Goal: Communication & Community: Participate in discussion

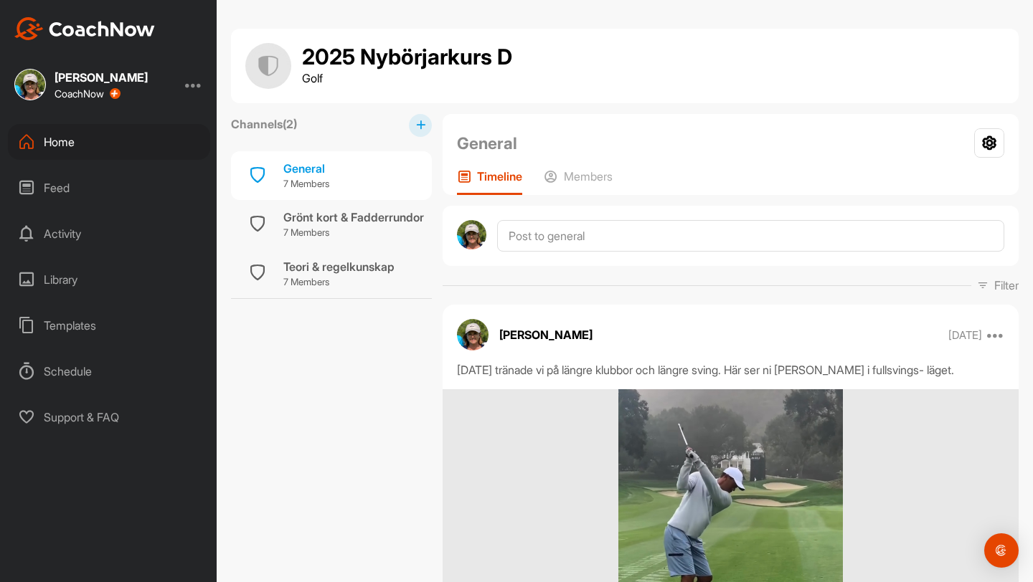
click at [67, 142] on div "Home" at bounding box center [109, 142] width 202 height 36
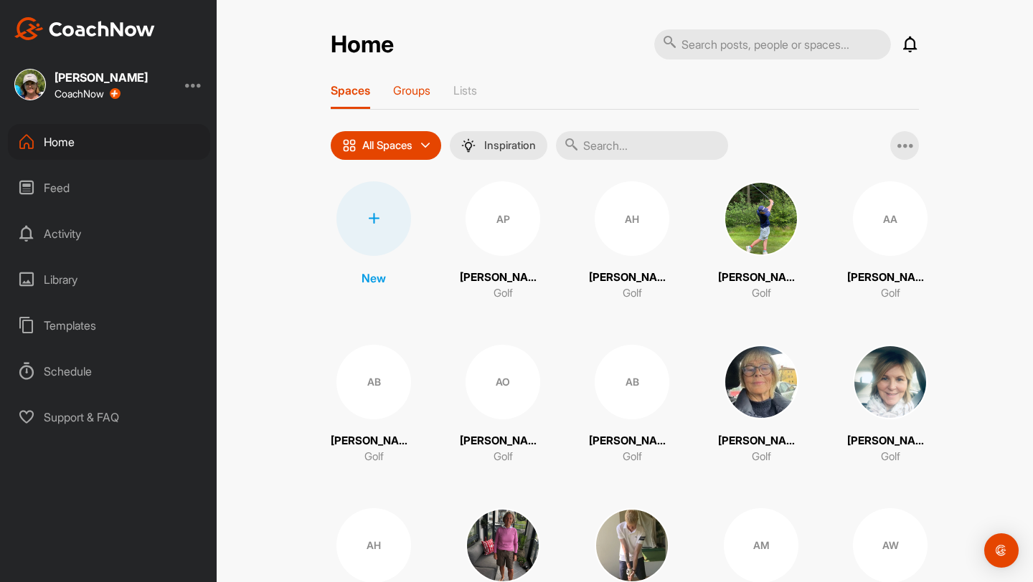
click at [420, 89] on p "Groups" at bounding box center [411, 90] width 37 height 14
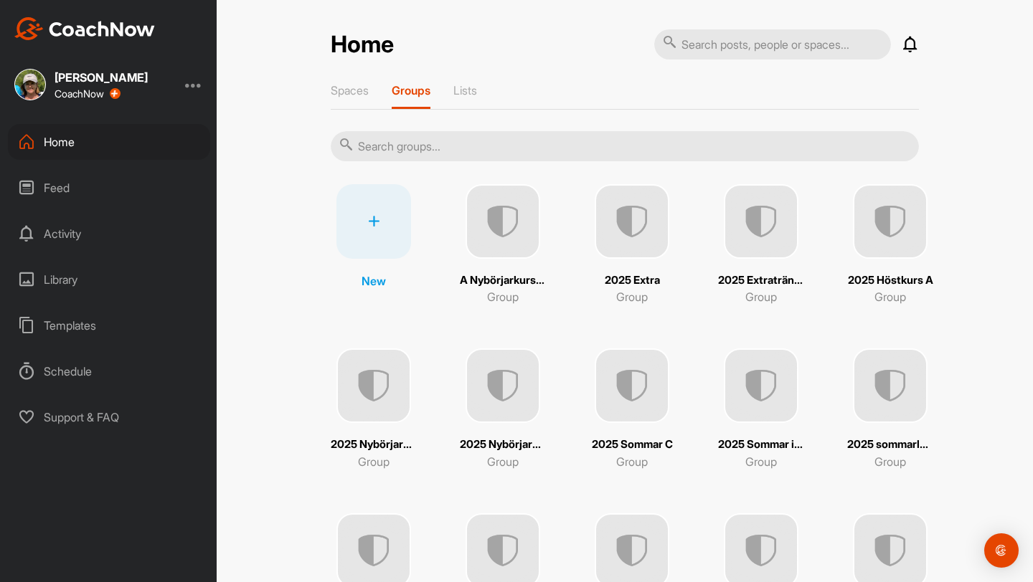
click at [507, 211] on img at bounding box center [761, 221] width 75 height 75
click at [73, 135] on div "Home" at bounding box center [109, 142] width 202 height 36
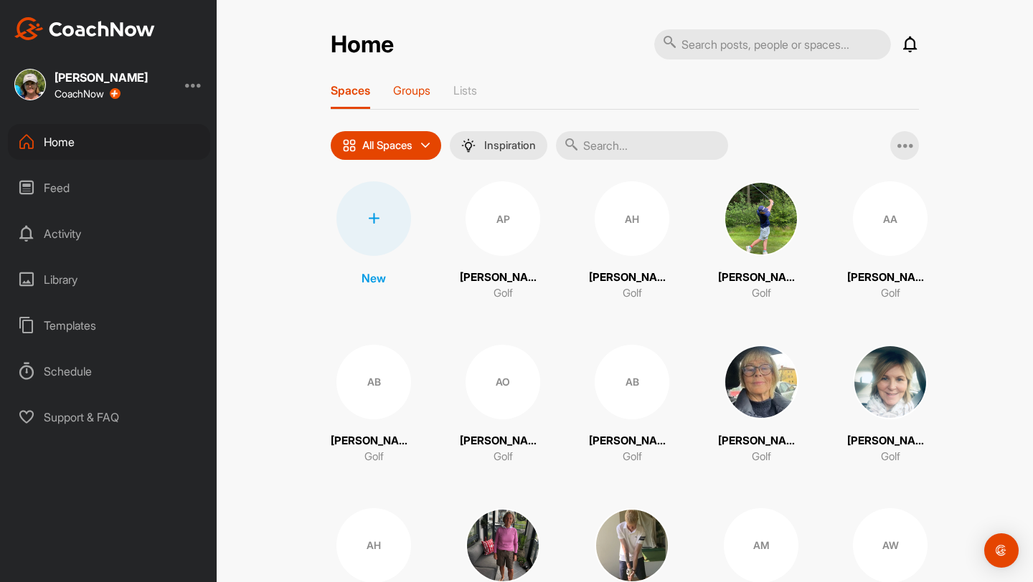
click at [422, 87] on p "Groups" at bounding box center [411, 90] width 37 height 14
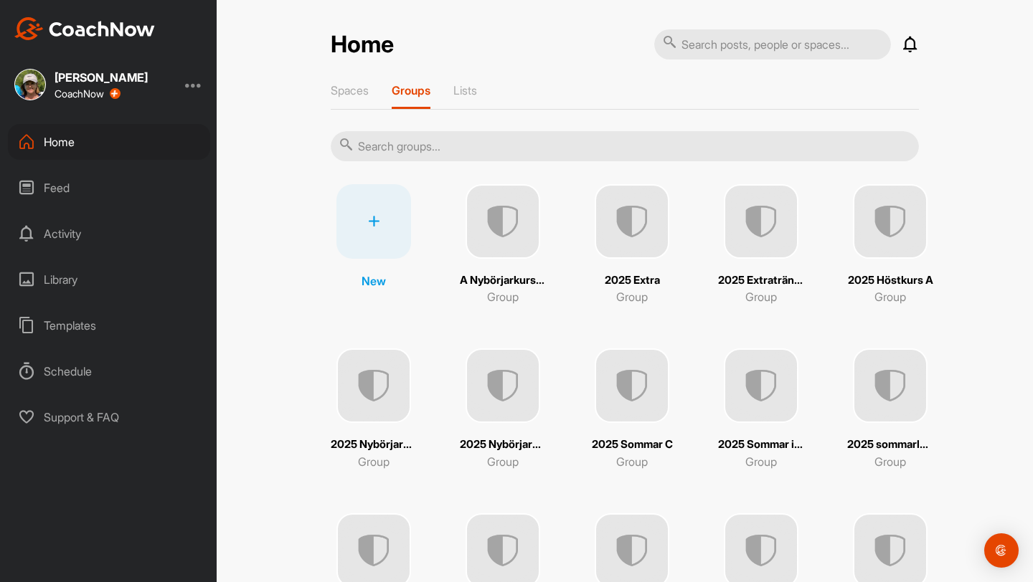
click at [507, 377] on img at bounding box center [503, 386] width 75 height 75
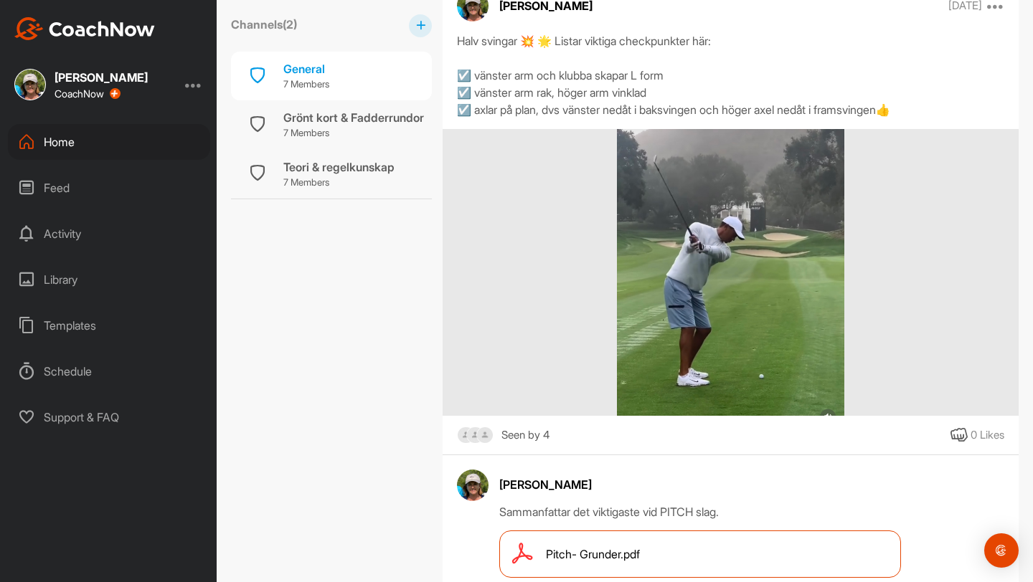
scroll to position [814, 0]
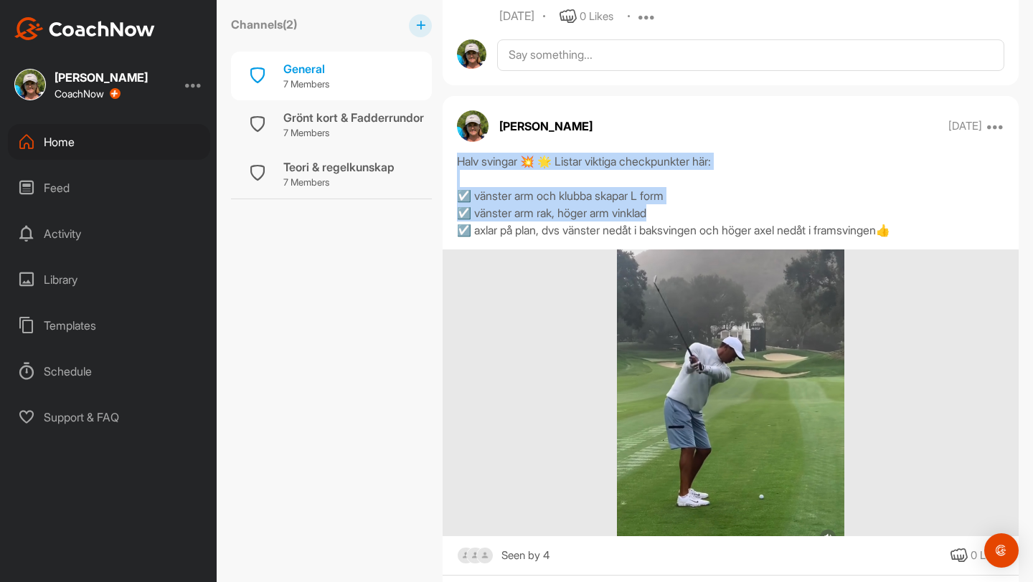
drag, startPoint x: 455, startPoint y: 158, endPoint x: 943, endPoint y: 217, distance: 491.4
click at [507, 217] on div "Halv svingar 💥 🌟 Listar viktiga checkpunkter här: ☑️ vänster arm och klubba ska…" at bounding box center [731, 196] width 576 height 86
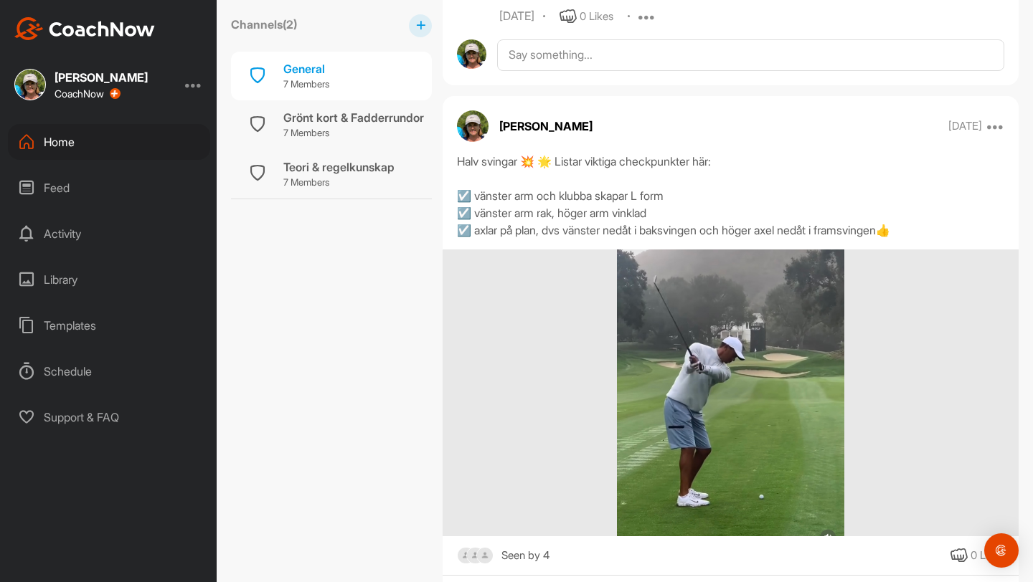
click at [507, 216] on div "Halv svingar 💥 🌟 Listar viktiga checkpunkter här: ☑️ vänster arm och klubba ska…" at bounding box center [730, 196] width 547 height 86
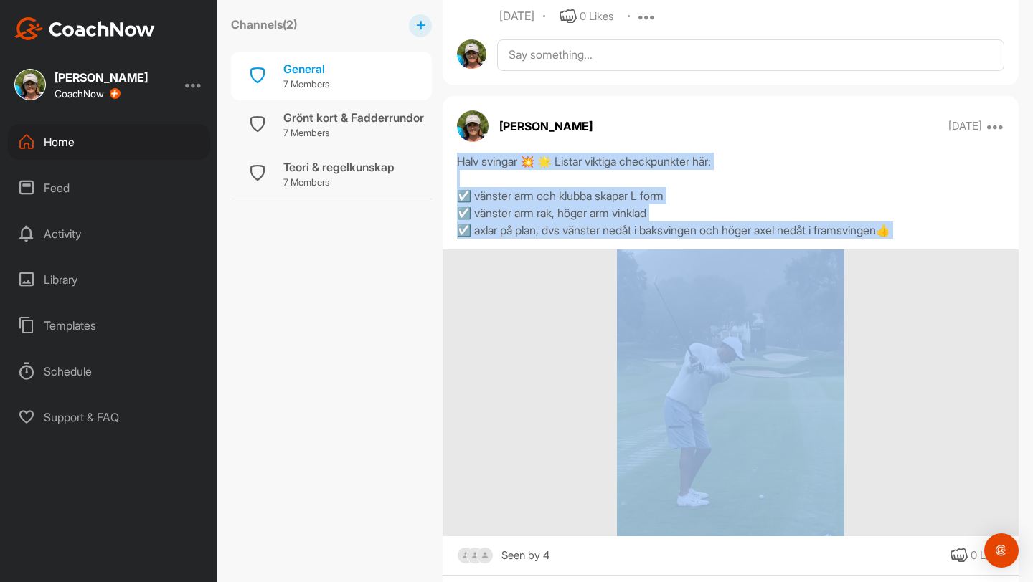
drag, startPoint x: 447, startPoint y: 158, endPoint x: 953, endPoint y: 252, distance: 514.5
click at [507, 252] on div "Halv svingar 💥 🌟 Listar viktiga checkpunkter här: ☑️ vänster arm och klubba ska…" at bounding box center [731, 359] width 576 height 412
copy div "Halv svingar 💥 🌟 Listar viktiga checkpunkter här: ☑️ vänster arm och klubba ska…"
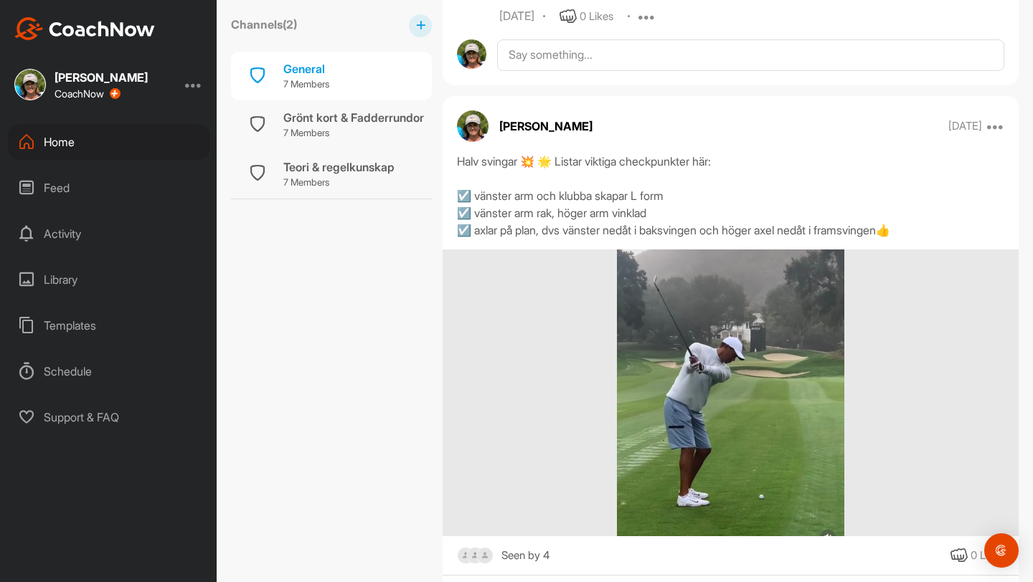
click at [58, 146] on div "Home" at bounding box center [109, 142] width 202 height 36
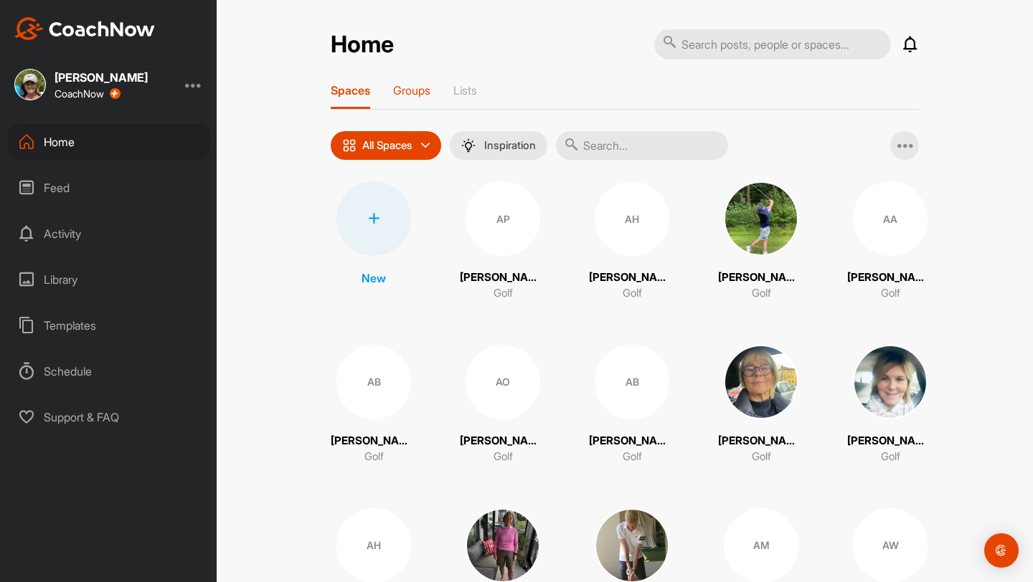
click at [413, 94] on p "Groups" at bounding box center [411, 90] width 37 height 14
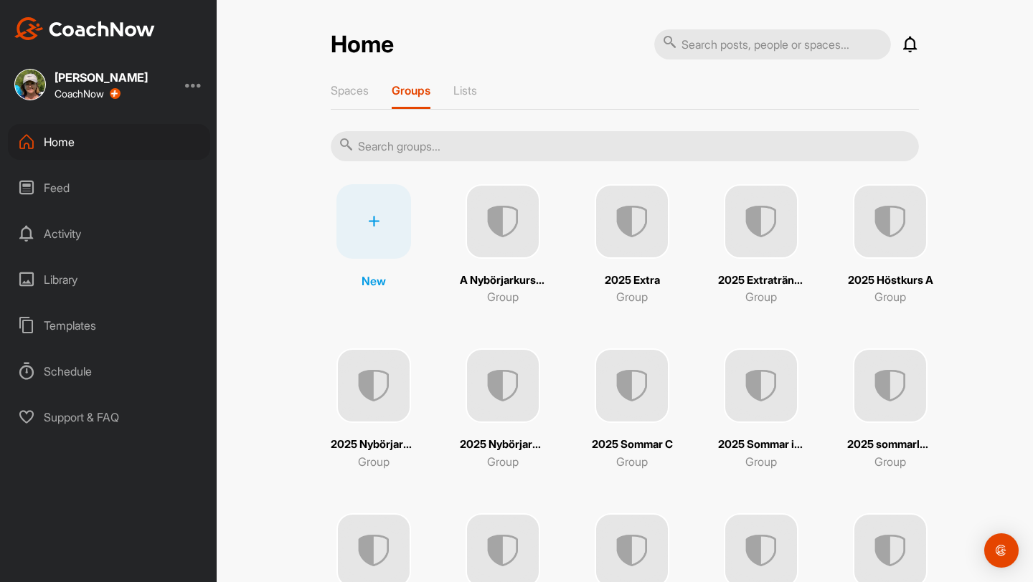
click at [507, 279] on p "2025 Höstkurs A" at bounding box center [890, 281] width 85 height 16
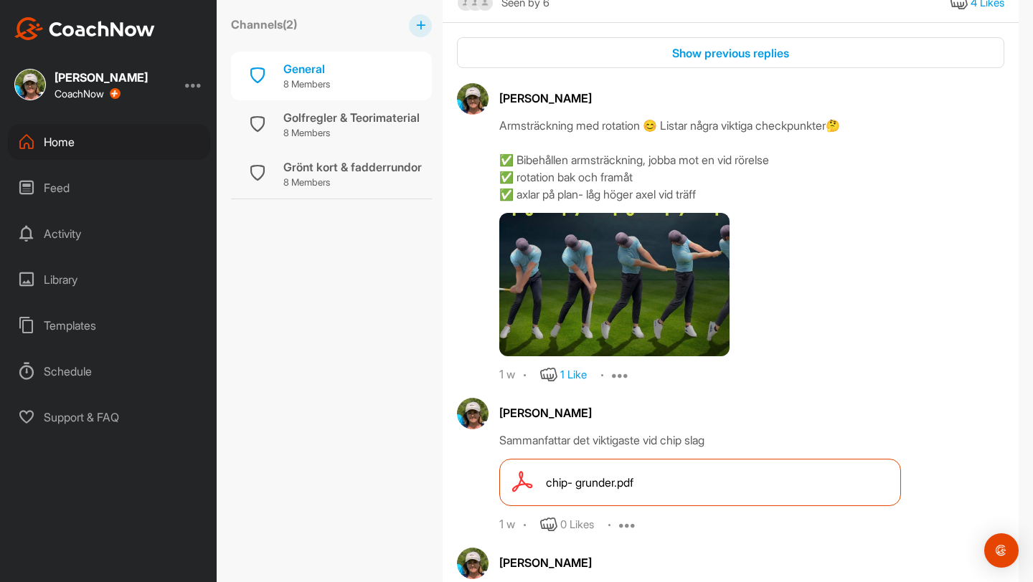
scroll to position [1011, 0]
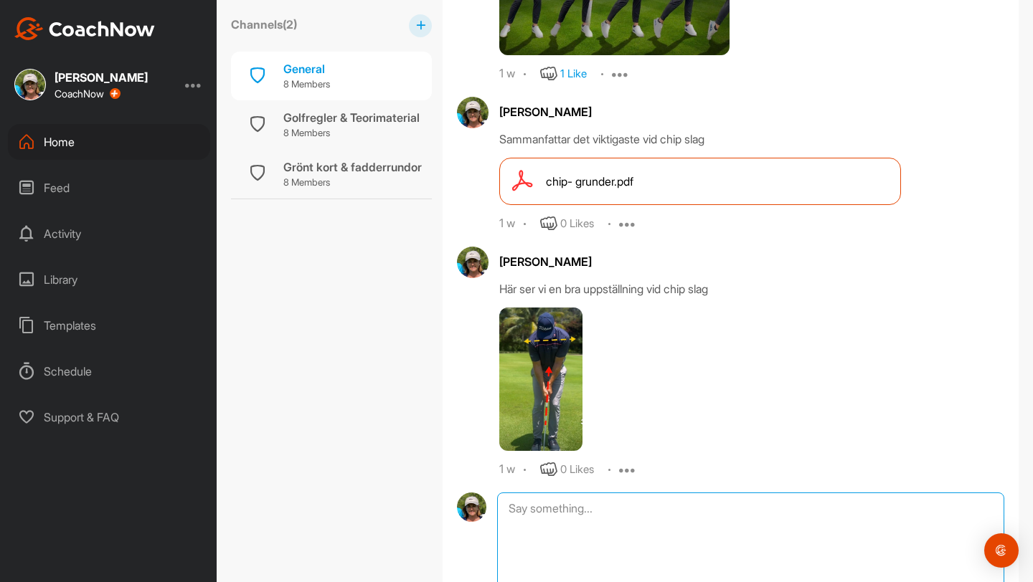
click at [507, 508] on textarea at bounding box center [750, 564] width 507 height 143
paste textarea "Halv svingar 💥 🌟 Listar viktiga checkpunkter här: ☑️ vänster arm och klubba ska…"
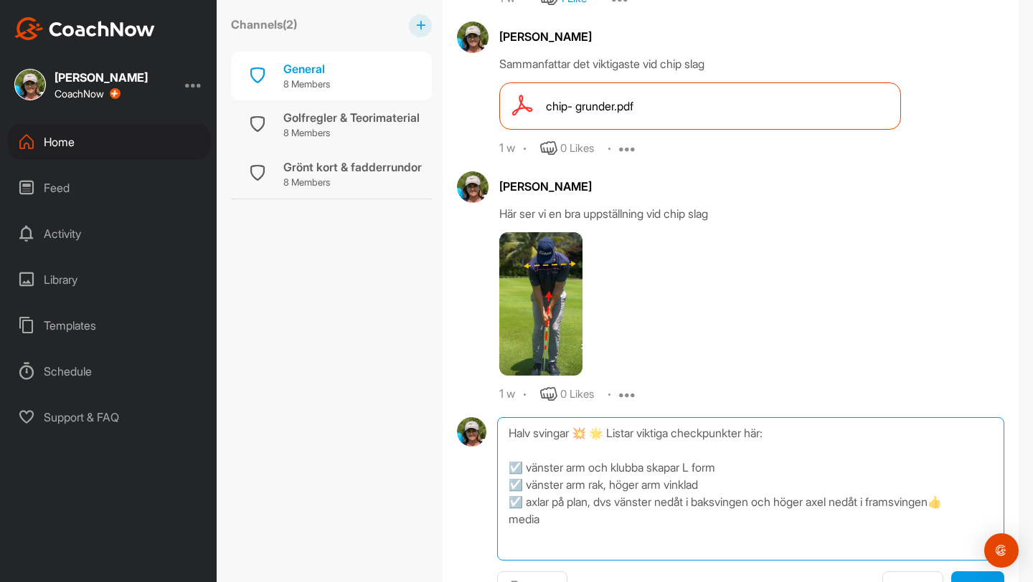
scroll to position [1165, 0]
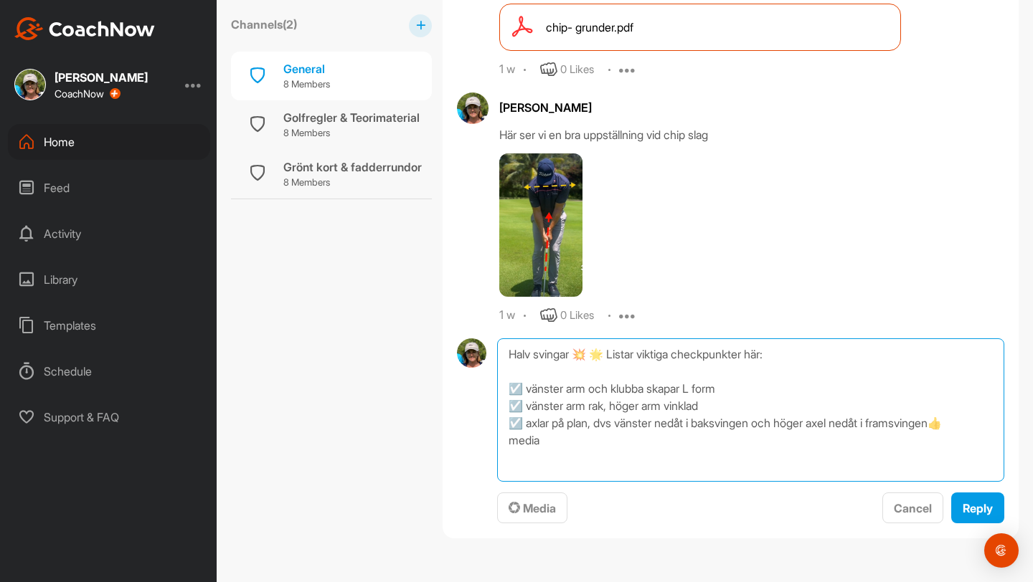
type textarea "Halv svingar 💥 🌟 Listar viktiga checkpunkter här: ☑️ vänster arm och klubba ska…"
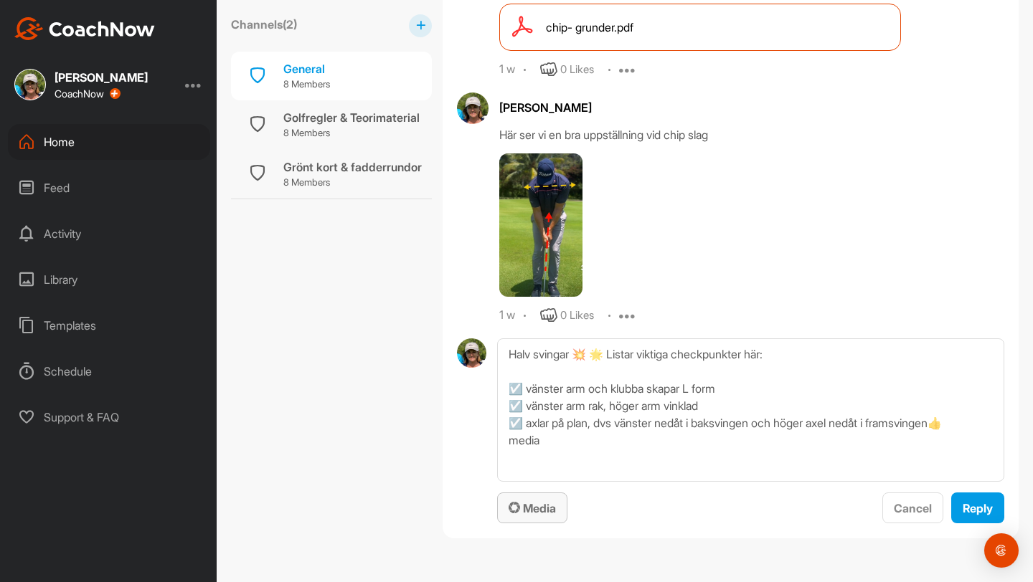
click at [507, 504] on span "Media" at bounding box center [532, 508] width 47 height 14
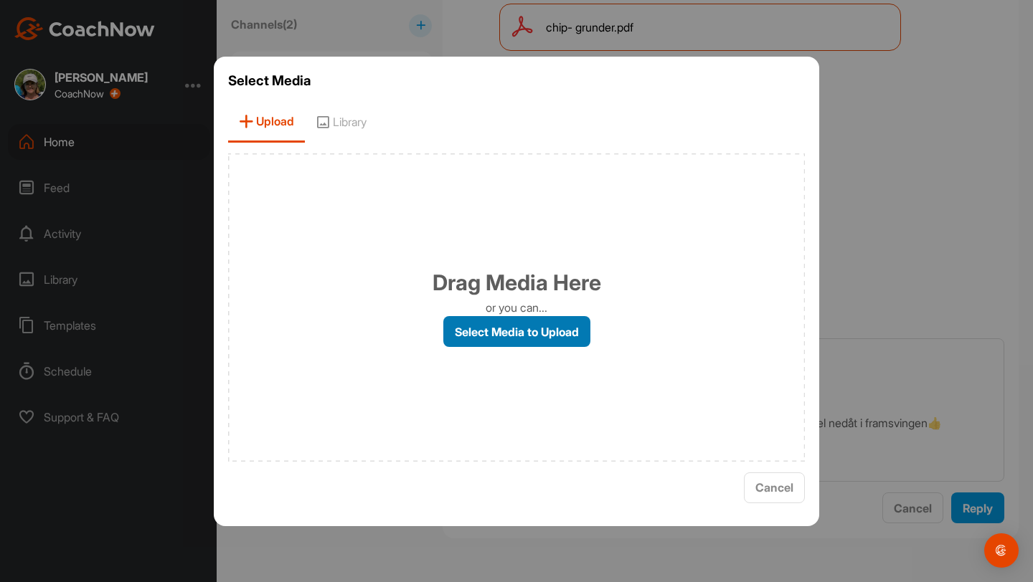
click at [507, 326] on label "Select Media to Upload" at bounding box center [516, 331] width 147 height 31
click at [0, 0] on input "Select Media to Upload" at bounding box center [0, 0] width 0 height 0
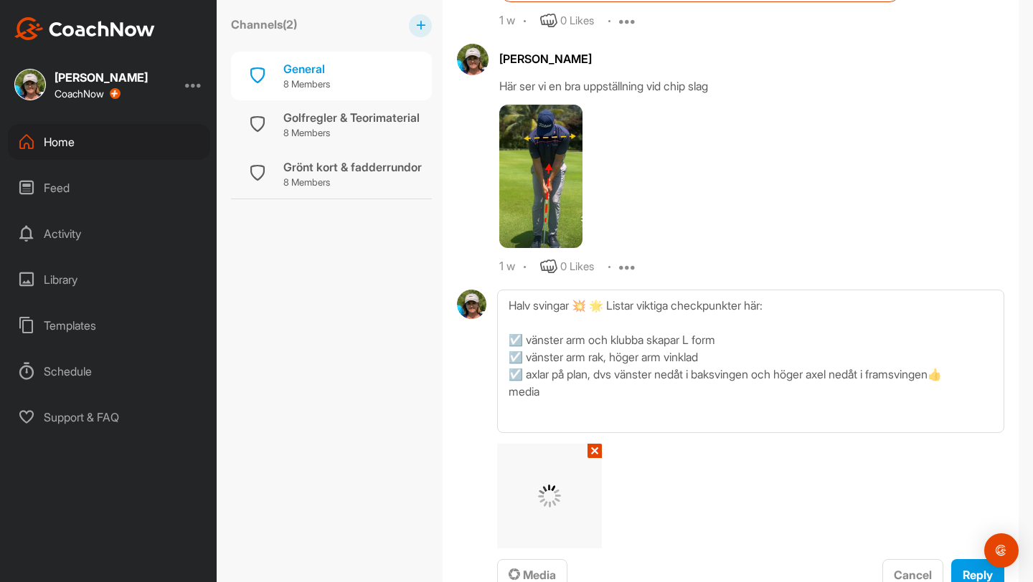
scroll to position [1280, 0]
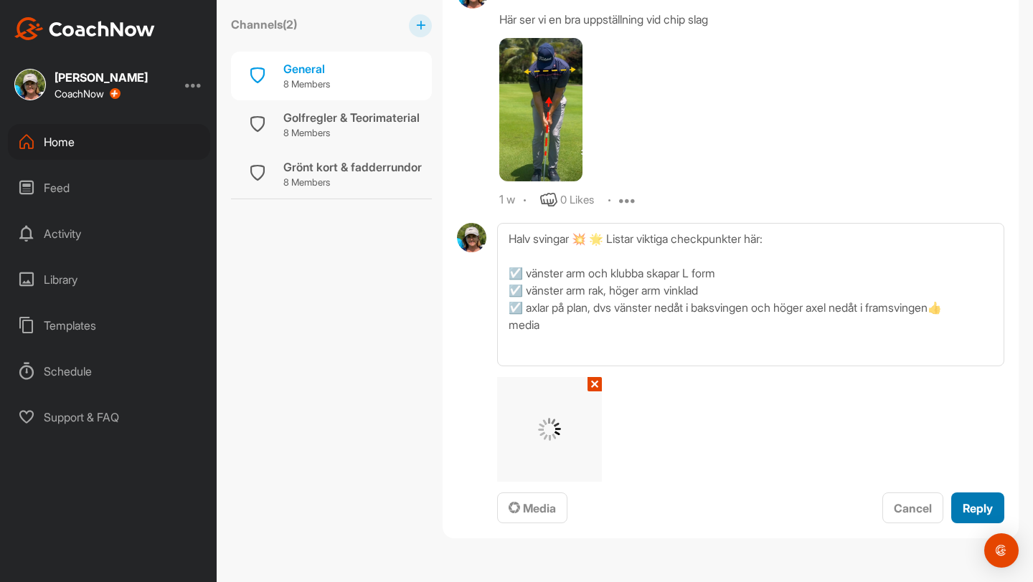
click at [507, 504] on span "Reply" at bounding box center [978, 508] width 30 height 14
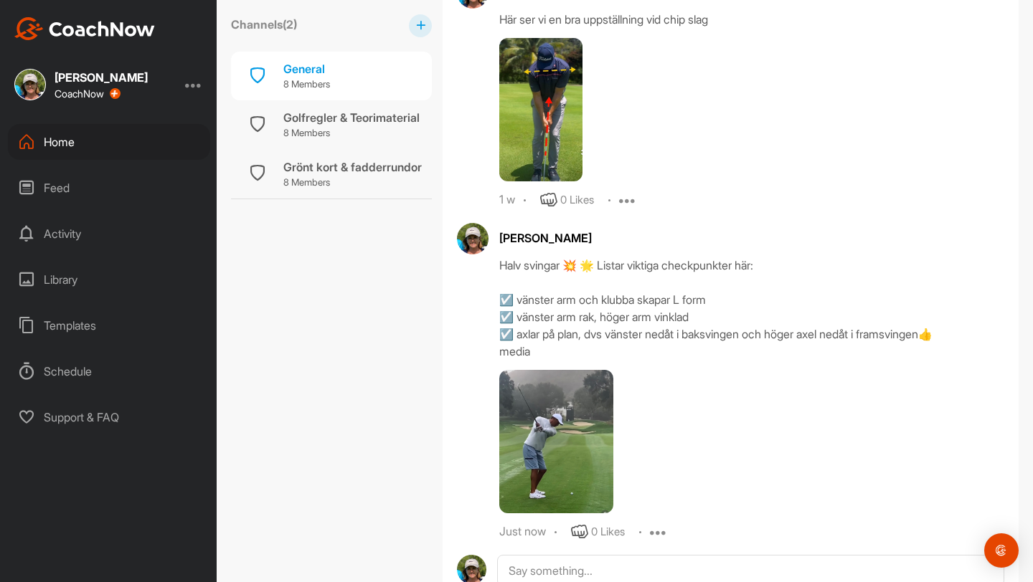
click at [61, 138] on div "Home" at bounding box center [109, 142] width 202 height 36
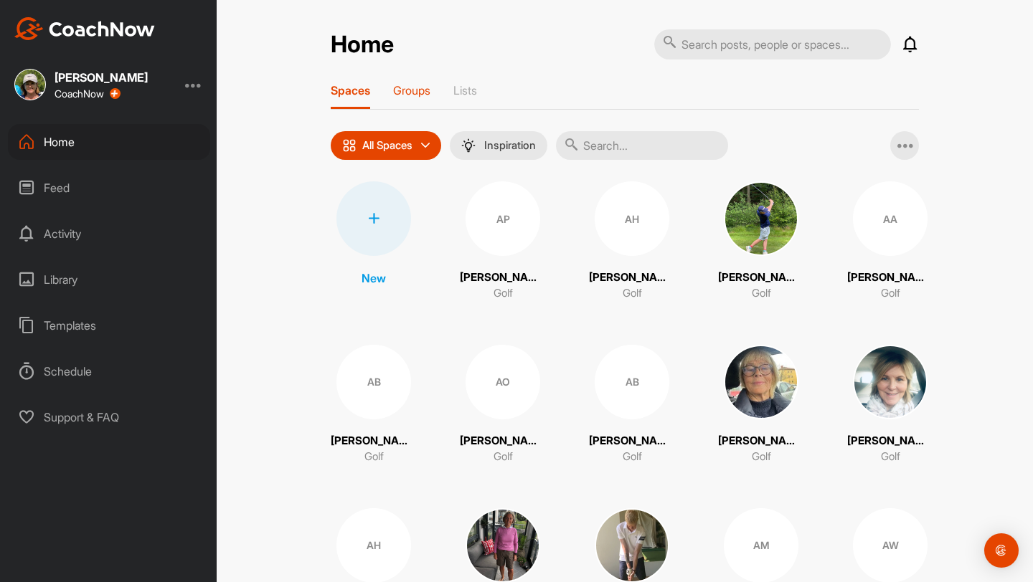
click at [417, 88] on p "Groups" at bounding box center [411, 90] width 37 height 14
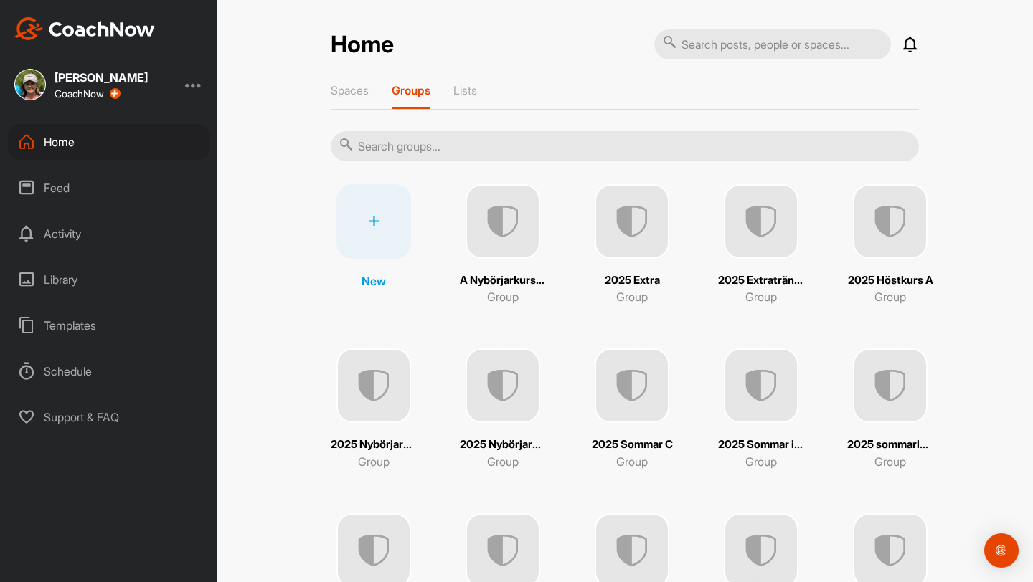
click at [507, 240] on img at bounding box center [890, 221] width 75 height 75
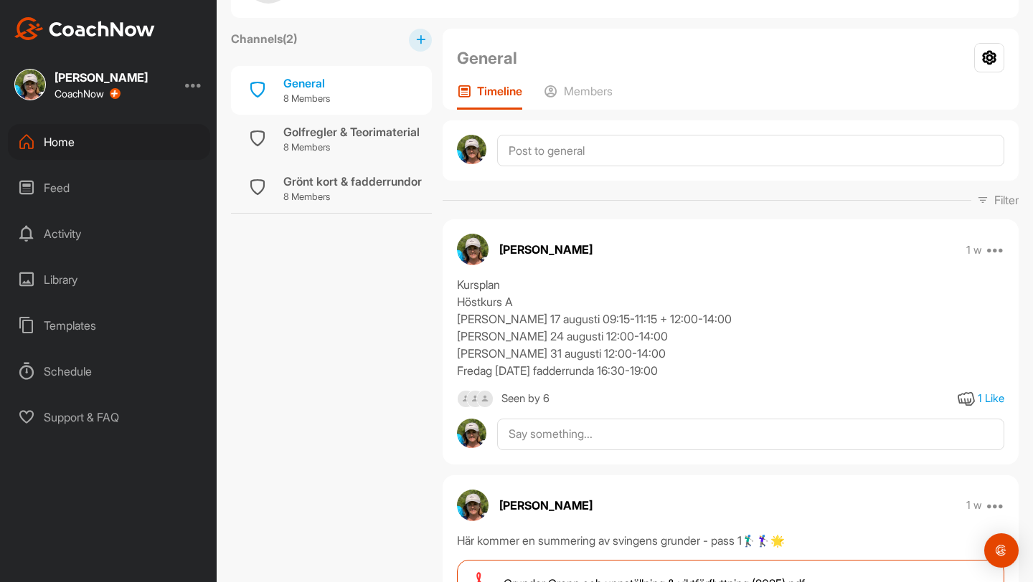
scroll to position [84, 0]
click at [67, 141] on div "Home" at bounding box center [109, 142] width 202 height 36
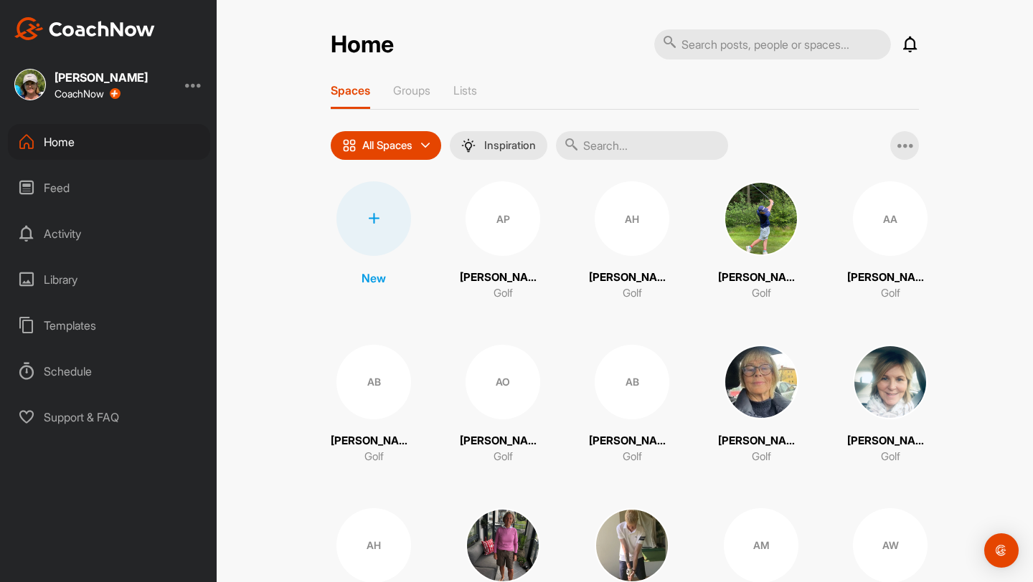
click at [435, 88] on div "Spaces Groups Lists" at bounding box center [625, 96] width 588 height 27
click at [407, 92] on p "Groups" at bounding box center [411, 90] width 37 height 14
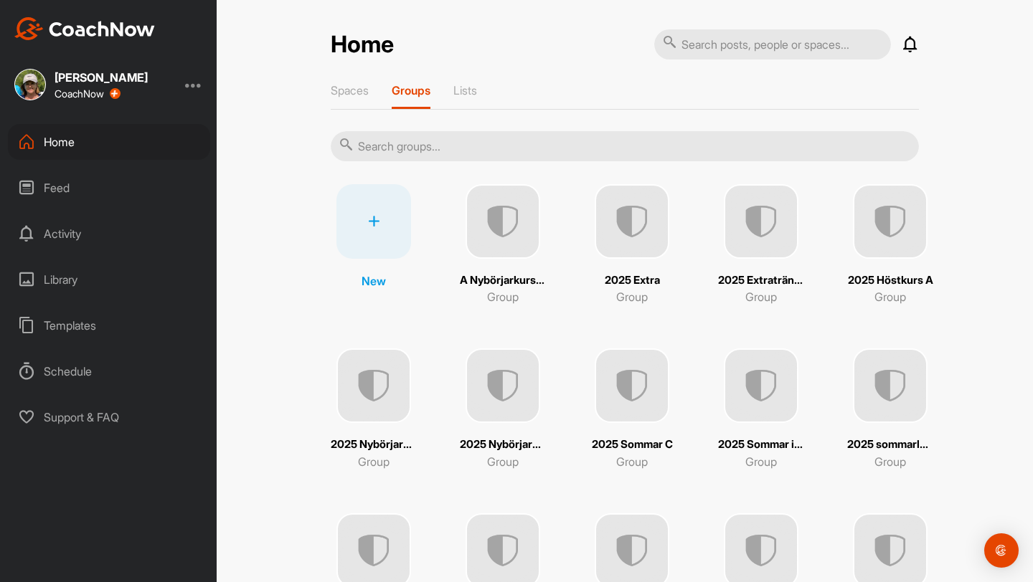
click at [372, 405] on img at bounding box center [373, 386] width 75 height 75
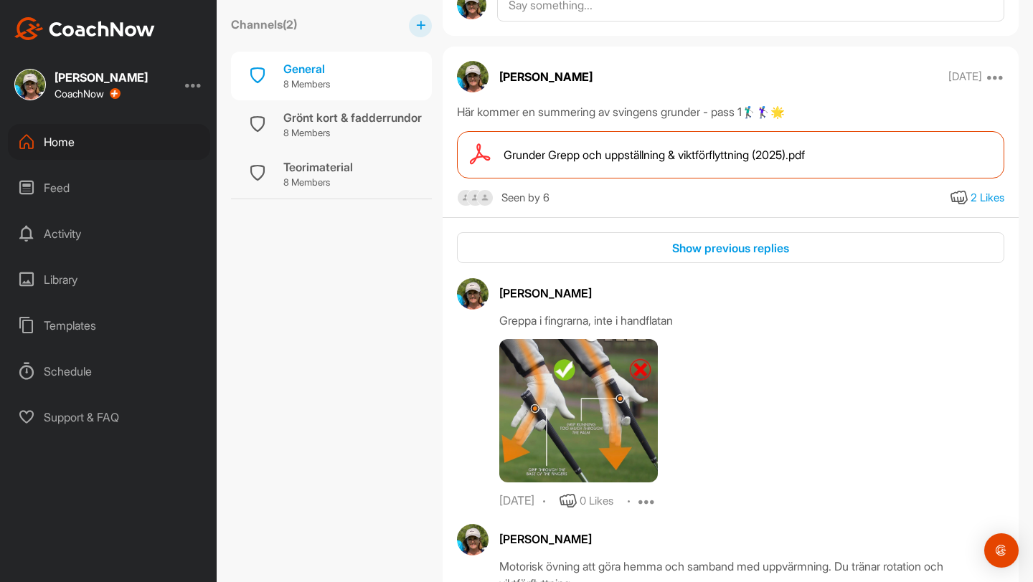
scroll to position [2760, 0]
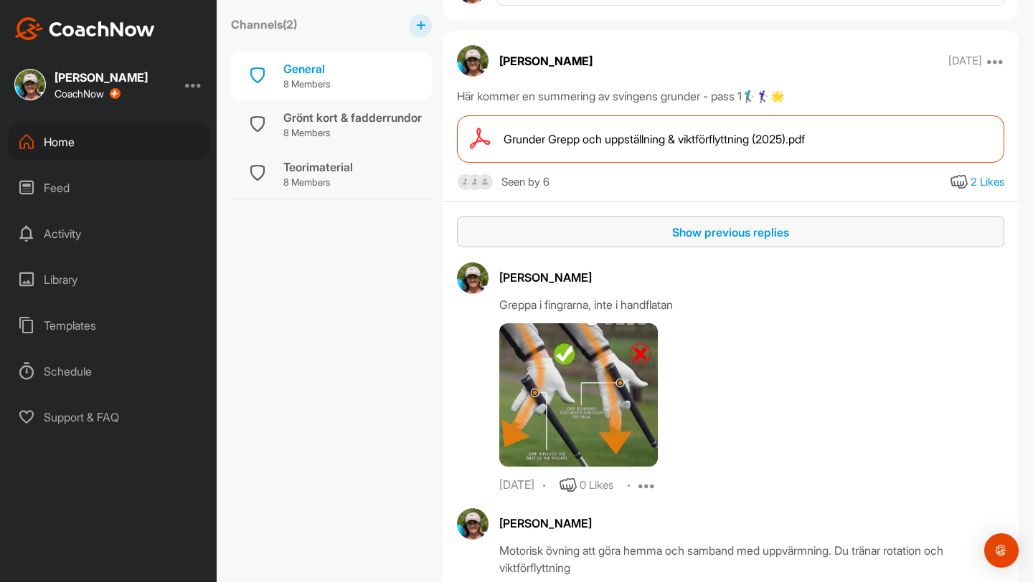
click at [507, 241] on div "Show previous replies" at bounding box center [730, 232] width 524 height 17
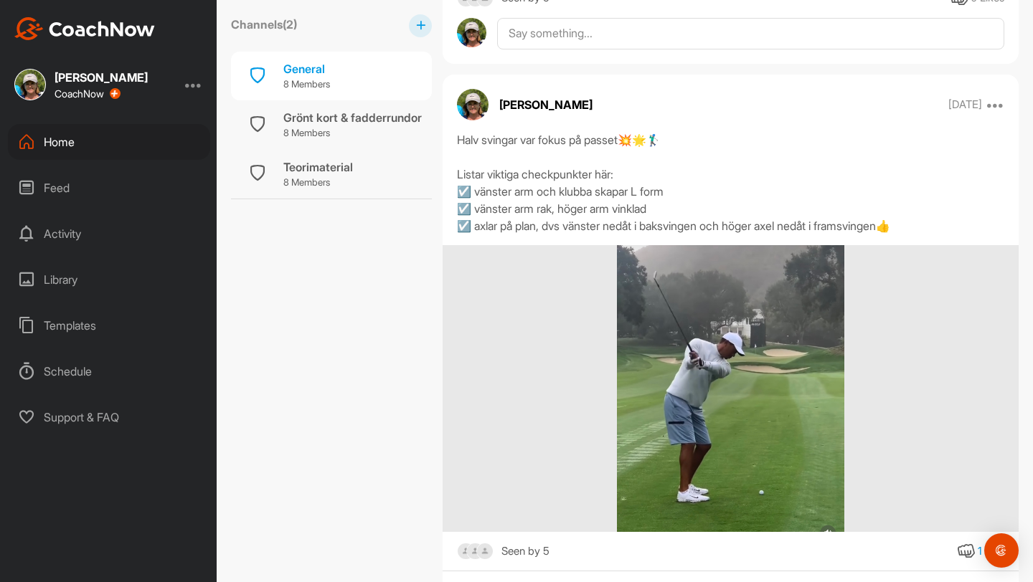
scroll to position [1077, 0]
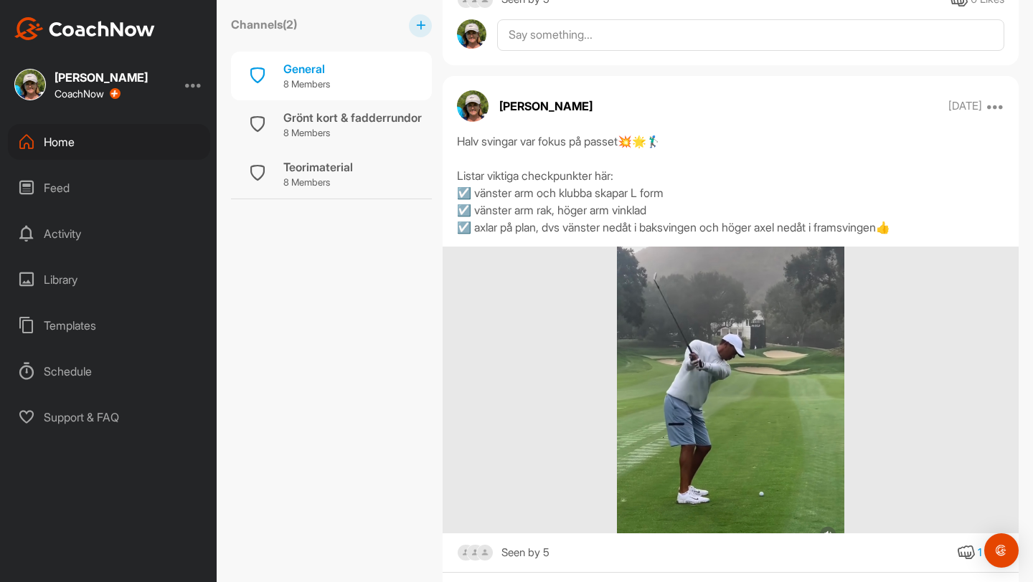
click at [60, 137] on div "Home" at bounding box center [109, 142] width 202 height 36
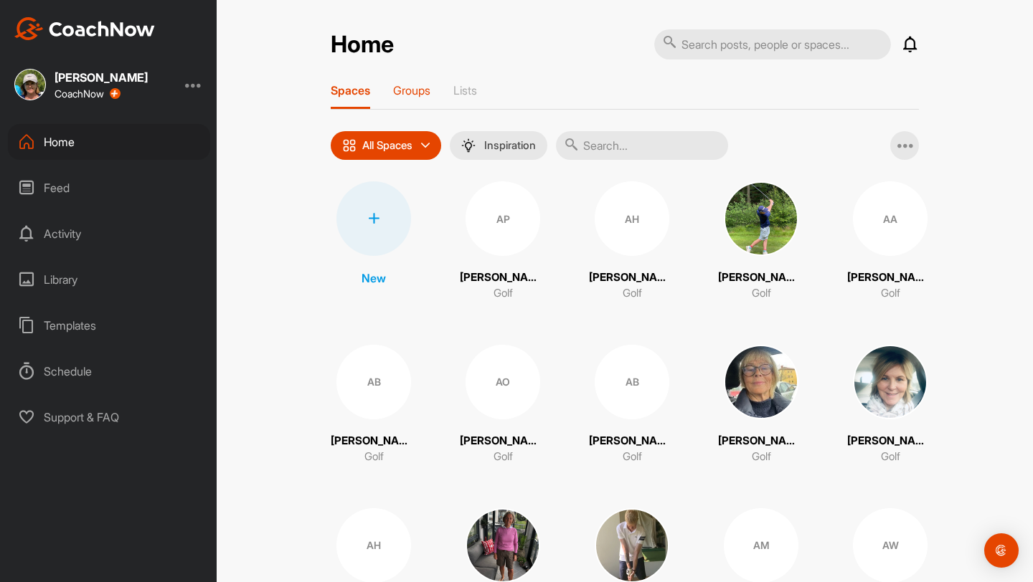
click at [421, 88] on p "Groups" at bounding box center [411, 90] width 37 height 14
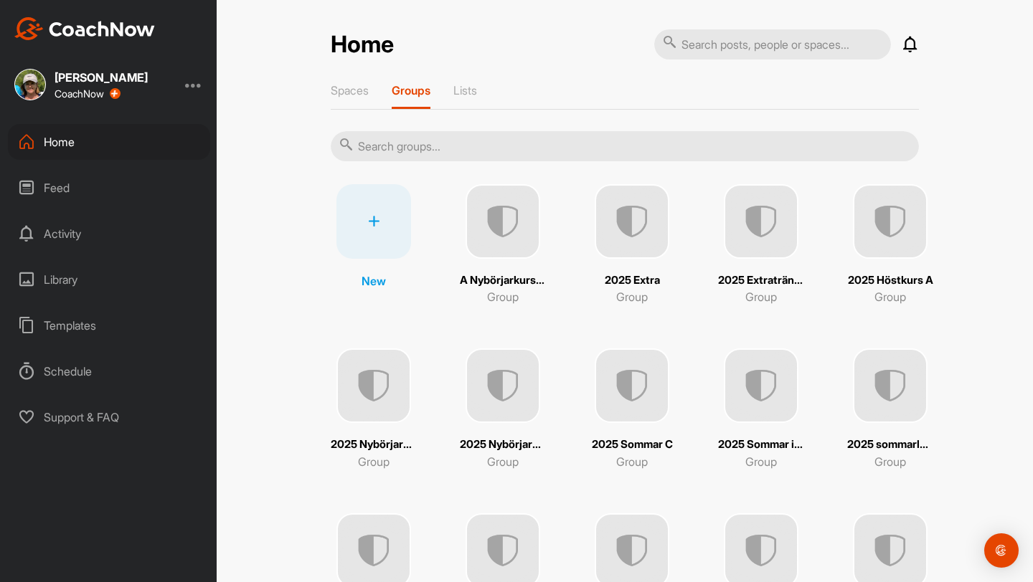
click at [507, 245] on img at bounding box center [890, 221] width 75 height 75
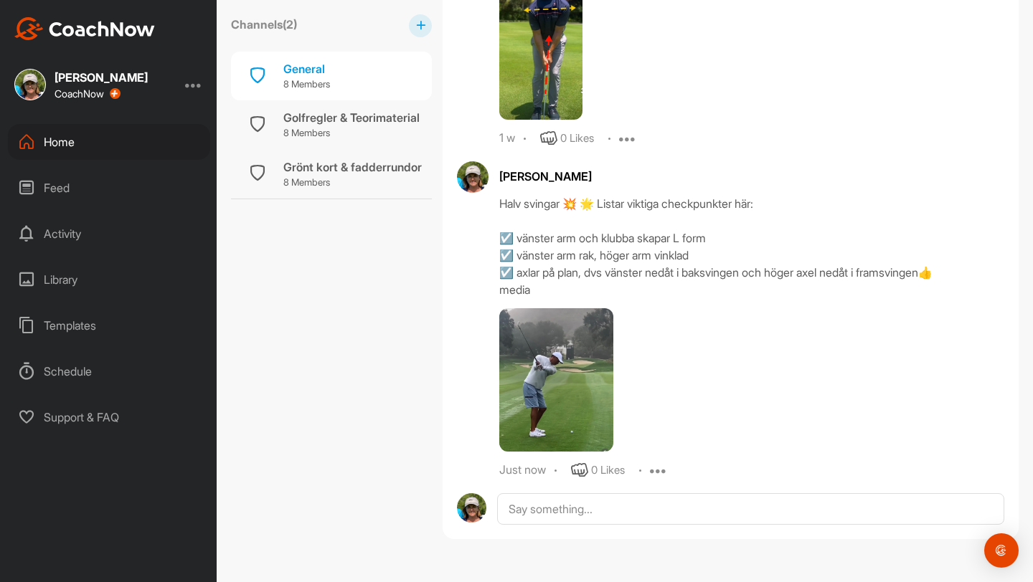
scroll to position [1028, 0]
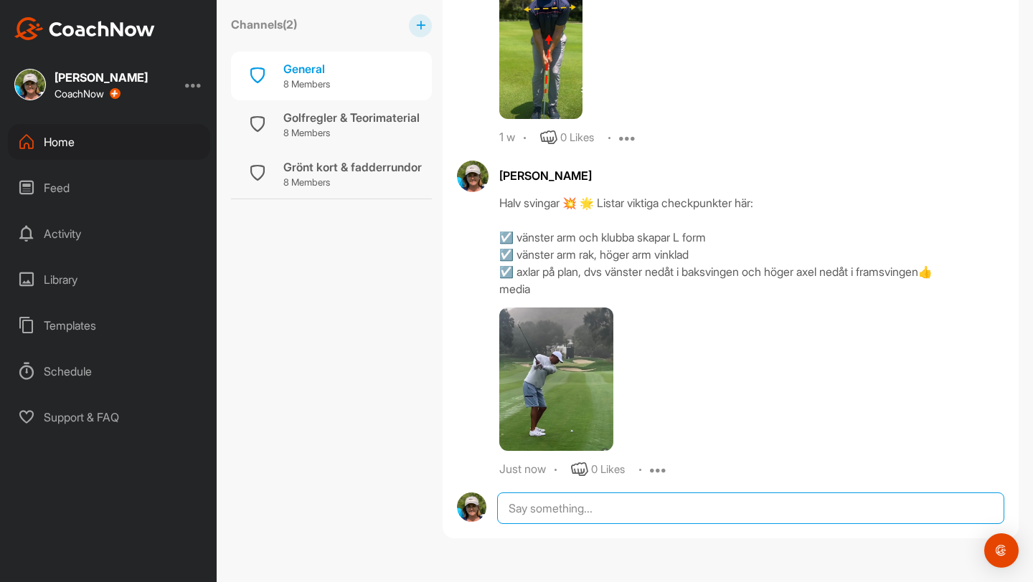
click at [507, 509] on textarea at bounding box center [750, 509] width 507 height 32
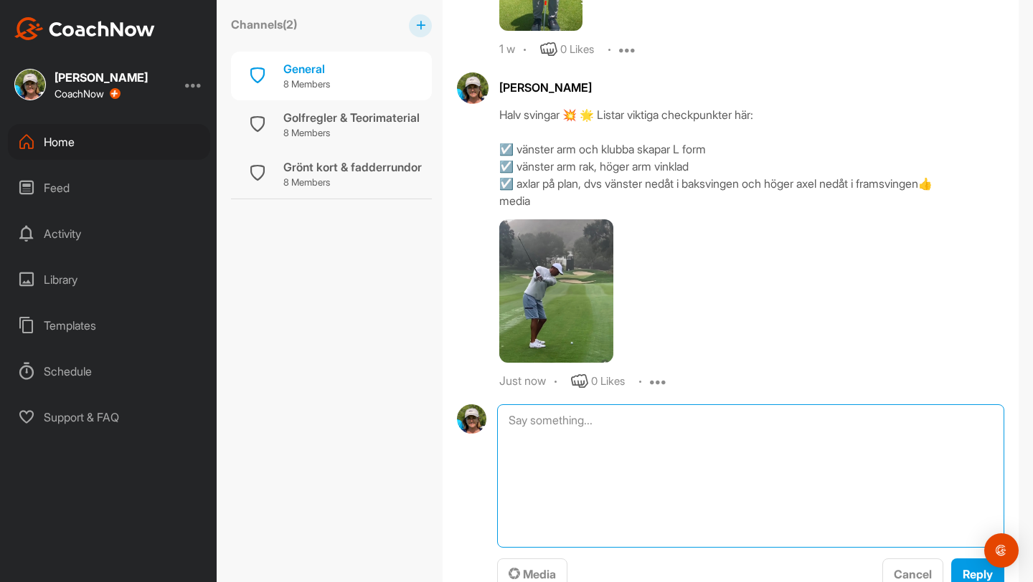
scroll to position [1182, 0]
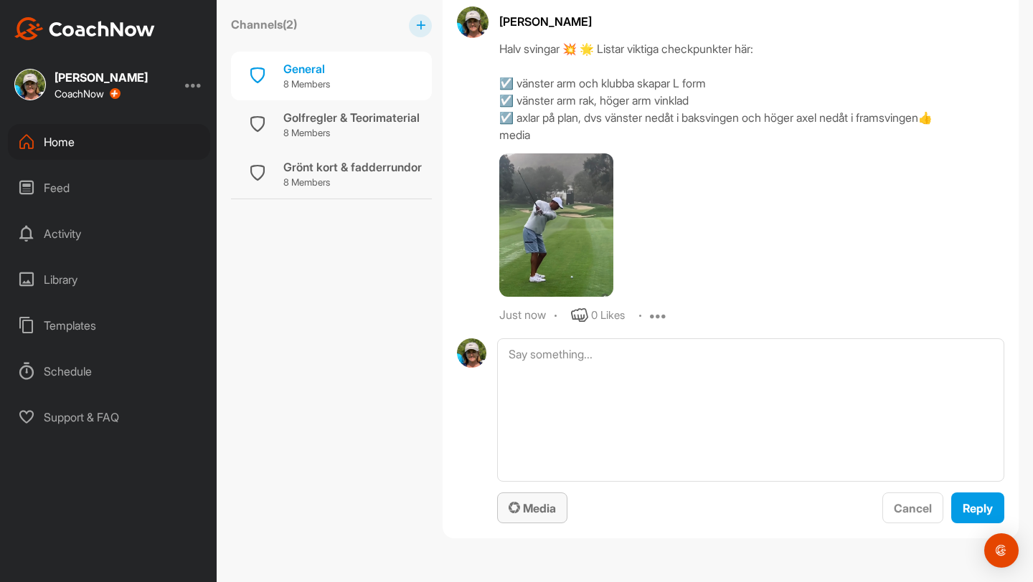
click at [507, 509] on span "Media" at bounding box center [532, 508] width 47 height 14
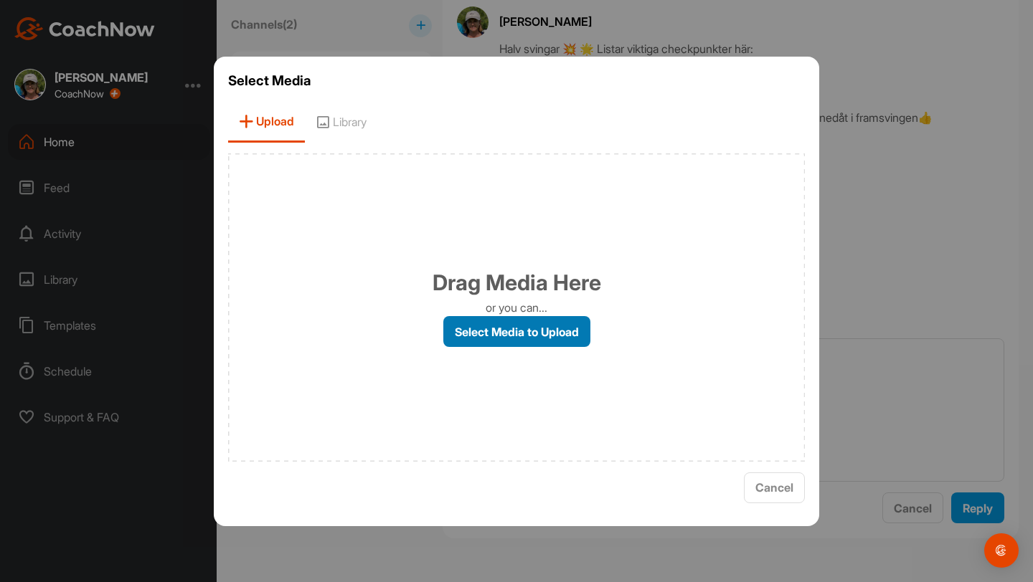
click at [507, 331] on label "Select Media to Upload" at bounding box center [516, 331] width 147 height 31
click at [0, 0] on input "Select Media to Upload" at bounding box center [0, 0] width 0 height 0
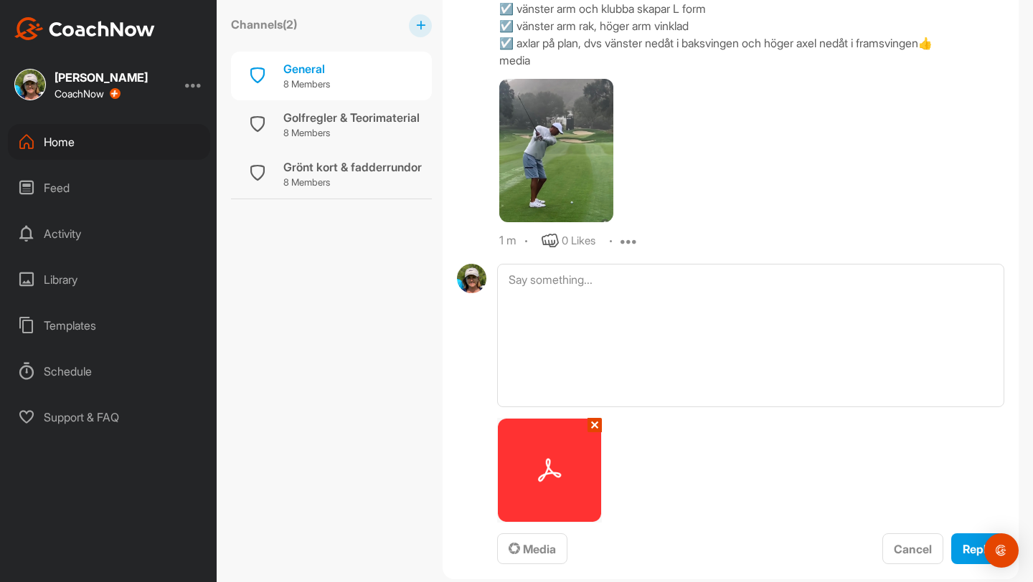
scroll to position [1259, 0]
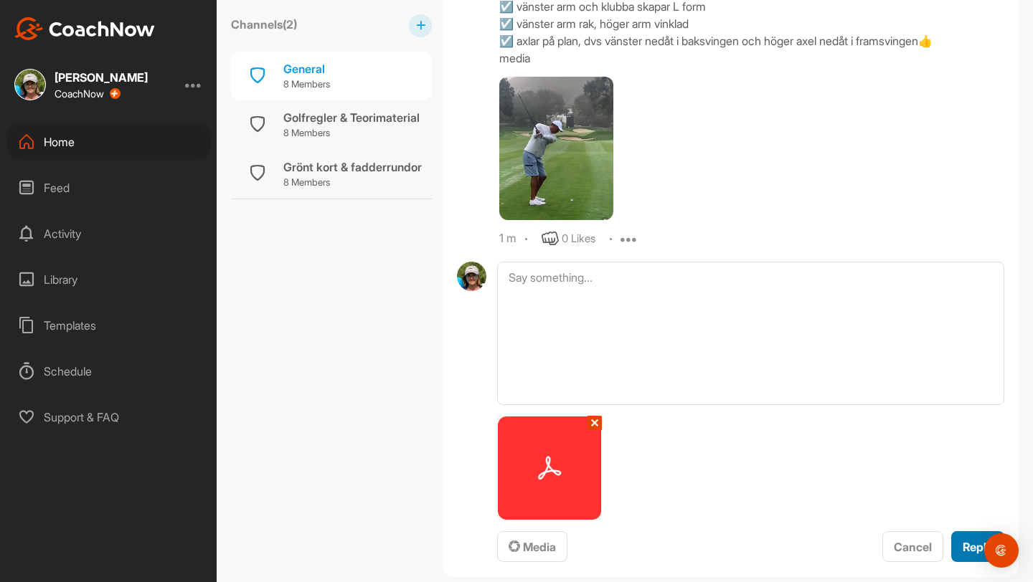
click at [507, 509] on span "Reply" at bounding box center [978, 547] width 30 height 14
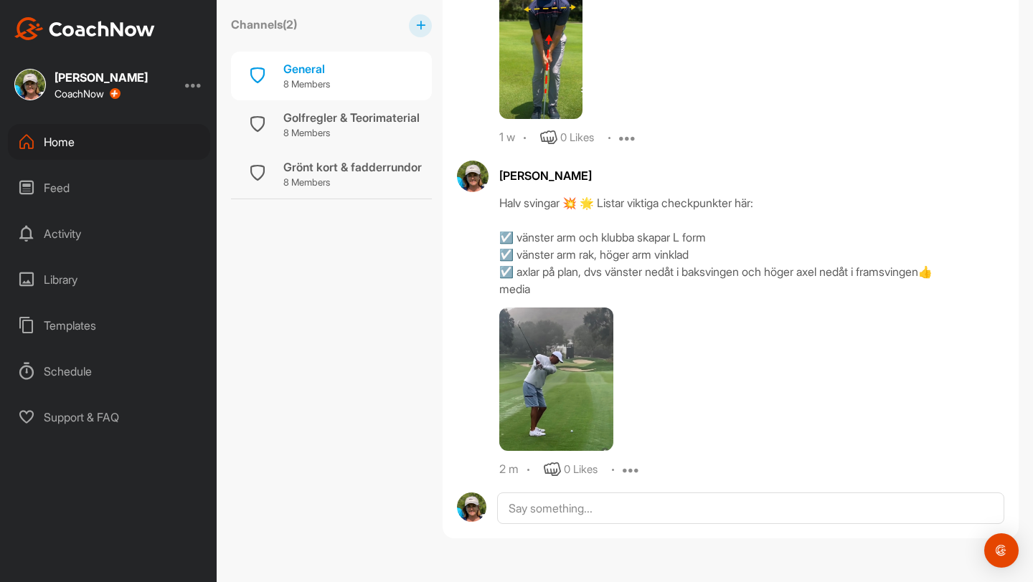
scroll to position [1151, 0]
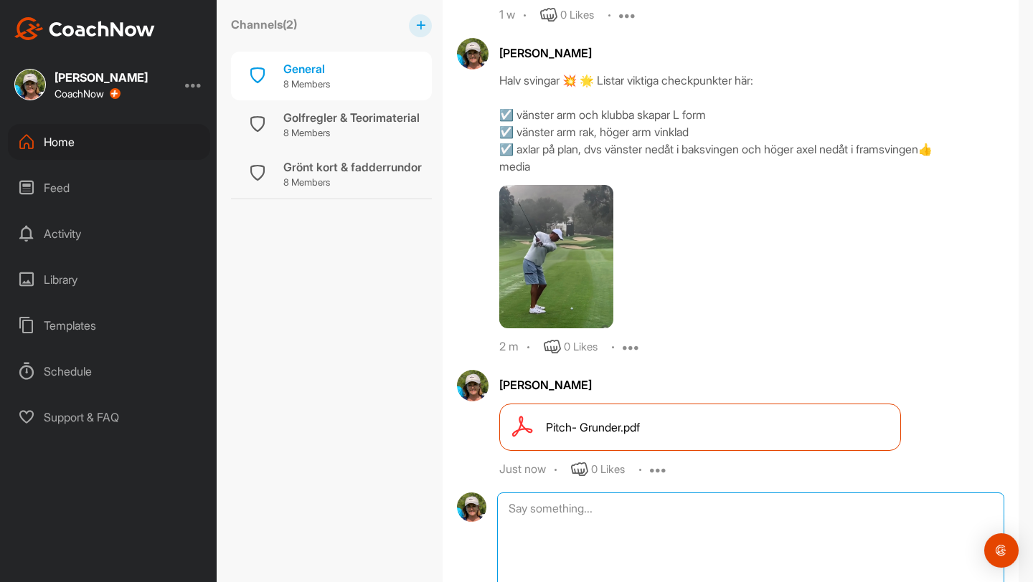
click at [507, 508] on div "Media Cancel Reply" at bounding box center [750, 586] width 507 height 186
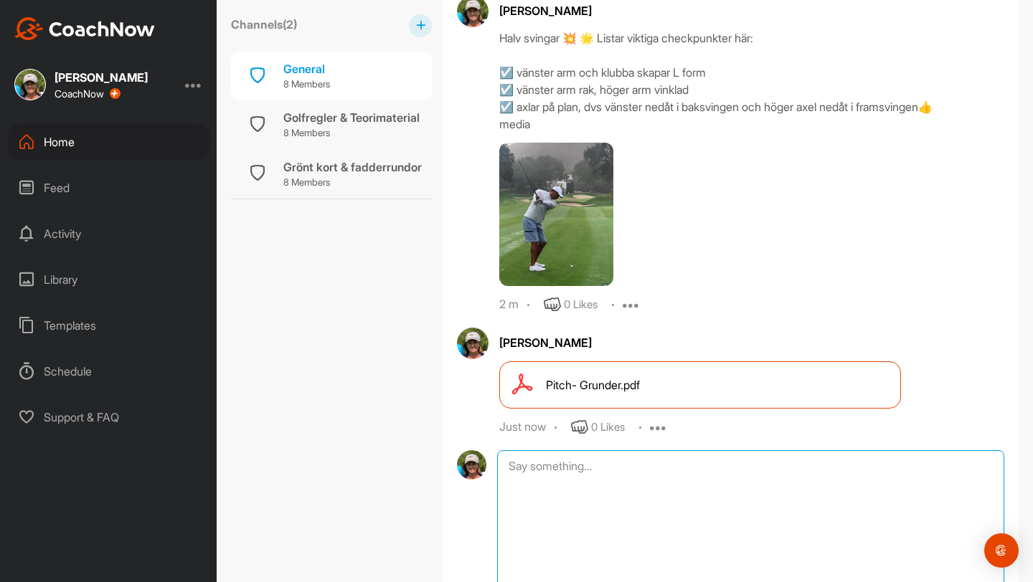
scroll to position [1305, 0]
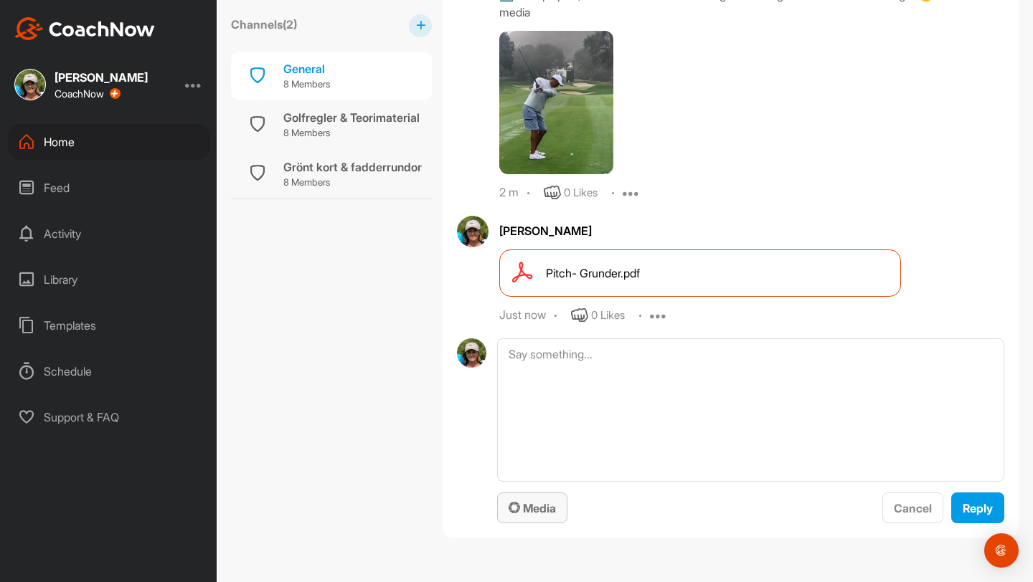
click at [507, 508] on span "Media" at bounding box center [532, 508] width 47 height 14
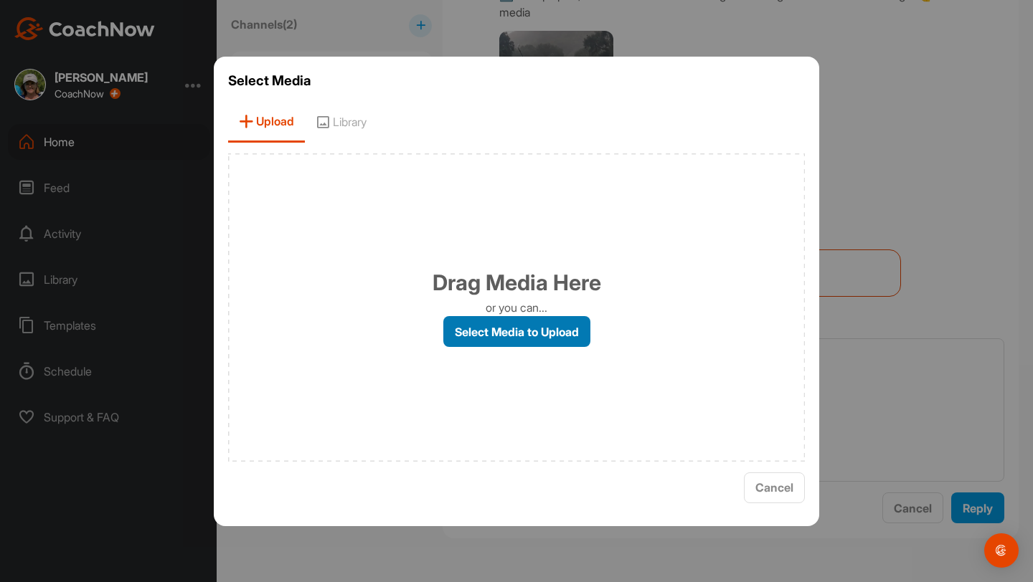
click at [507, 334] on label "Select Media to Upload" at bounding box center [516, 331] width 147 height 31
click at [0, 0] on input "Select Media to Upload" at bounding box center [0, 0] width 0 height 0
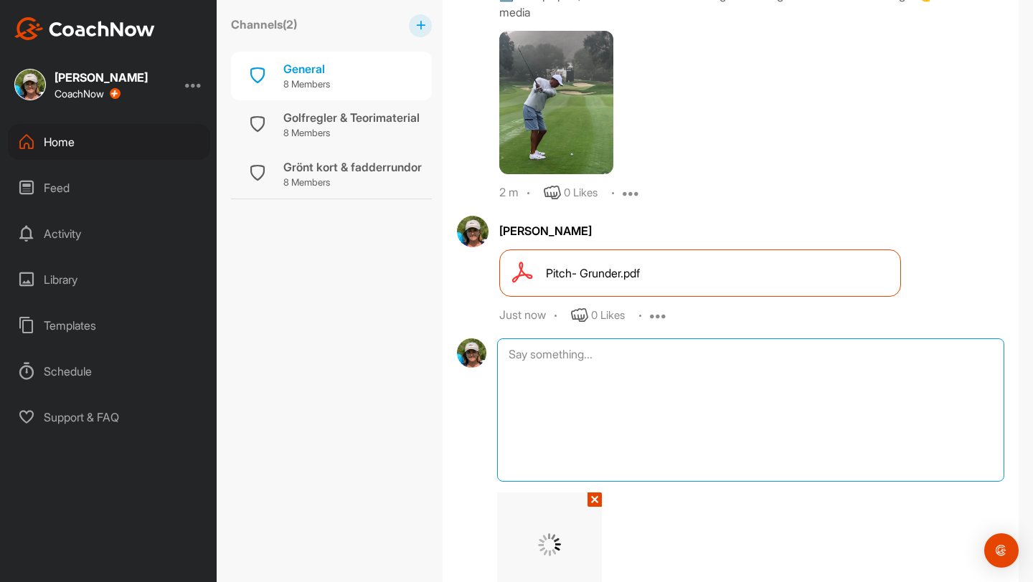
click at [507, 359] on textarea at bounding box center [750, 410] width 507 height 143
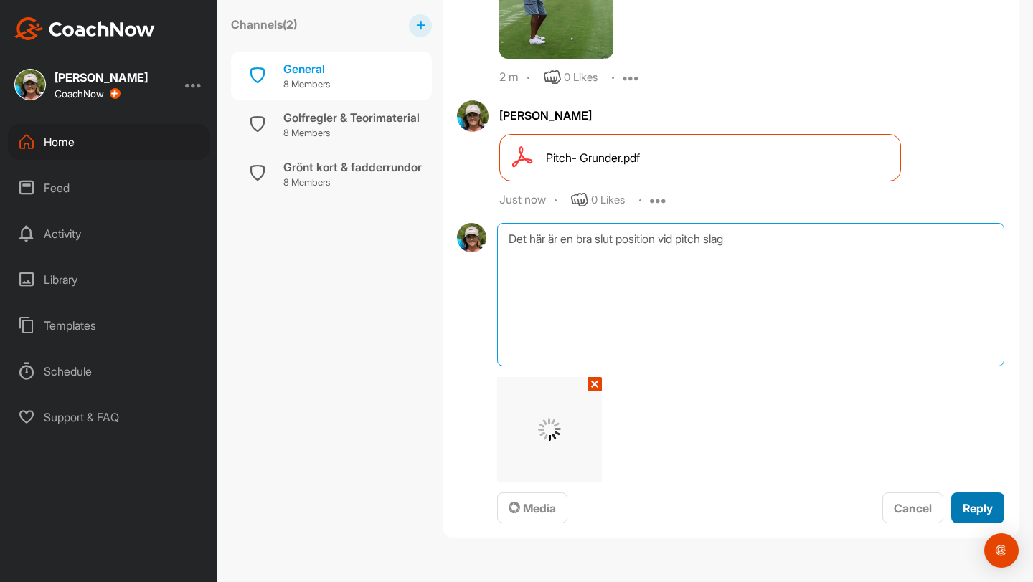
type textarea "Det här är en bra slut position vid pitch slag"
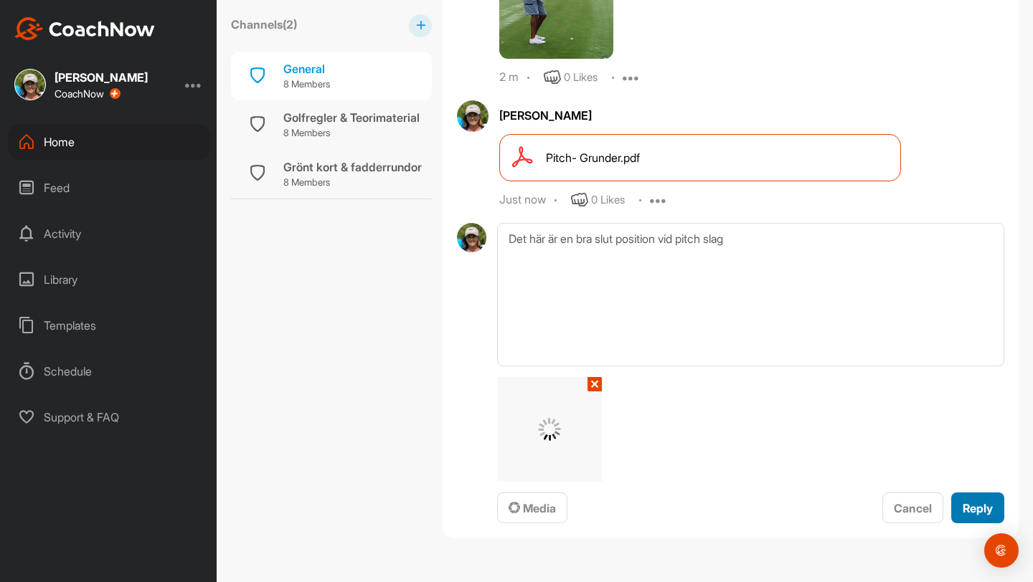
click at [507, 497] on button "Reply" at bounding box center [977, 508] width 53 height 31
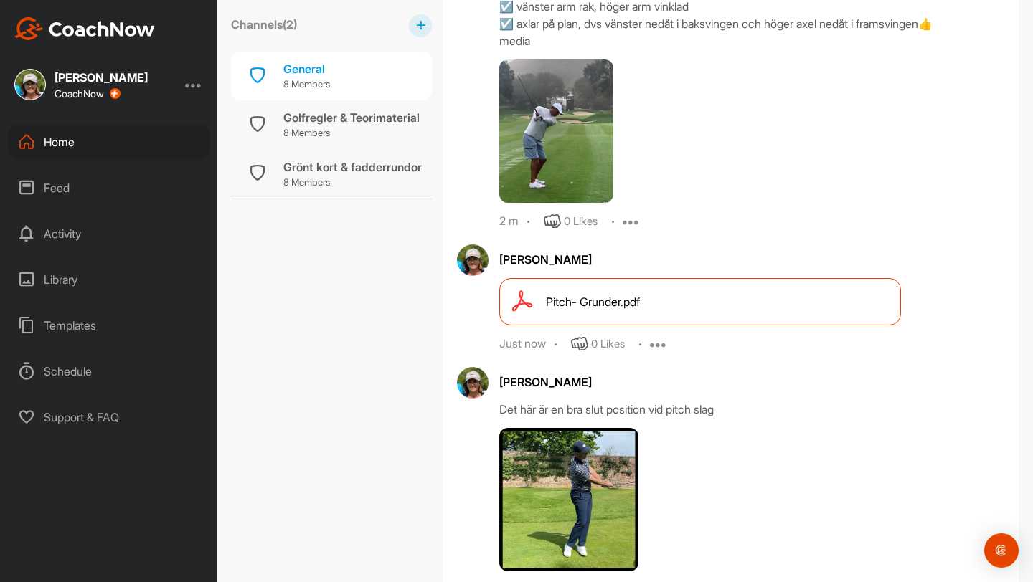
scroll to position [1397, 0]
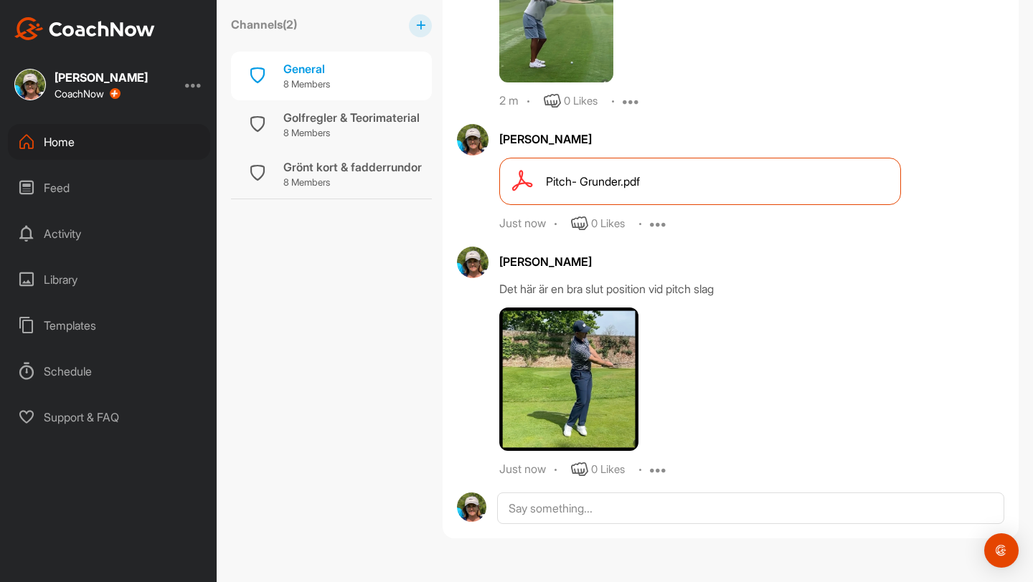
click at [65, 141] on div "Home" at bounding box center [109, 142] width 202 height 36
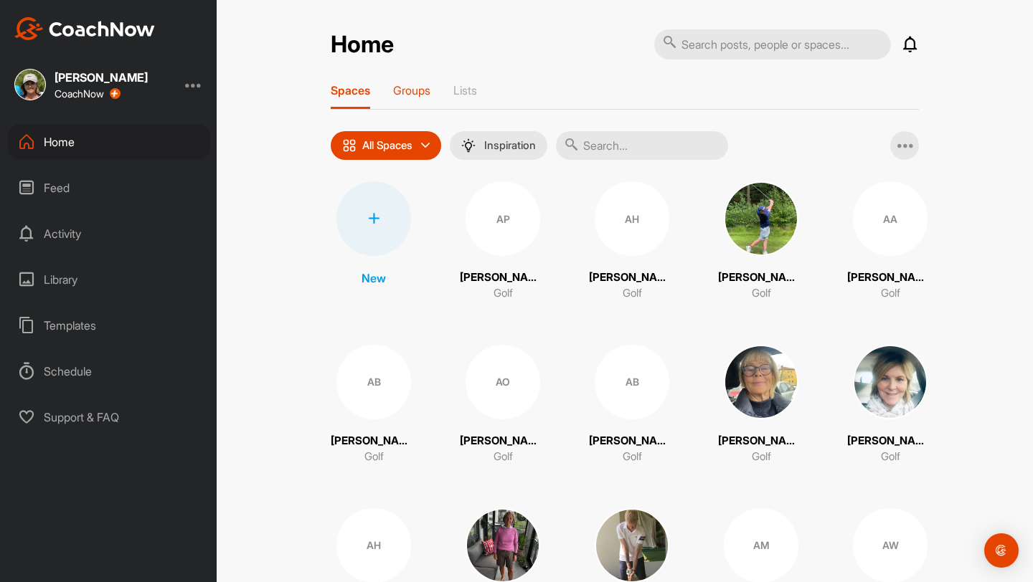
click at [419, 89] on p "Groups" at bounding box center [411, 90] width 37 height 14
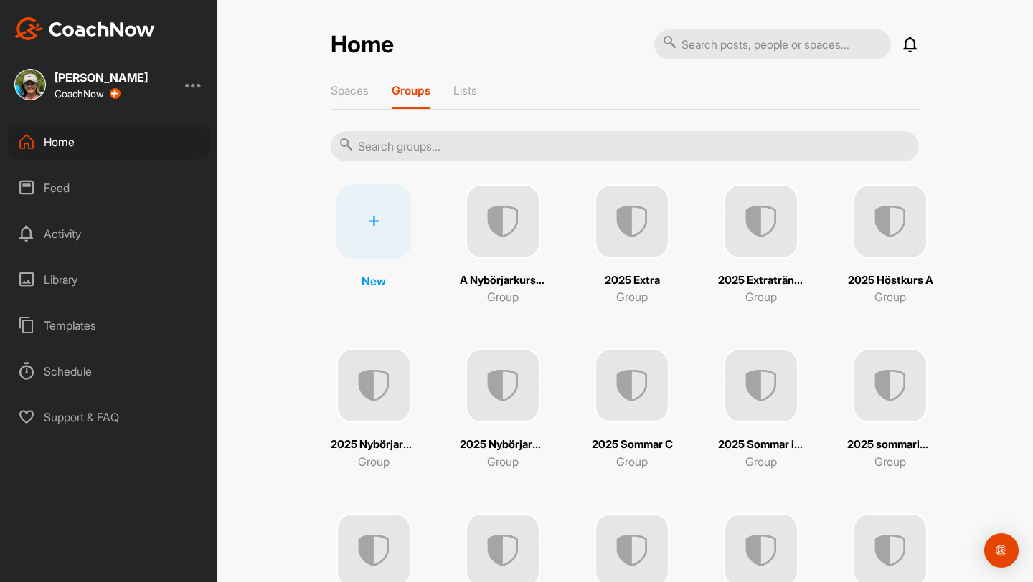
click at [507, 232] on img at bounding box center [632, 221] width 75 height 75
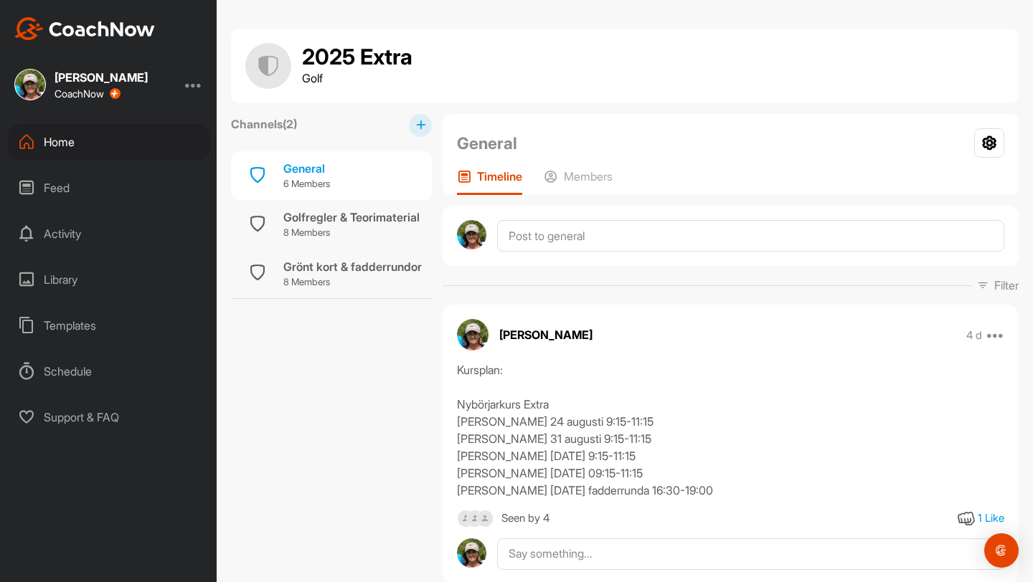
scroll to position [46, 0]
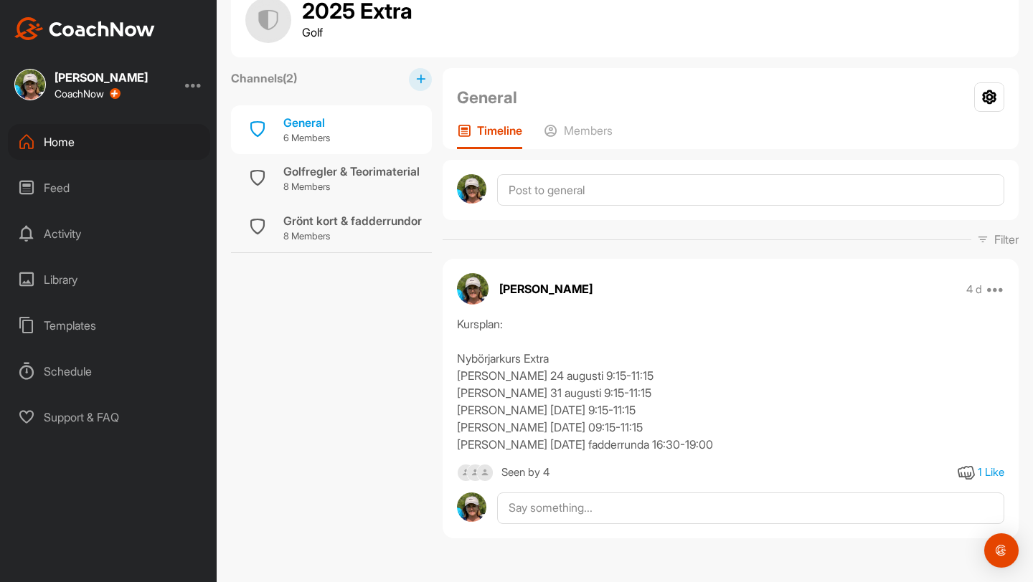
click at [67, 138] on div "Home" at bounding box center [109, 142] width 202 height 36
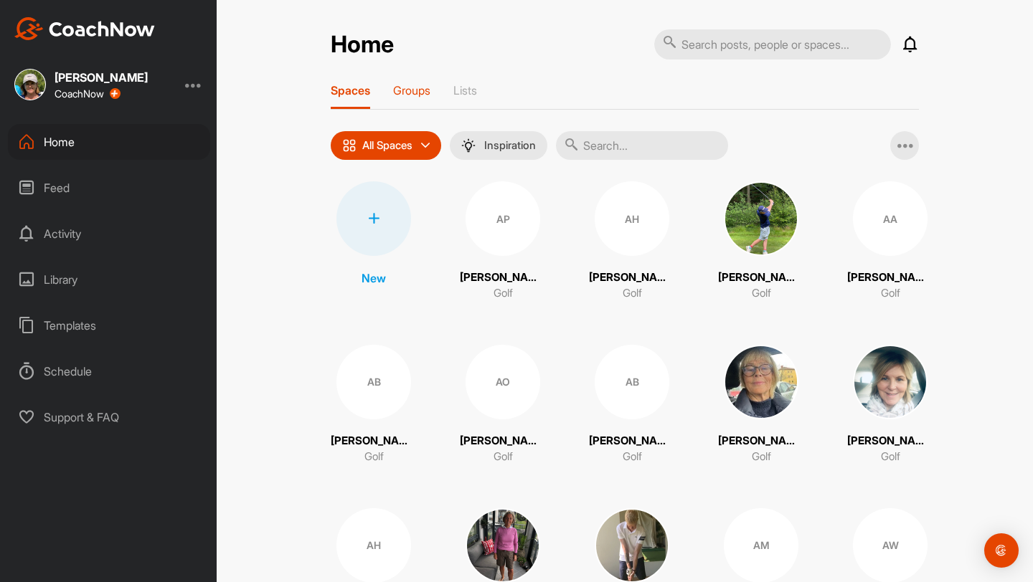
click at [422, 84] on p "Groups" at bounding box center [411, 90] width 37 height 14
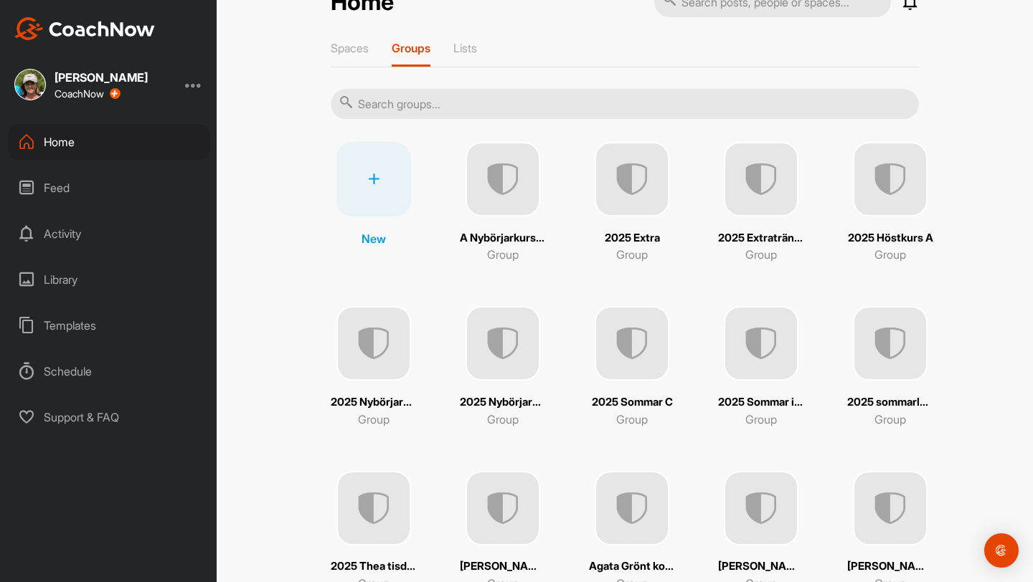
scroll to position [44, 0]
click at [507, 354] on img at bounding box center [632, 342] width 75 height 75
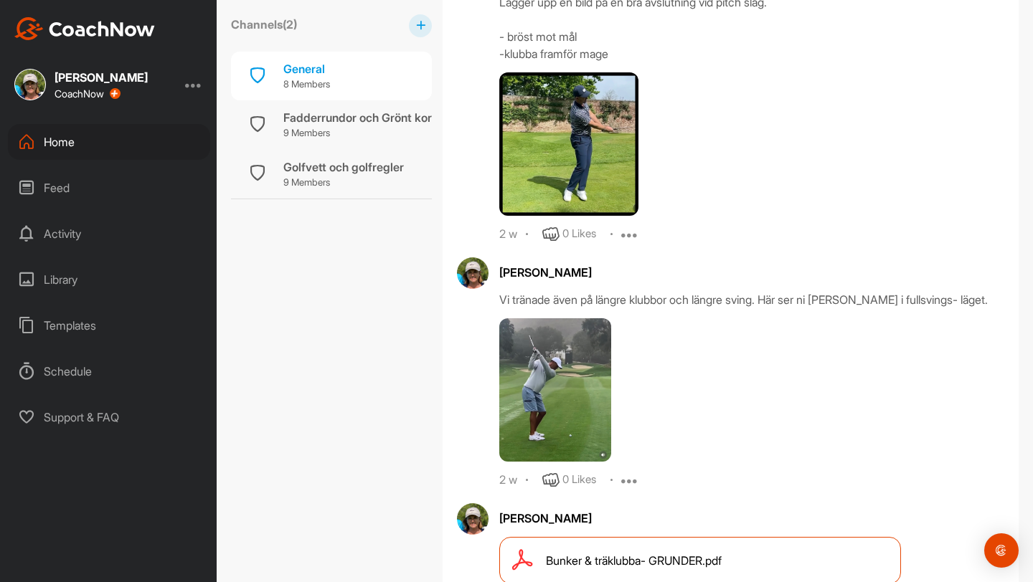
scroll to position [1455, 0]
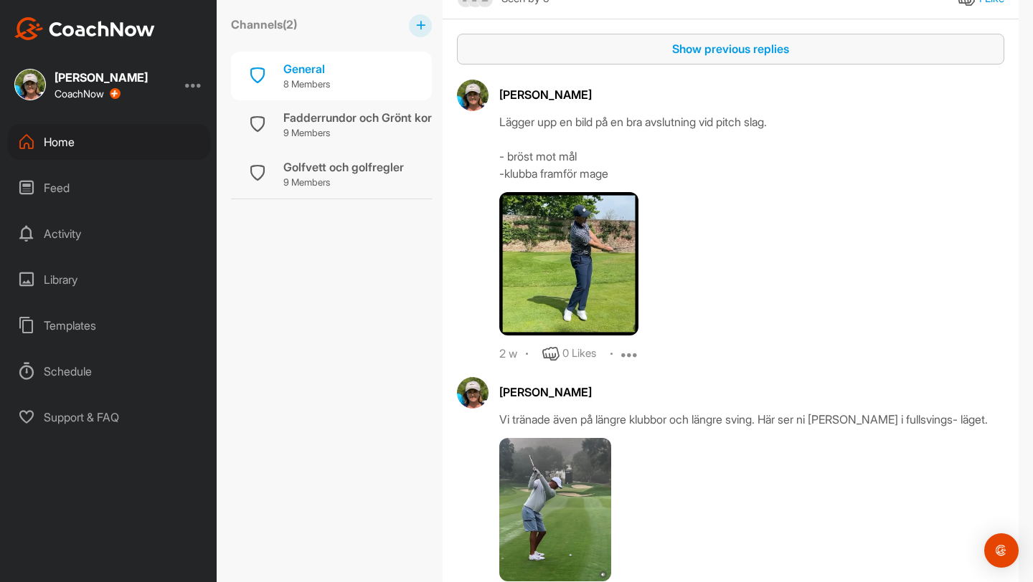
click at [507, 65] on button "Show previous replies" at bounding box center [730, 49] width 547 height 31
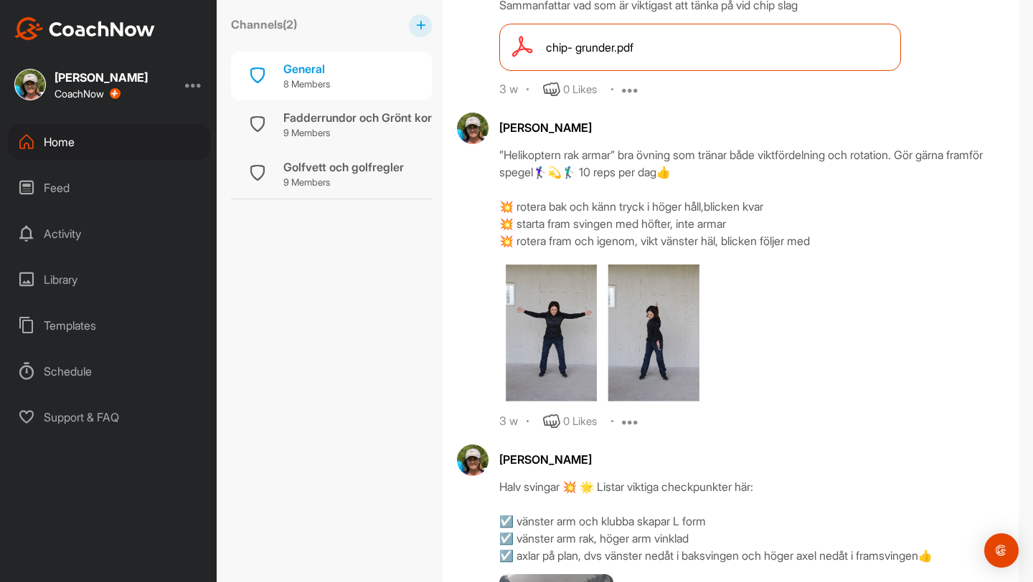
scroll to position [2243, 0]
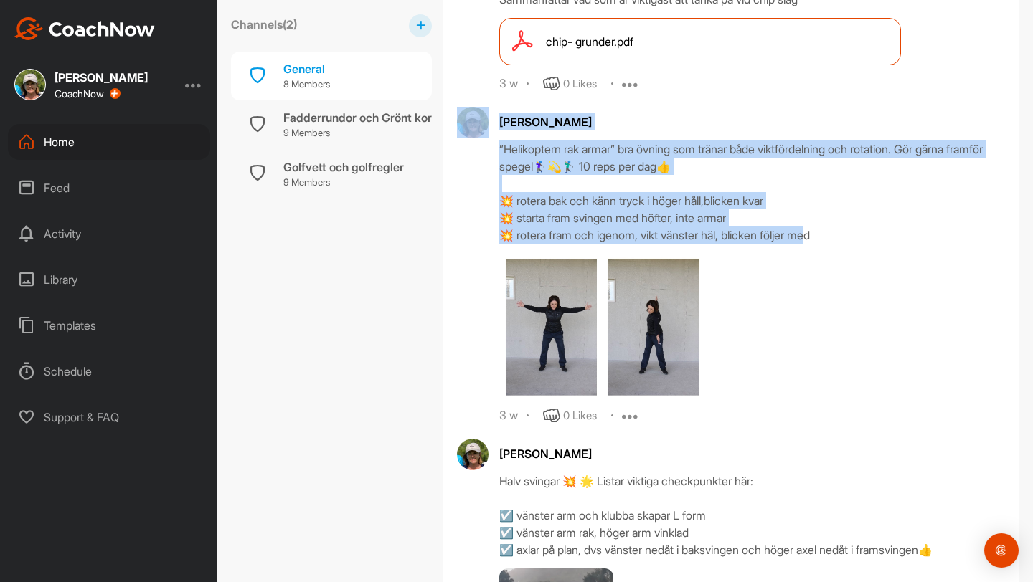
drag, startPoint x: 486, startPoint y: 227, endPoint x: 824, endPoint y: 329, distance: 352.9
click at [507, 329] on div "[PERSON_NAME] ”Helikoptern rak armar” bra övning som tränar både viktfördelning…" at bounding box center [730, 266] width 547 height 318
copy div "[PERSON_NAME] ”Helikoptern rak armar” bra övning som tränar både viktfördelning…"
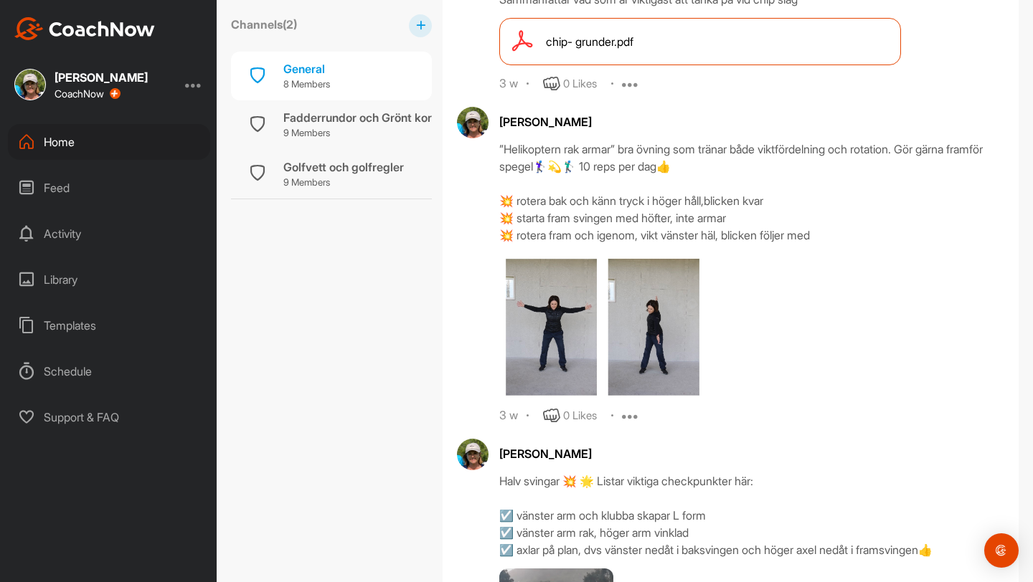
click at [53, 142] on div "Home" at bounding box center [109, 142] width 202 height 36
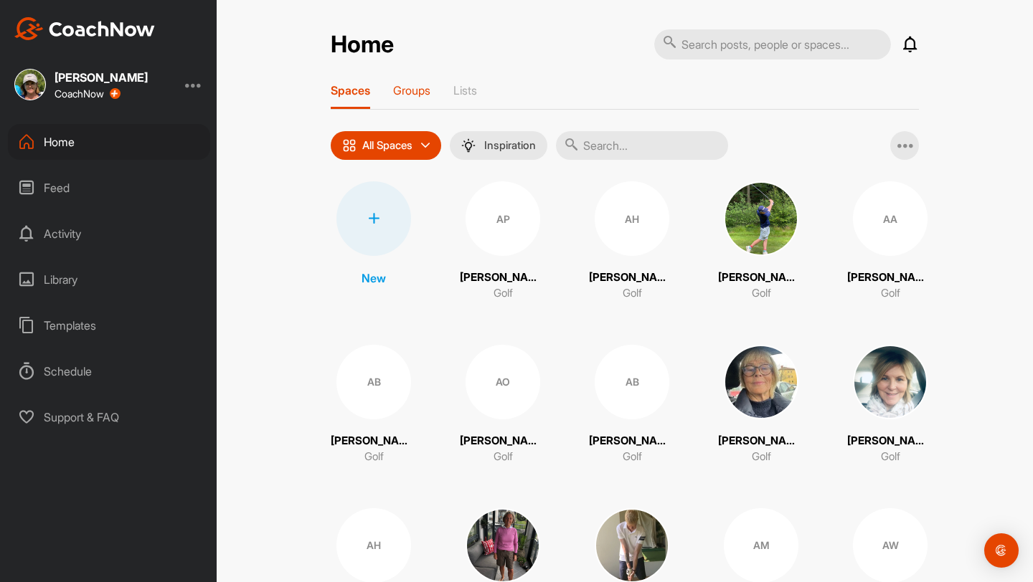
click at [415, 93] on p "Groups" at bounding box center [411, 90] width 37 height 14
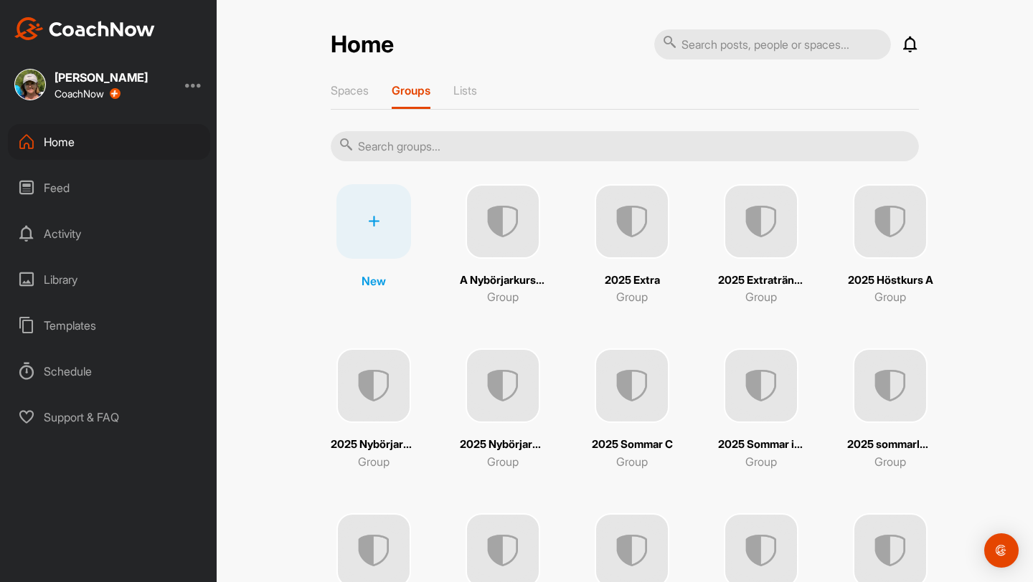
click at [507, 217] on img at bounding box center [890, 221] width 75 height 75
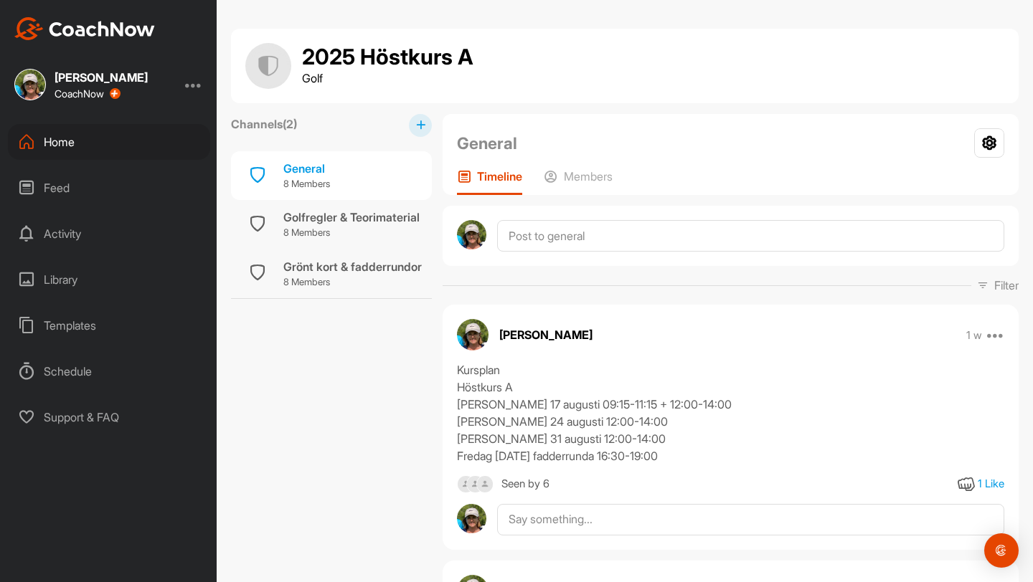
scroll to position [1001, 0]
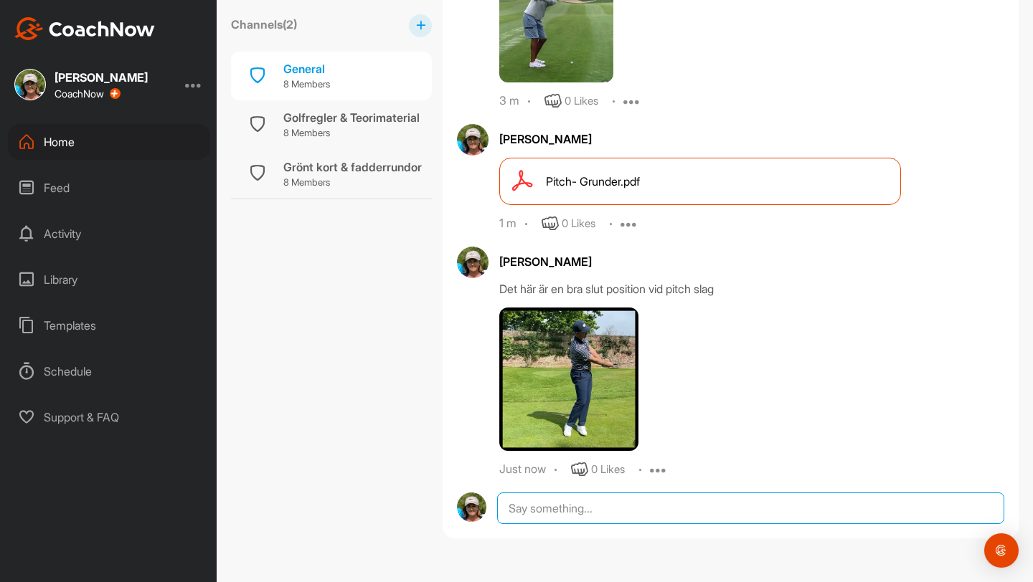
click at [507, 509] on textarea at bounding box center [750, 509] width 507 height 32
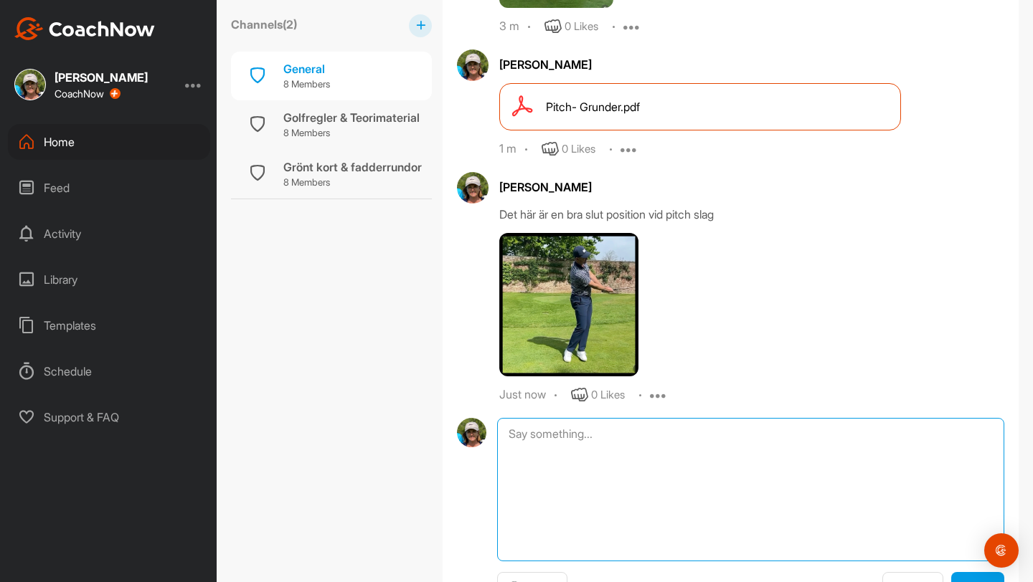
scroll to position [1155, 0]
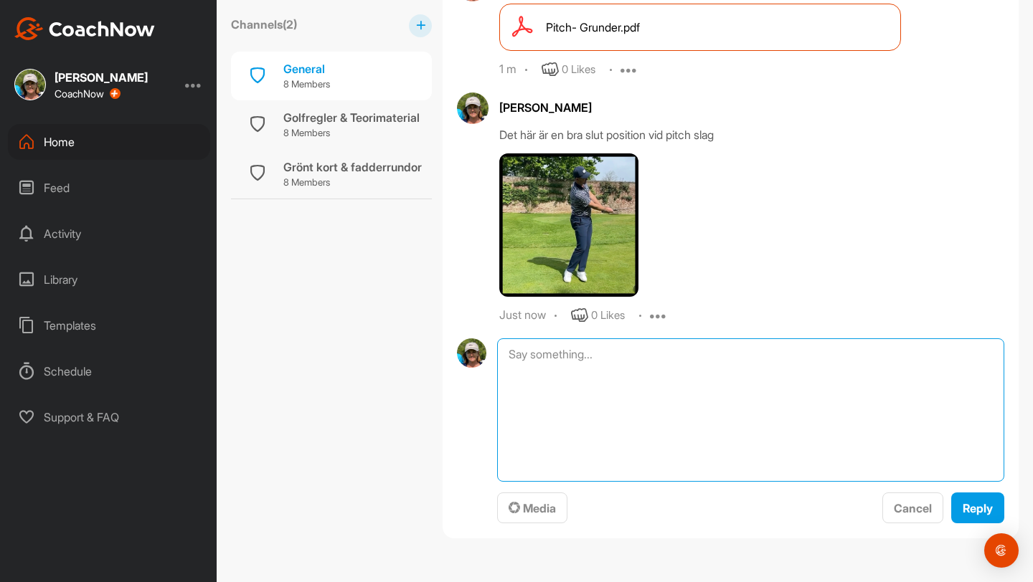
paste textarea "avatar [PERSON_NAME] ”Helikoptern rak armar” bra övning som tränar både viktför…"
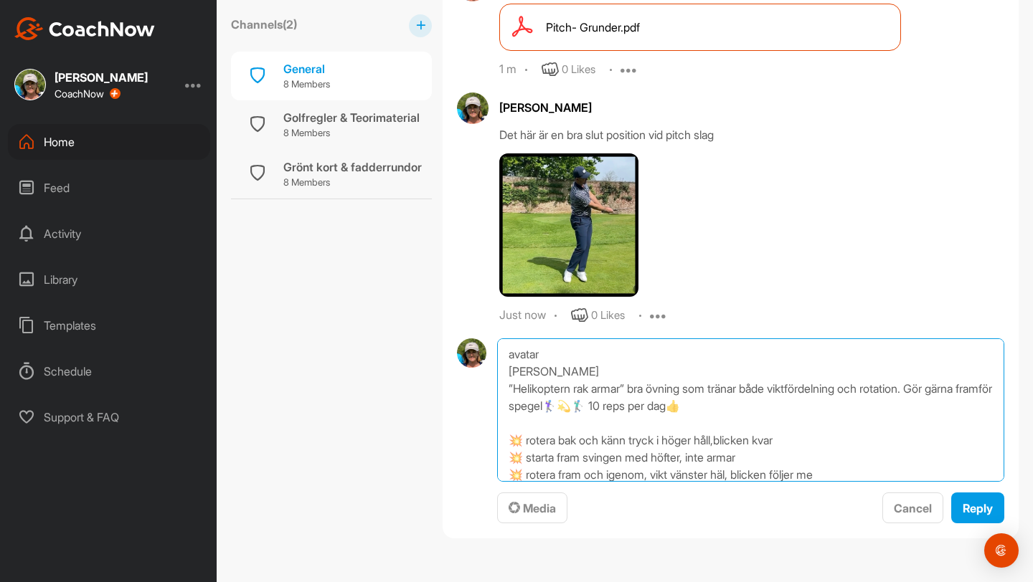
scroll to position [0, 0]
click at [507, 353] on textarea "avatar [PERSON_NAME] ”Helikoptern rak armar” bra övning som tränar både viktför…" at bounding box center [750, 410] width 507 height 143
click at [507, 372] on textarea "avatar [PERSON_NAME] ”Helikoptern rak armar” bra övning som tränar både viktför…" at bounding box center [750, 410] width 507 height 143
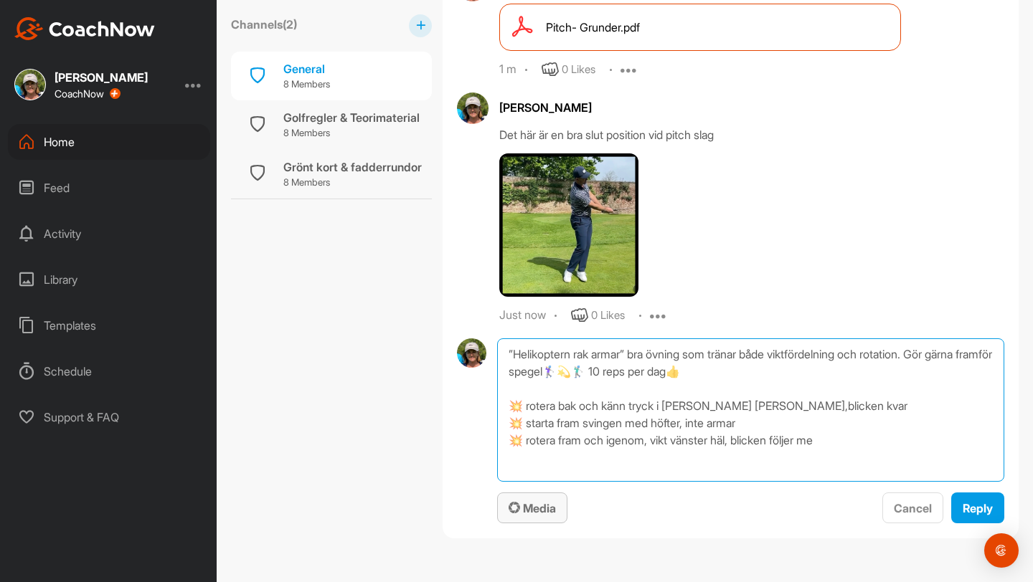
type textarea "”Helikoptern rak armar” bra övning som tränar både viktfördelning och rotation.…"
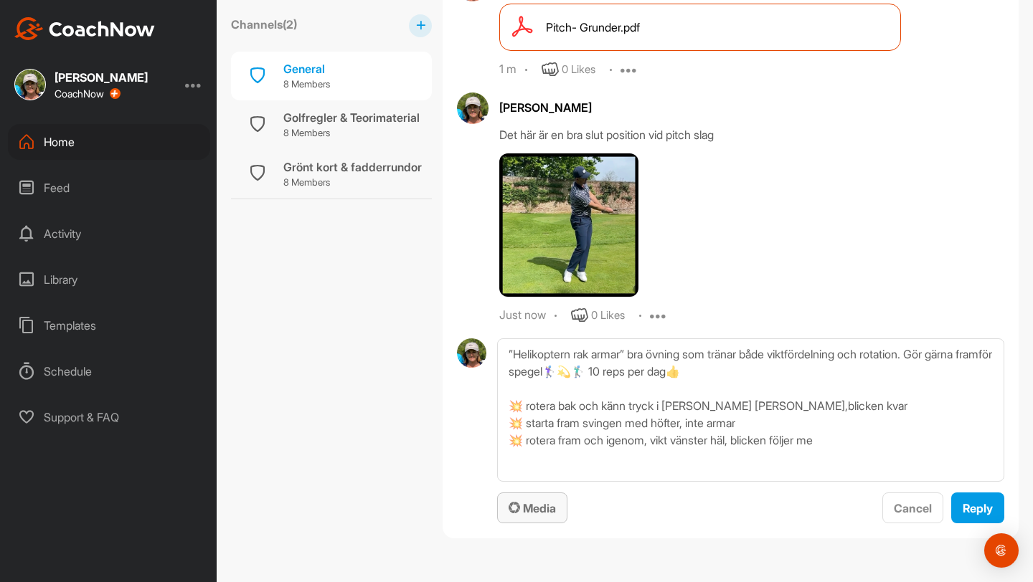
click at [507, 509] on span "Media" at bounding box center [532, 508] width 47 height 14
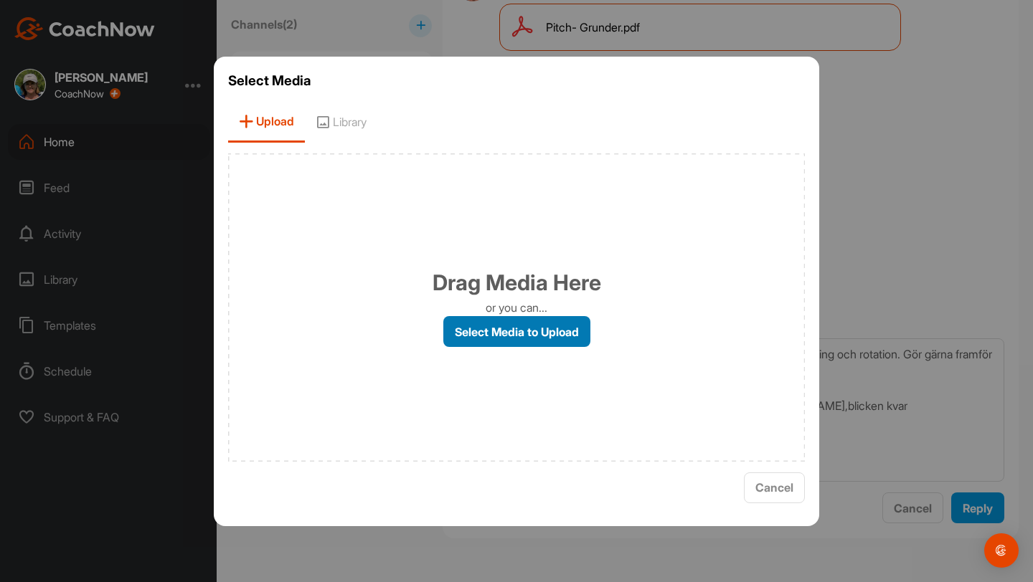
click at [507, 332] on label "Select Media to Upload" at bounding box center [516, 331] width 147 height 31
click at [0, 0] on input "Select Media to Upload" at bounding box center [0, 0] width 0 height 0
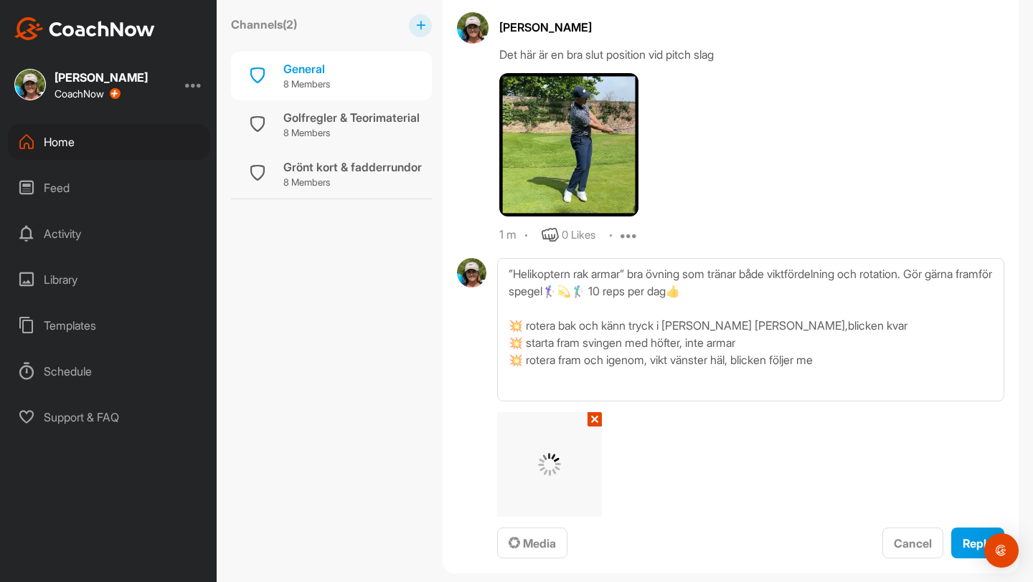
scroll to position [1270, 0]
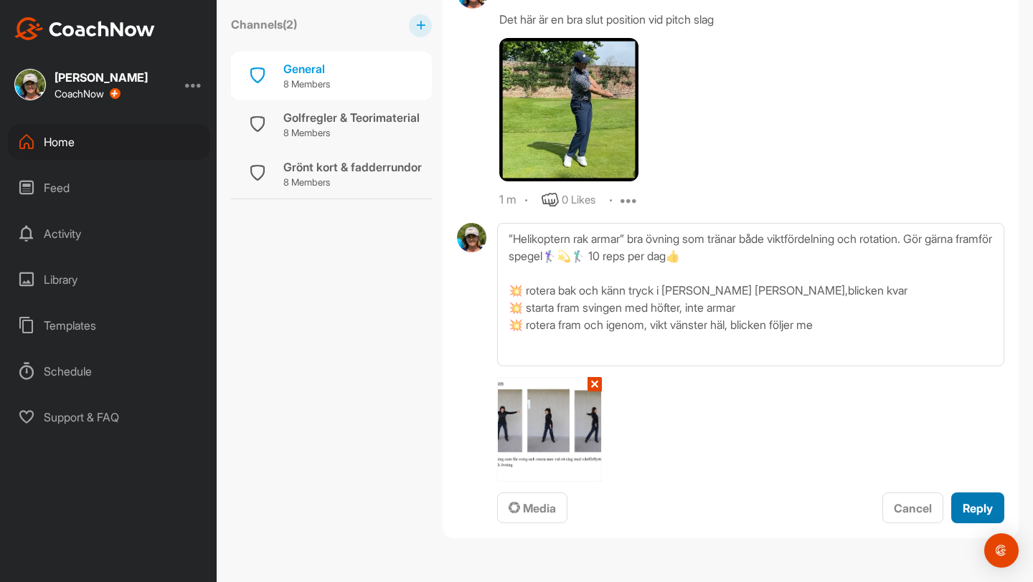
click at [507, 509] on button "Reply" at bounding box center [977, 508] width 53 height 31
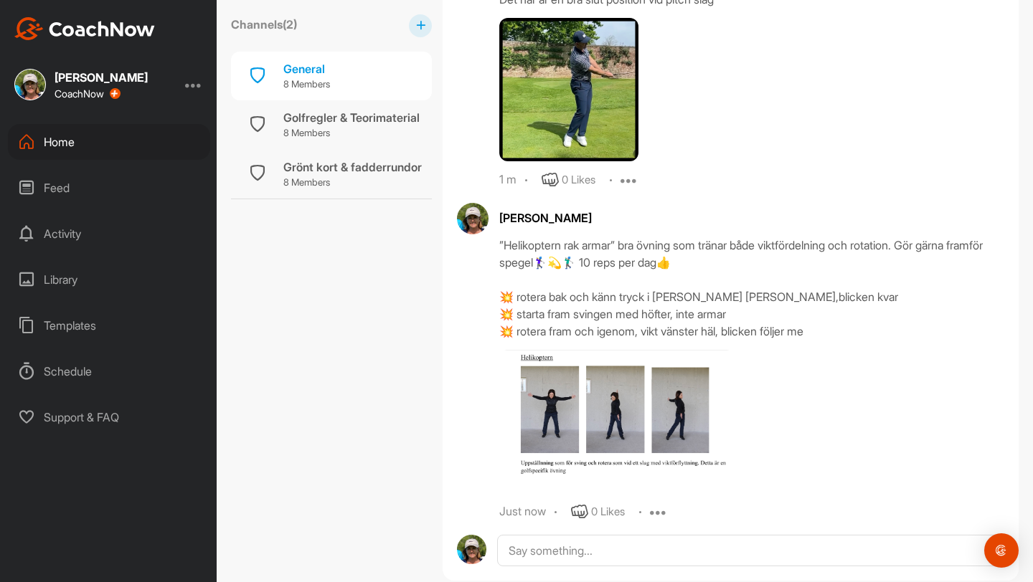
scroll to position [1350, 0]
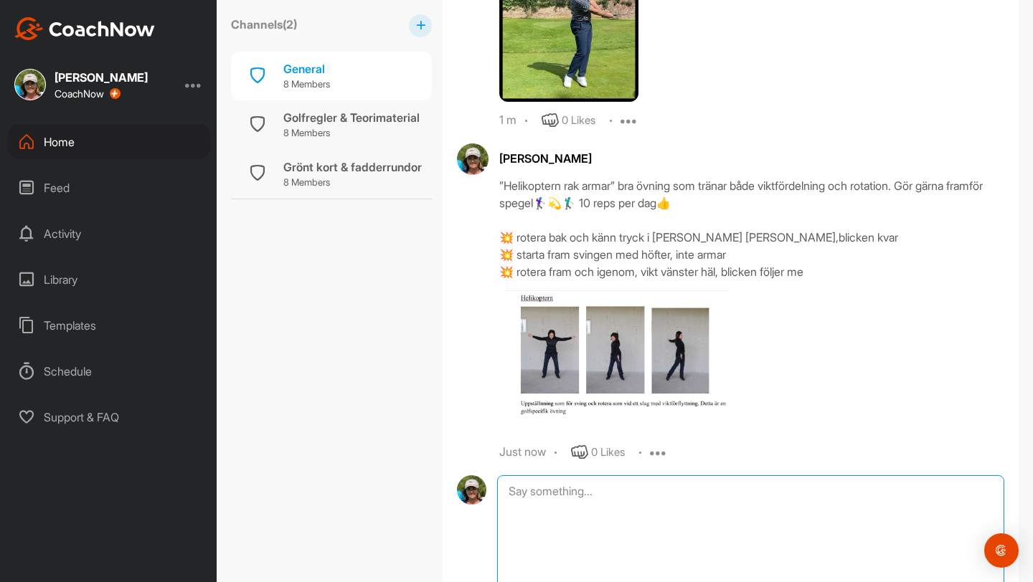
click at [507, 498] on textarea at bounding box center [750, 547] width 507 height 143
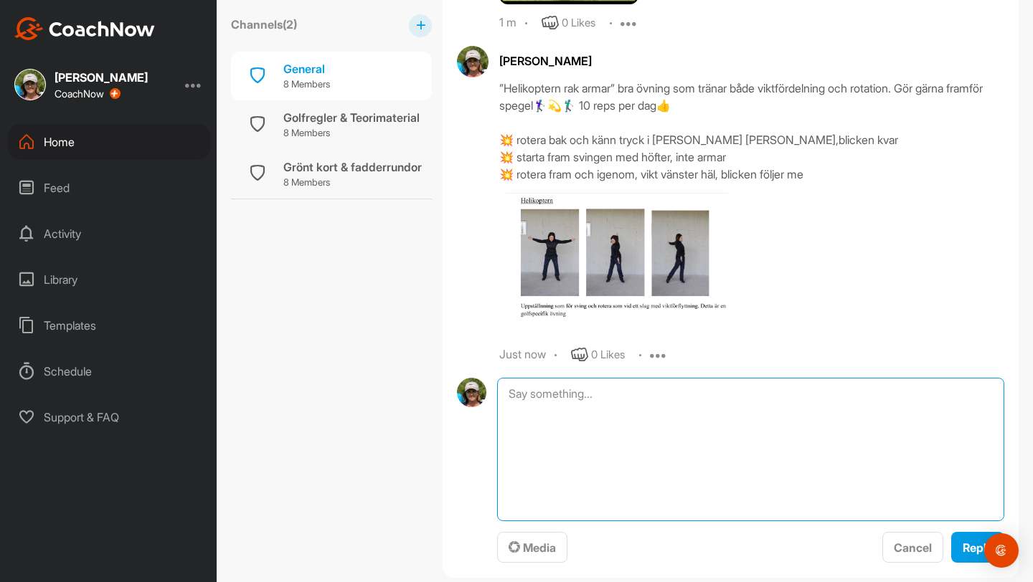
scroll to position [1504, 0]
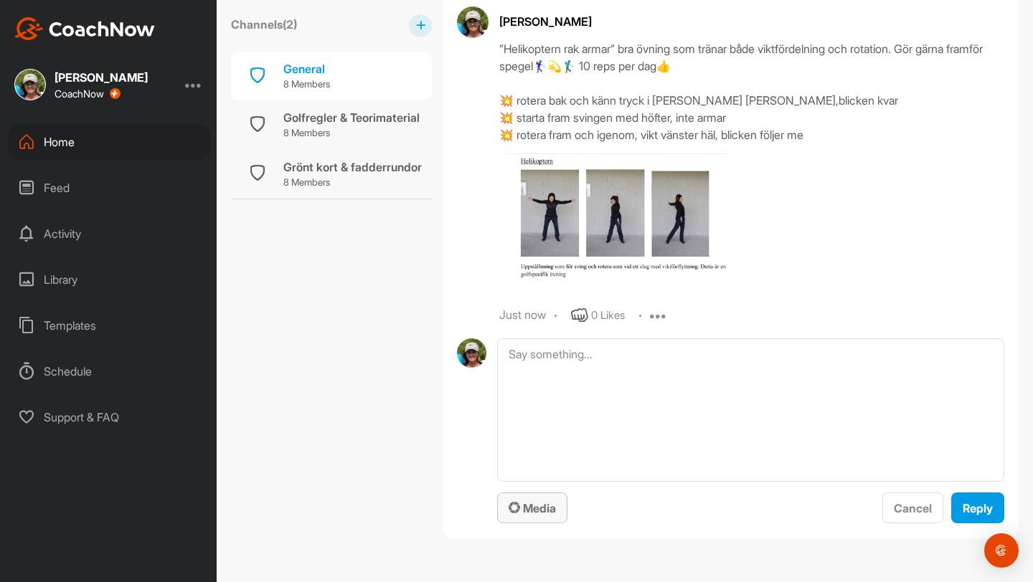
click at [507, 507] on span "Media" at bounding box center [532, 508] width 47 height 14
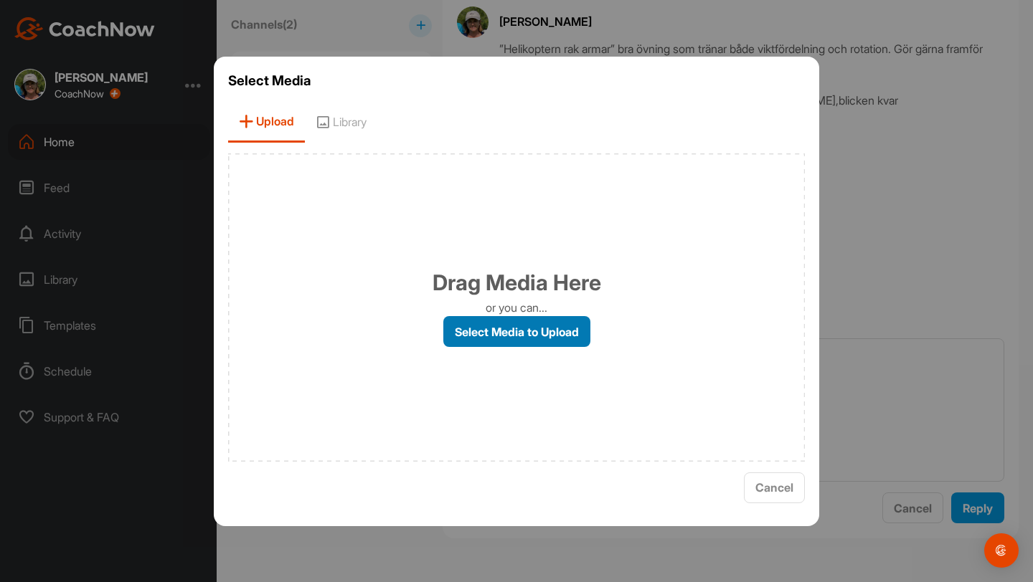
click at [507, 334] on label "Select Media to Upload" at bounding box center [516, 331] width 147 height 31
click at [0, 0] on input "Select Media to Upload" at bounding box center [0, 0] width 0 height 0
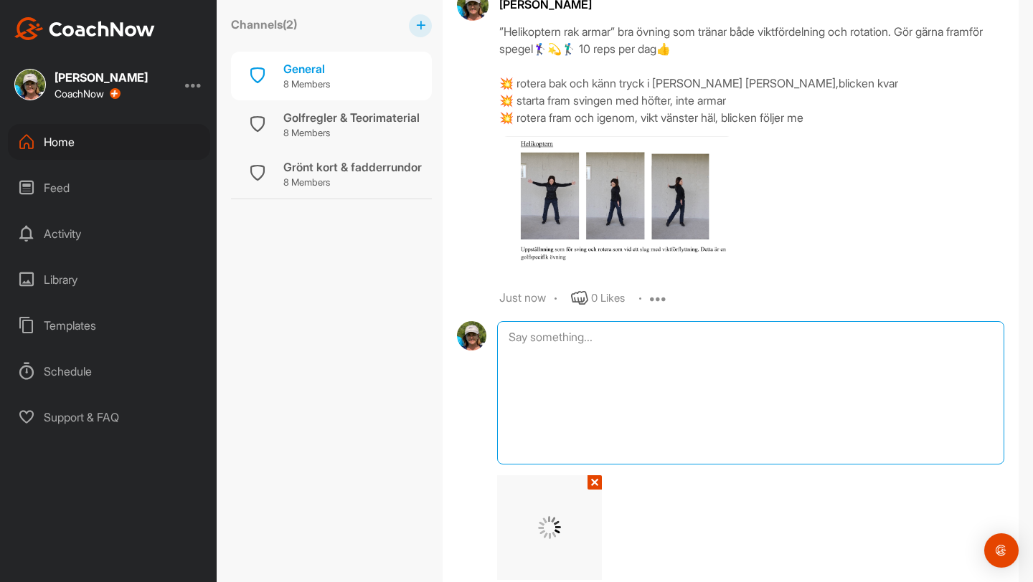
click at [507, 367] on textarea at bounding box center [750, 392] width 507 height 143
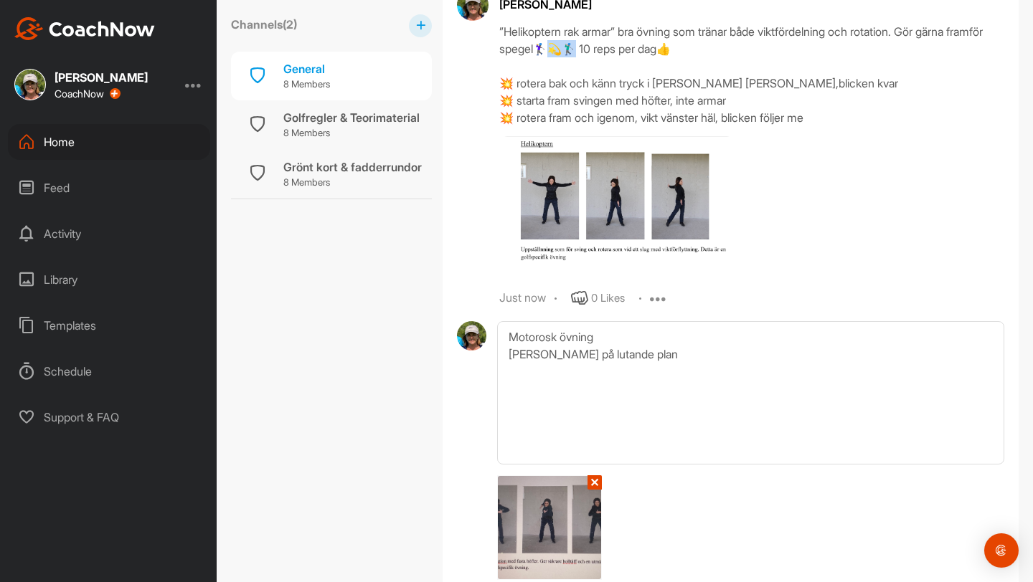
drag, startPoint x: 600, startPoint y: 63, endPoint x: 591, endPoint y: 65, distance: 9.6
click at [507, 65] on div "”Helikoptern rak armar” bra övning som tränar både viktfördelning och rotation.…" at bounding box center [751, 74] width 505 height 103
copy div "🏌🏼"
click at [507, 351] on textarea "Motorosk övning [PERSON_NAME] på lutande plan" at bounding box center [750, 392] width 507 height 143
paste textarea "💫"
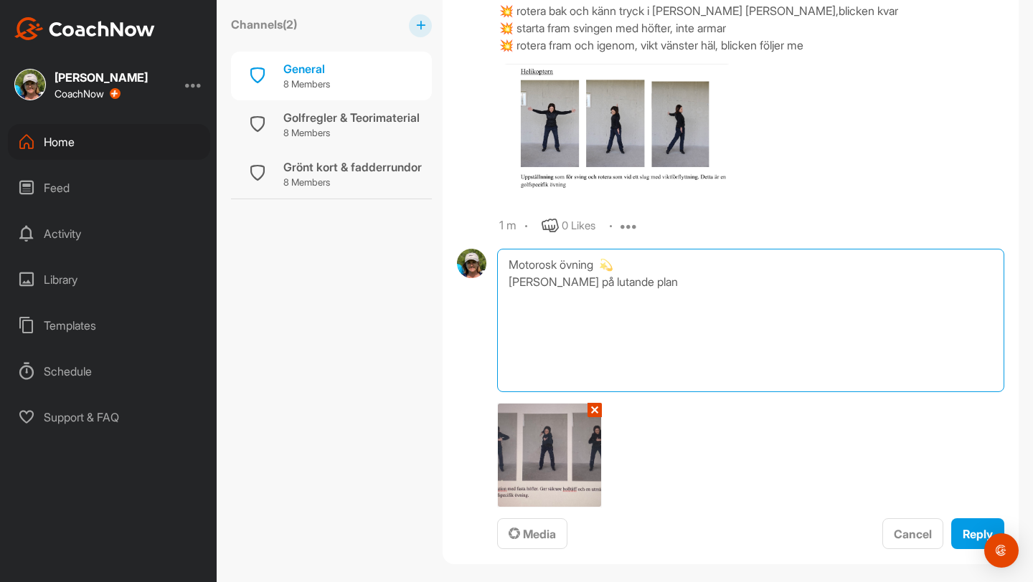
scroll to position [1620, 0]
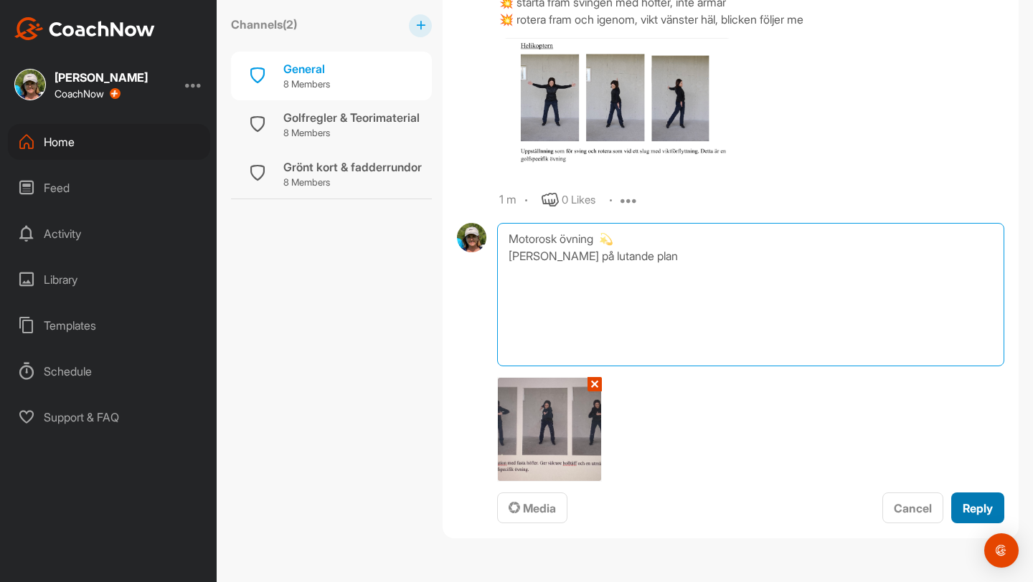
type textarea "Motorosk övning 💫 [PERSON_NAME] på lutande plan"
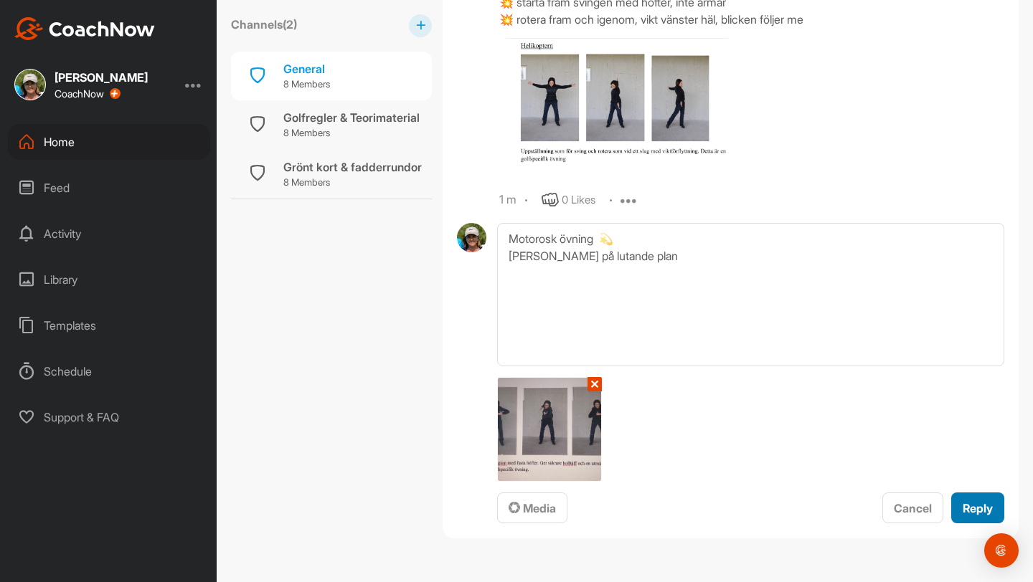
click at [507, 504] on span "Reply" at bounding box center [978, 508] width 30 height 14
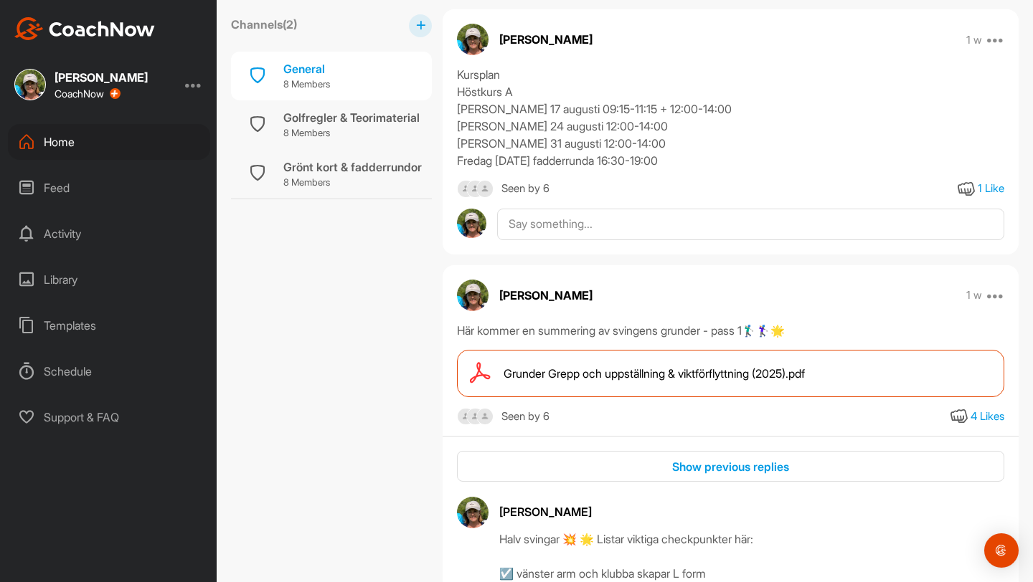
scroll to position [217, 0]
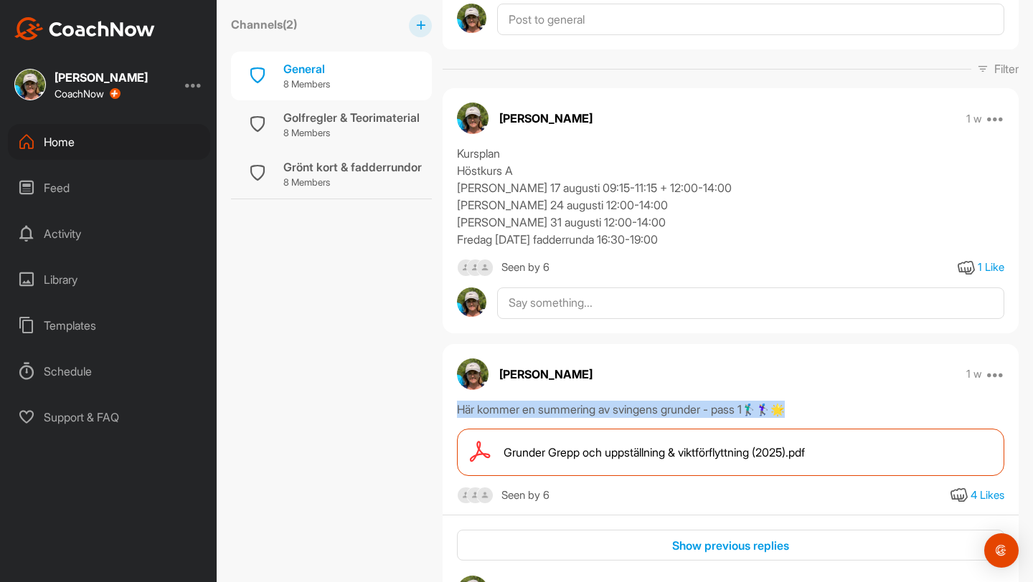
drag, startPoint x: 453, startPoint y: 407, endPoint x: 830, endPoint y: 409, distance: 376.6
click at [507, 409] on div "Här kommer en summering av svingens grunder - pass 1🏌🏼‍♂️🏌️‍♀️🌟" at bounding box center [731, 409] width 576 height 17
copy div "Här kommer en summering av svingens grunder - pass 1🏌🏼‍♂️🏌️‍♀️🌟"
click at [62, 143] on div "Home" at bounding box center [109, 142] width 202 height 36
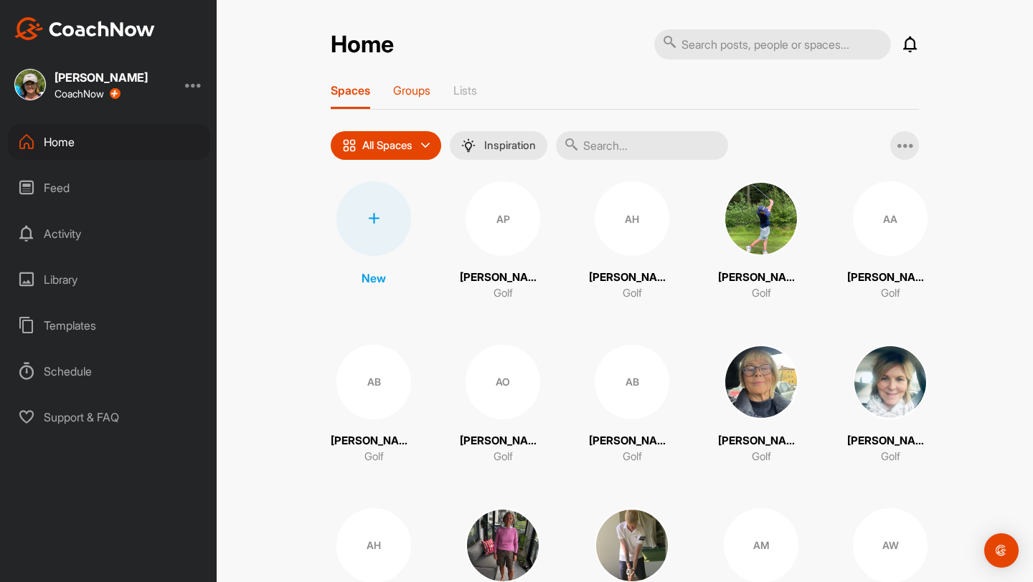
click at [428, 88] on p "Groups" at bounding box center [411, 90] width 37 height 14
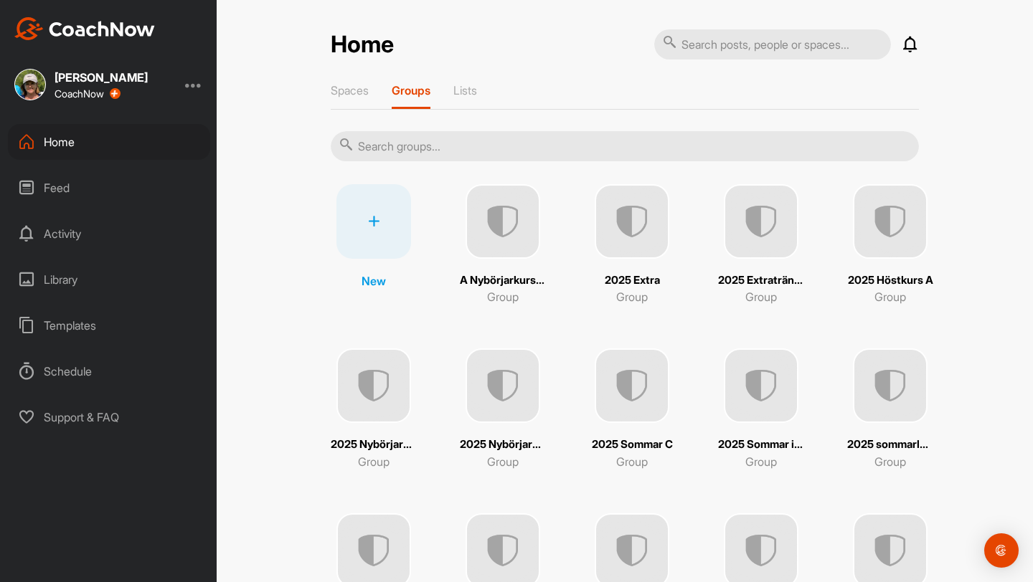
click at [507, 223] on img at bounding box center [632, 221] width 75 height 75
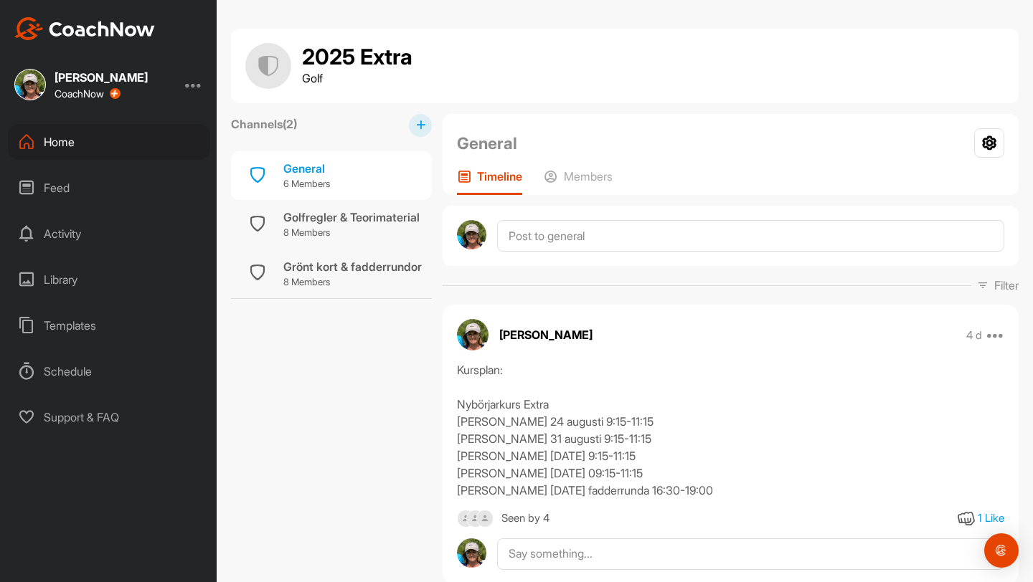
scroll to position [46, 0]
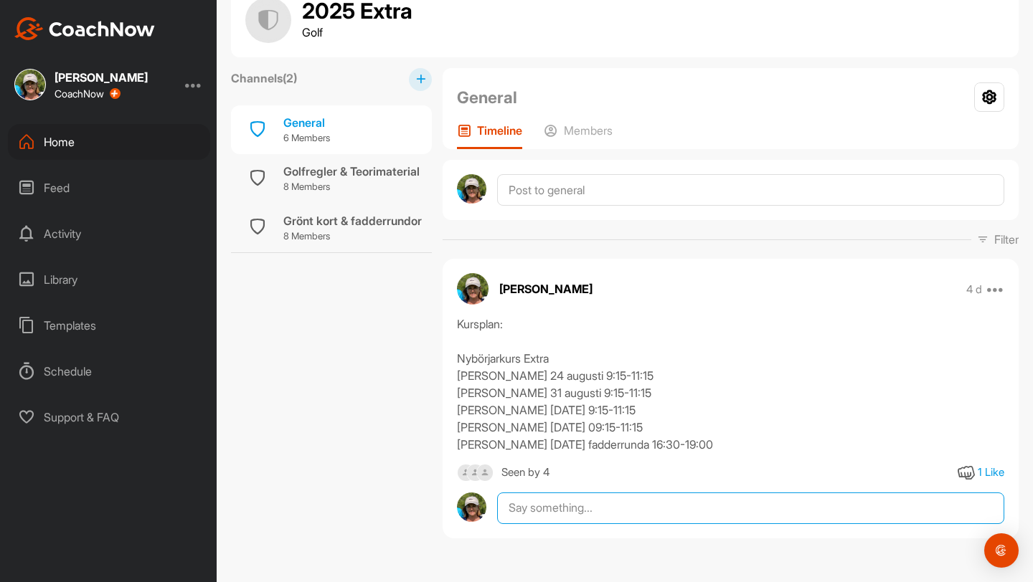
click at [507, 509] on textarea at bounding box center [750, 509] width 507 height 32
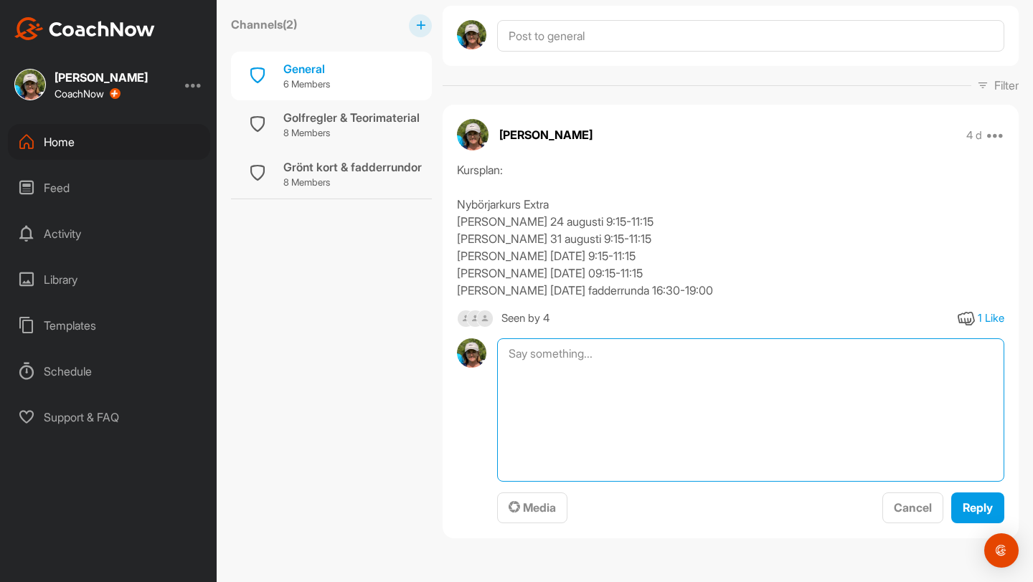
paste textarea "Här kommer en summering av svingens grunder - pass 1🏌🏼‍♂️🏌️‍♀️🌟"
type textarea "Här kommer en summering av svingens grunder - pass 1🏌🏼‍♂️🏌️‍♀️🌟"
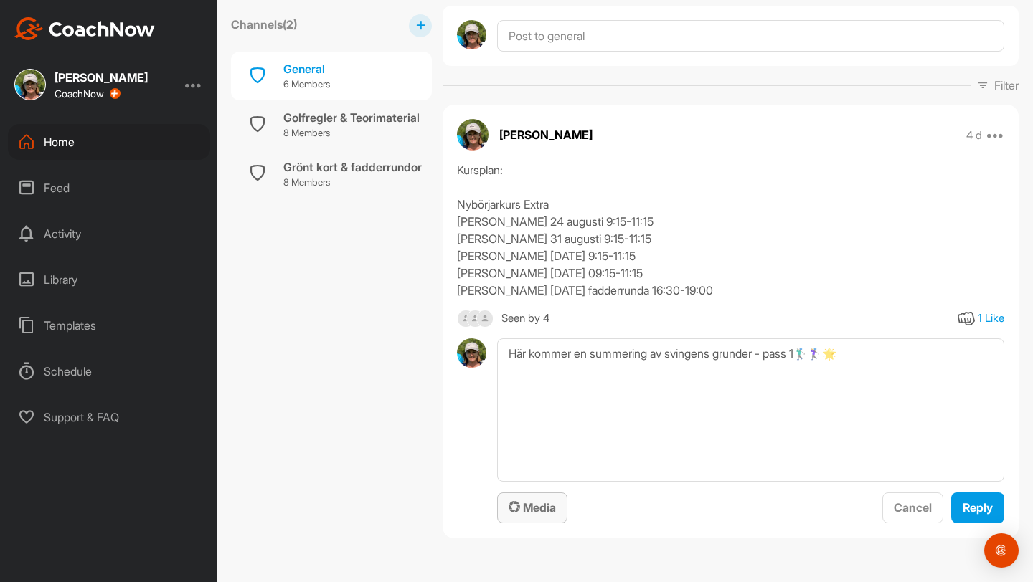
click at [507, 506] on span "Media" at bounding box center [532, 508] width 47 height 14
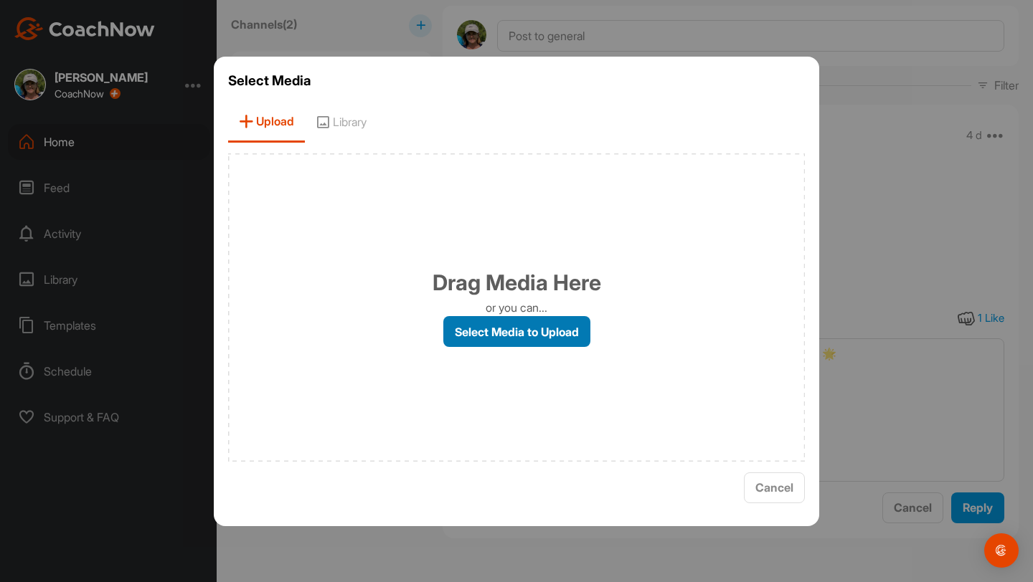
click at [507, 332] on label "Select Media to Upload" at bounding box center [516, 331] width 147 height 31
click at [0, 0] on input "Select Media to Upload" at bounding box center [0, 0] width 0 height 0
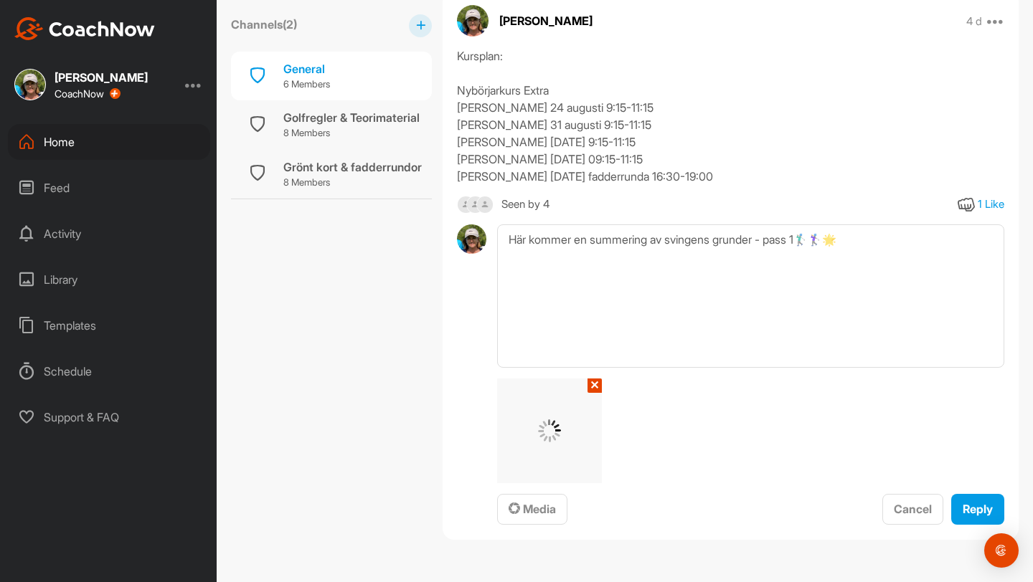
scroll to position [316, 0]
click at [507, 509] on span "Reply" at bounding box center [978, 508] width 30 height 14
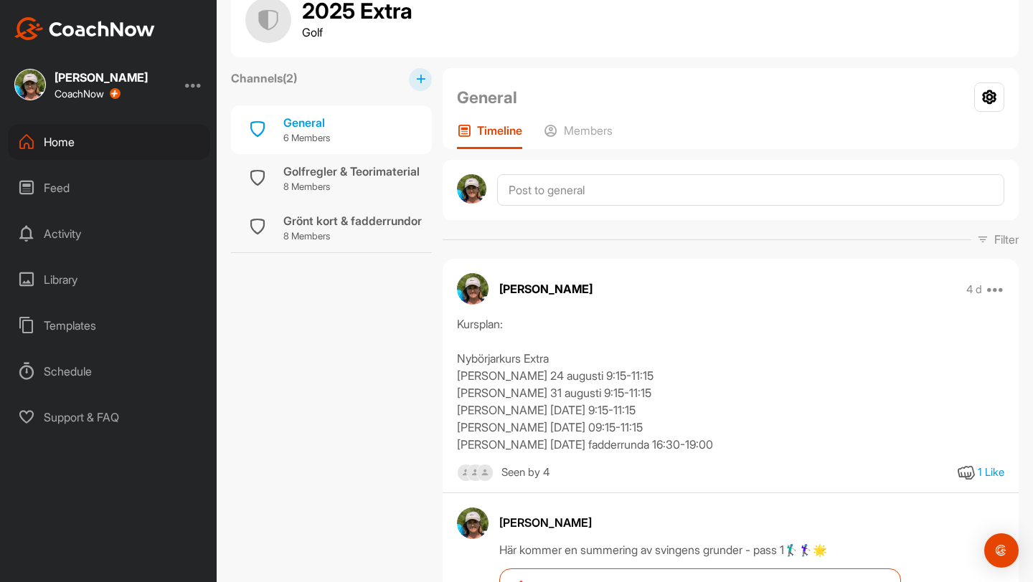
scroll to position [211, 0]
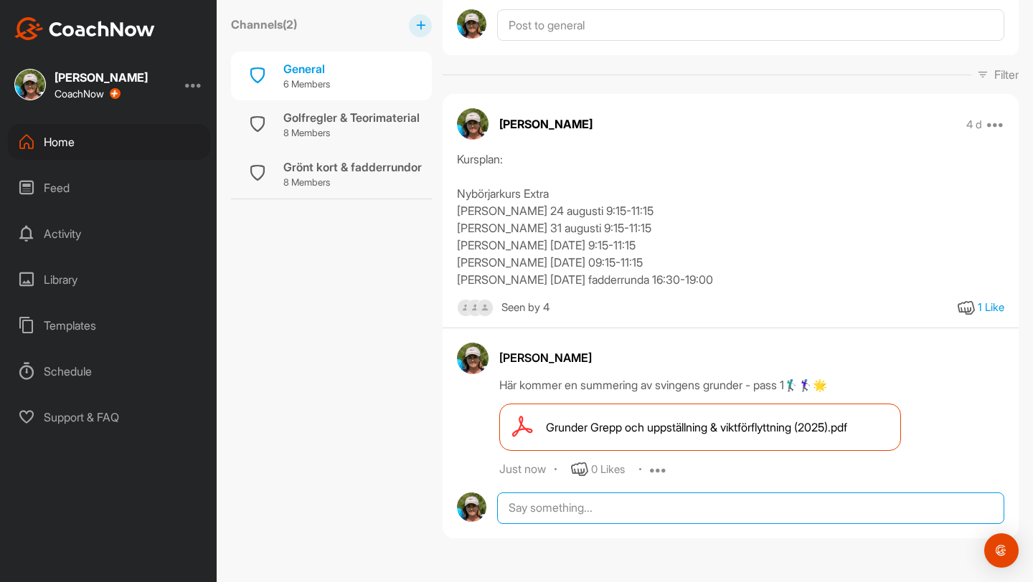
click at [507, 506] on div at bounding box center [750, 509] width 507 height 32
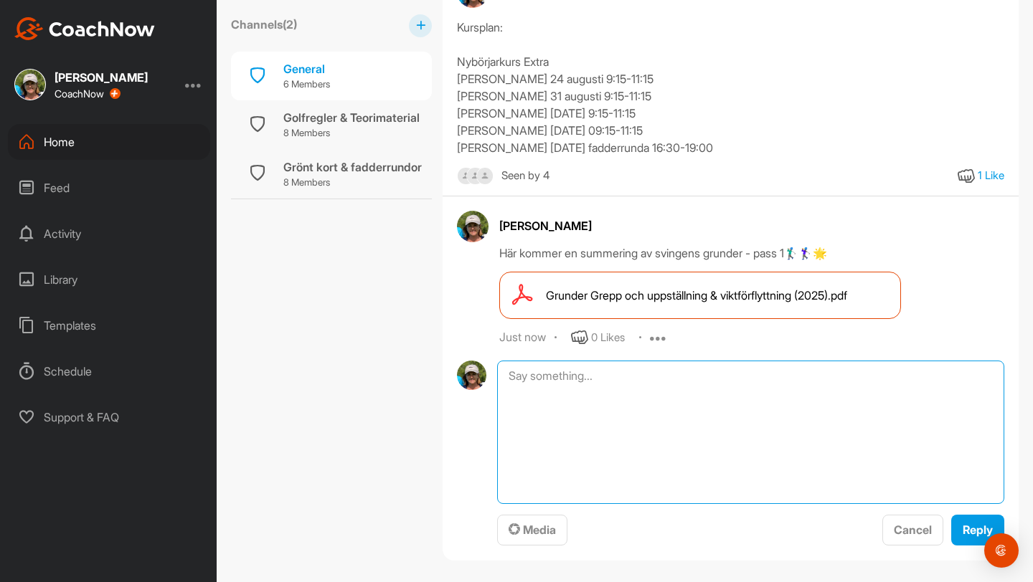
scroll to position [365, 0]
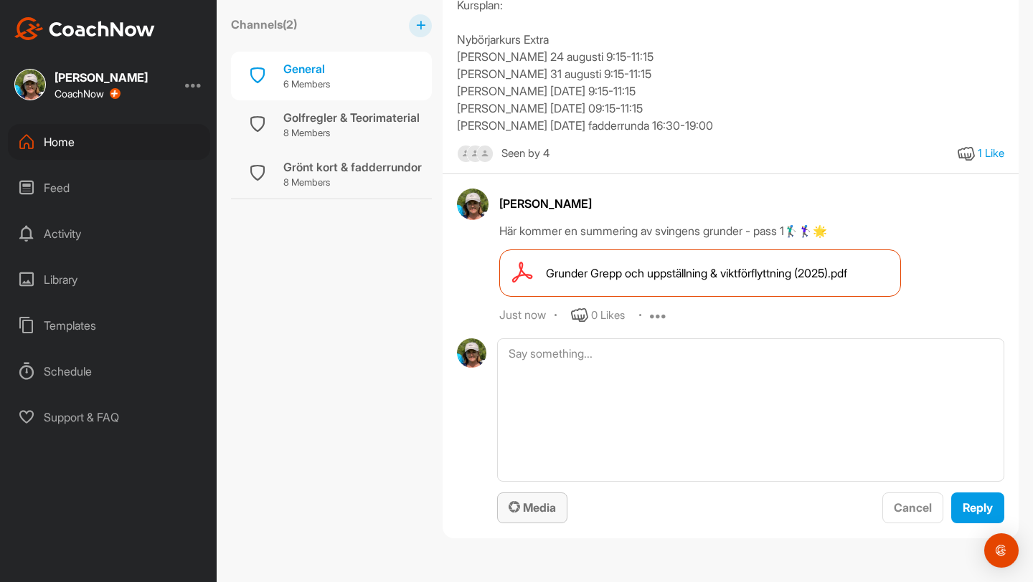
click at [507, 506] on span "Media" at bounding box center [532, 508] width 47 height 14
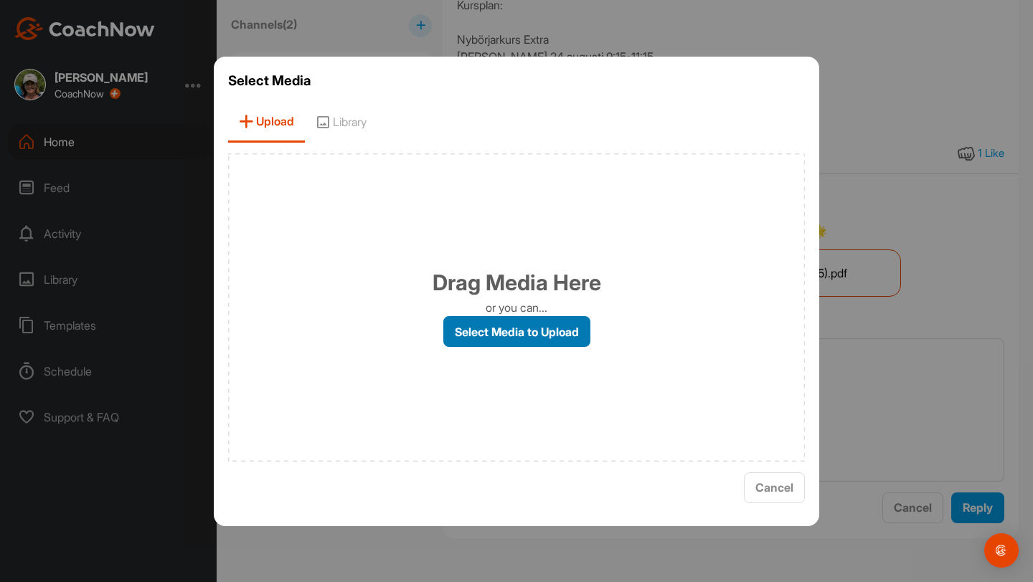
click at [507, 324] on label "Select Media to Upload" at bounding box center [516, 331] width 147 height 31
click at [0, 0] on input "Select Media to Upload" at bounding box center [0, 0] width 0 height 0
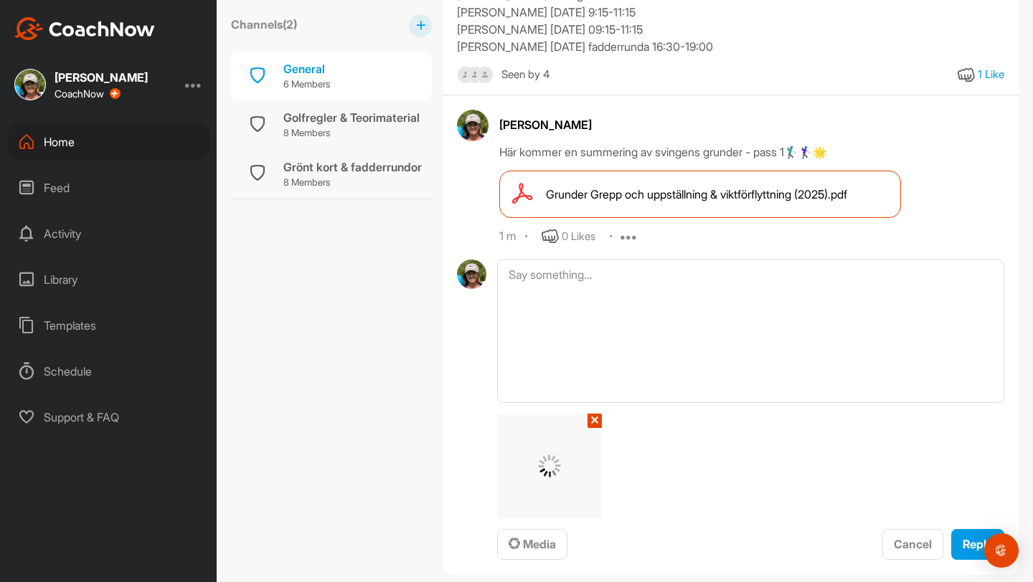
scroll to position [481, 0]
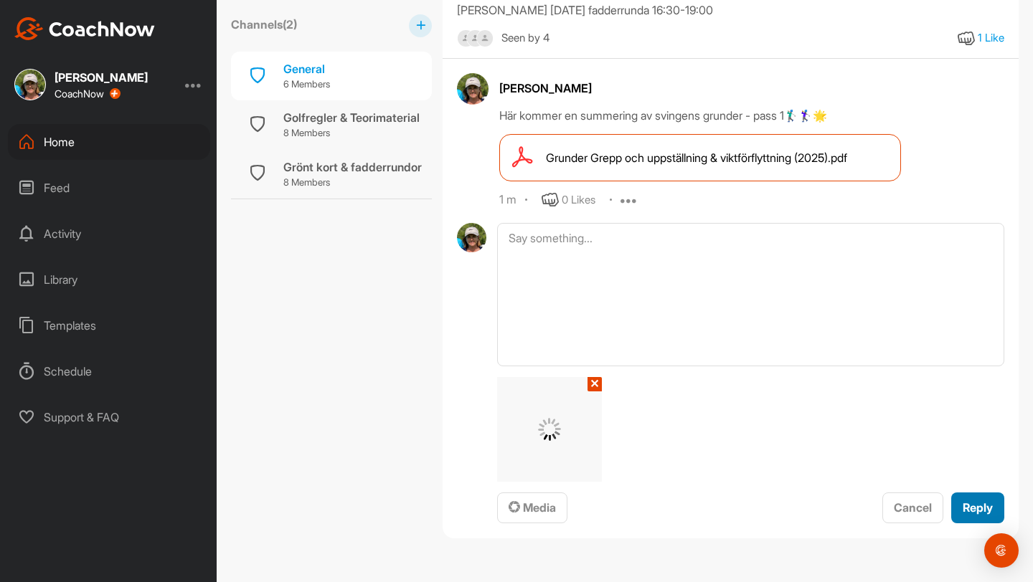
click at [507, 509] on span "Reply" at bounding box center [978, 508] width 30 height 14
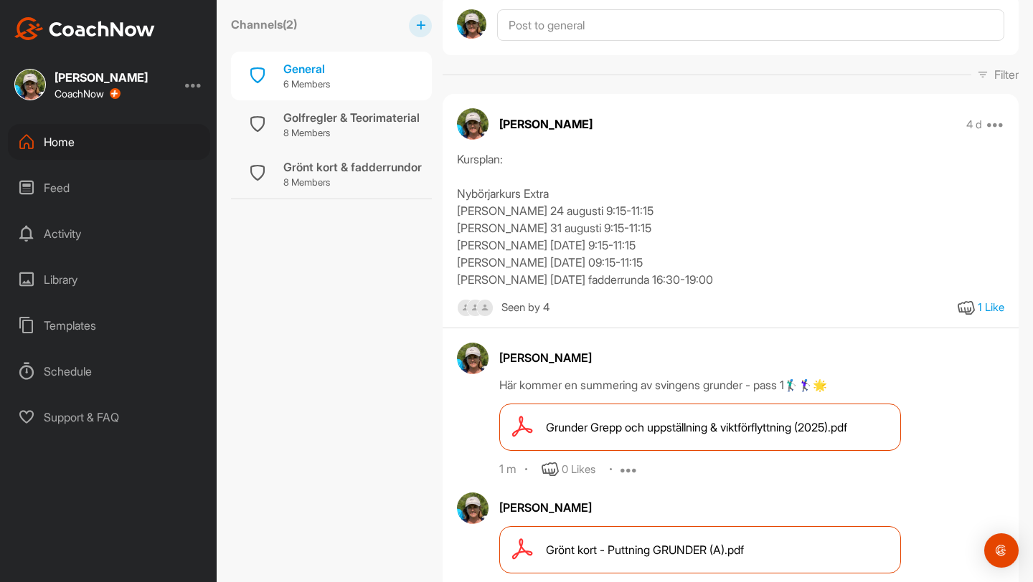
scroll to position [334, 0]
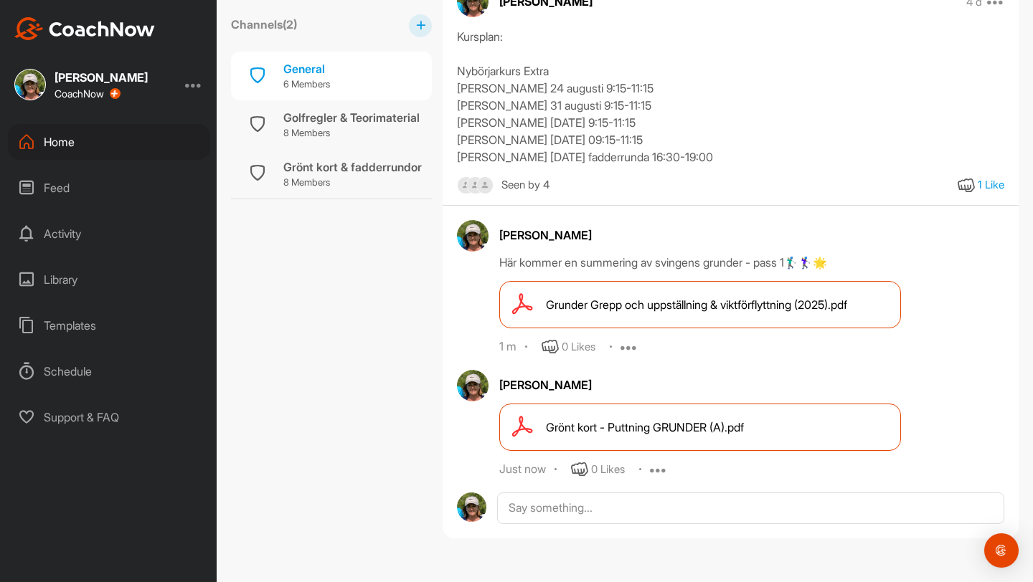
click at [67, 137] on div "Home" at bounding box center [109, 142] width 202 height 36
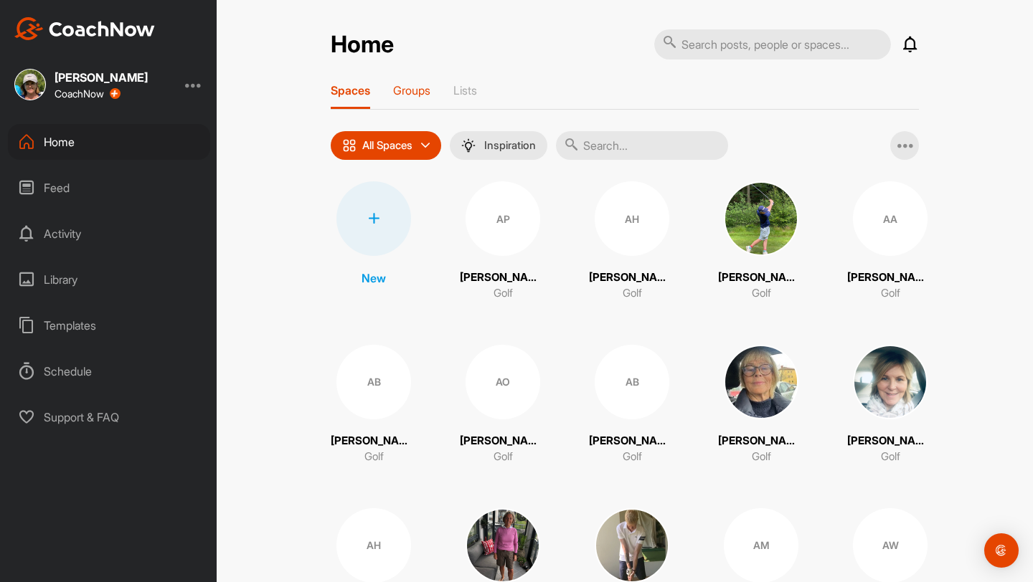
click at [416, 97] on p "Groups" at bounding box center [411, 90] width 37 height 14
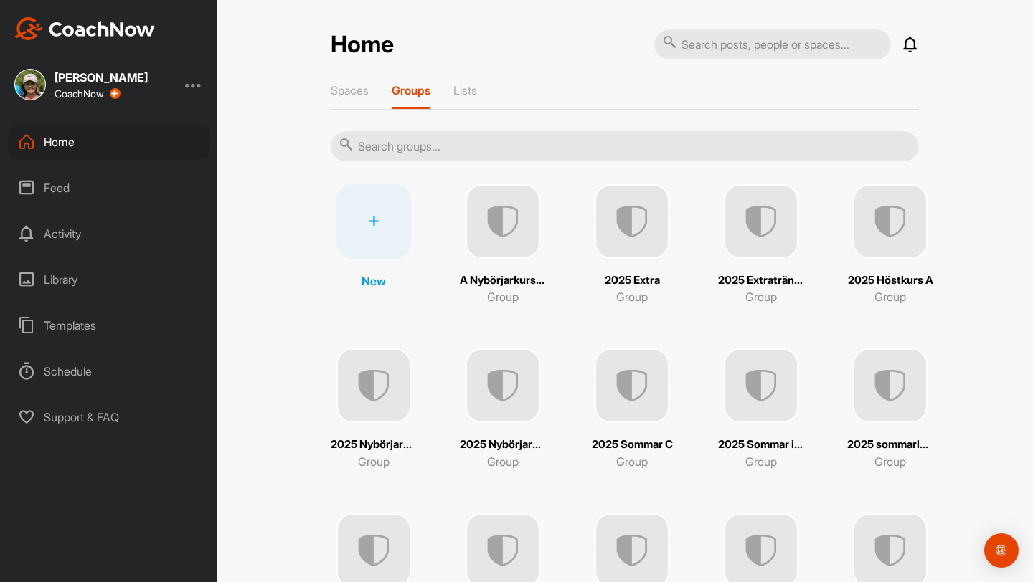
click at [507, 238] on img at bounding box center [890, 221] width 75 height 75
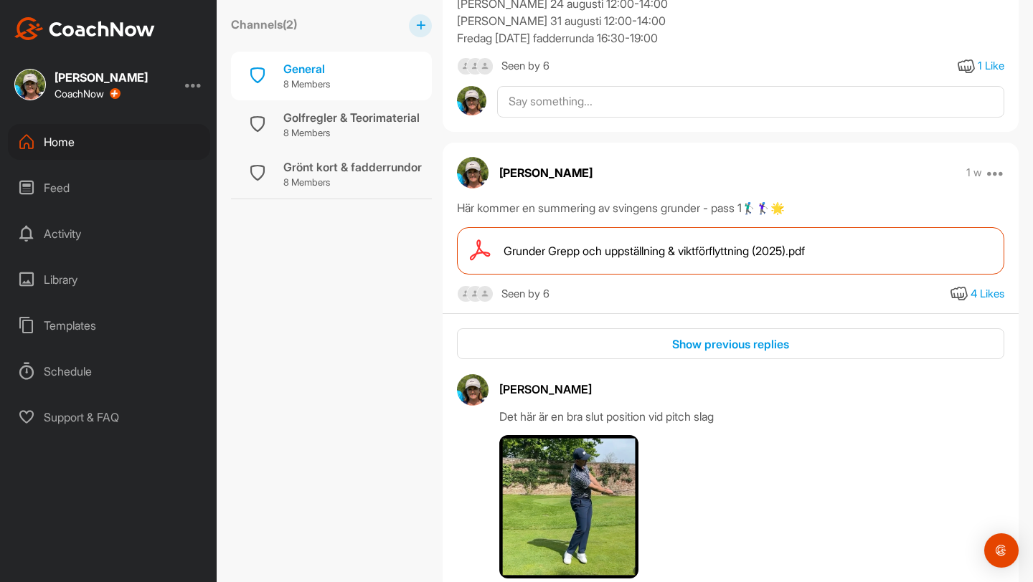
scroll to position [430, 0]
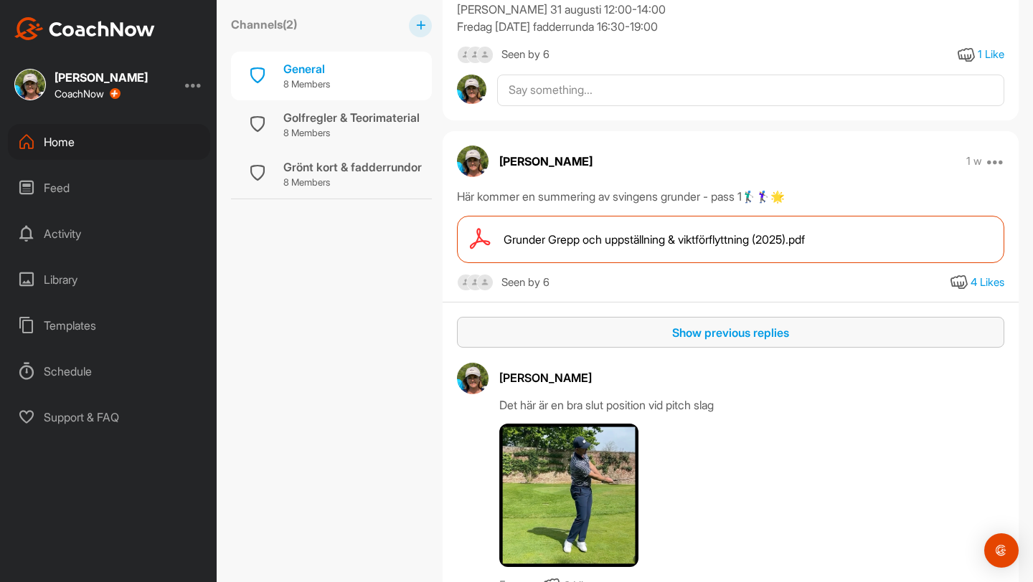
click at [507, 334] on div "Show previous replies" at bounding box center [730, 332] width 524 height 17
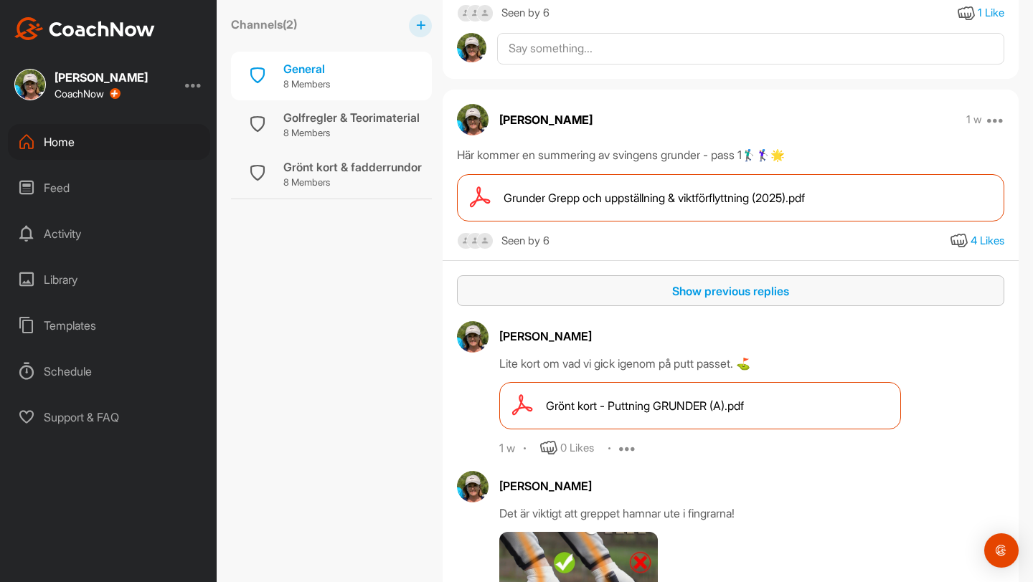
scroll to position [475, 0]
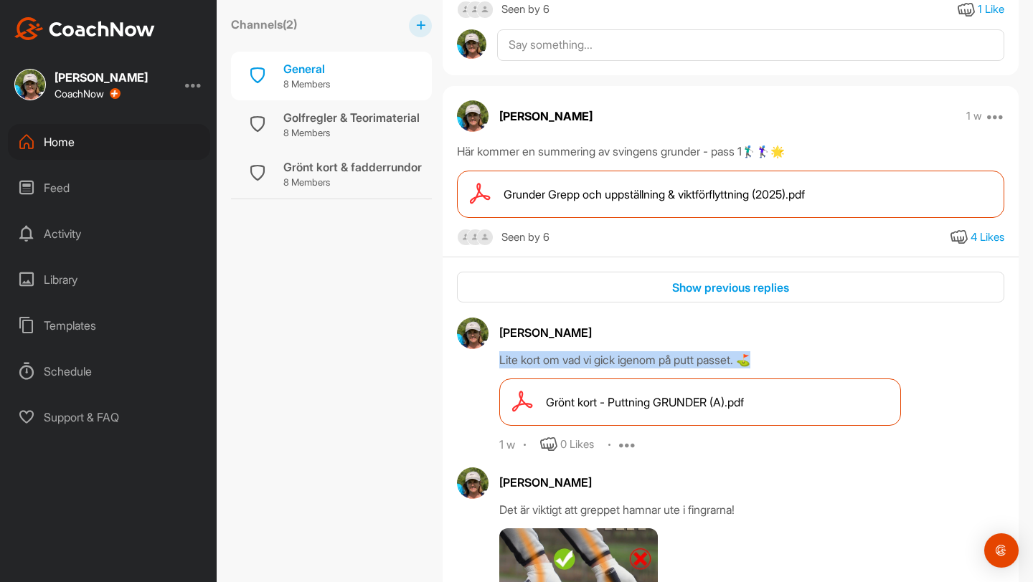
drag, startPoint x: 772, startPoint y: 358, endPoint x: 488, endPoint y: 362, distance: 284.1
click at [488, 362] on div "[PERSON_NAME] Lite kort om vad vi gick igenom på putt passet. ⛳️ Grönt kort - …" at bounding box center [730, 386] width 547 height 136
copy div "Lite kort om vad vi gick igenom på putt passet. ⛳️"
click at [60, 137] on div "Home" at bounding box center [109, 142] width 202 height 36
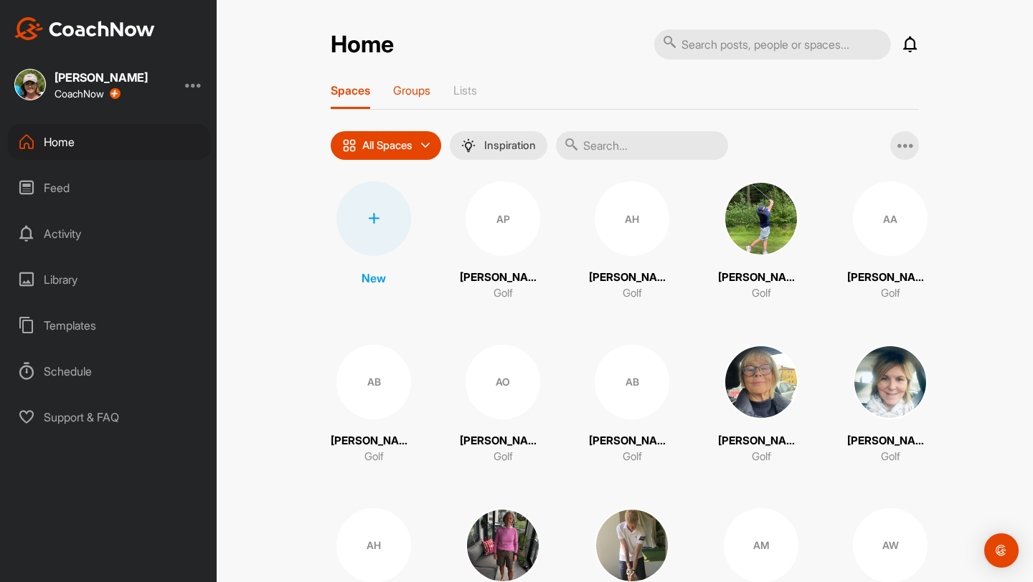
click at [413, 94] on p "Groups" at bounding box center [411, 90] width 37 height 14
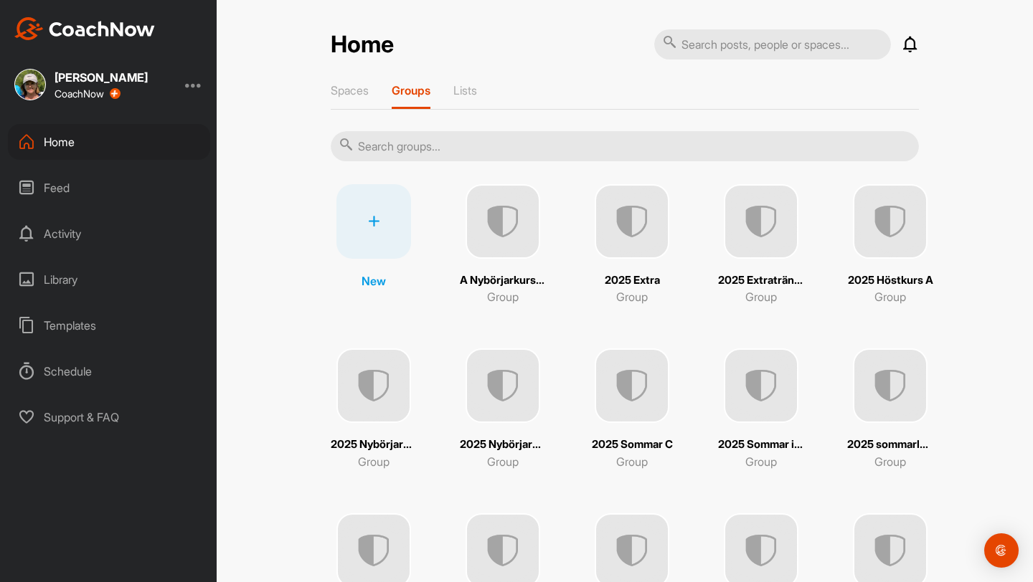
click at [507, 228] on img at bounding box center [632, 221] width 75 height 75
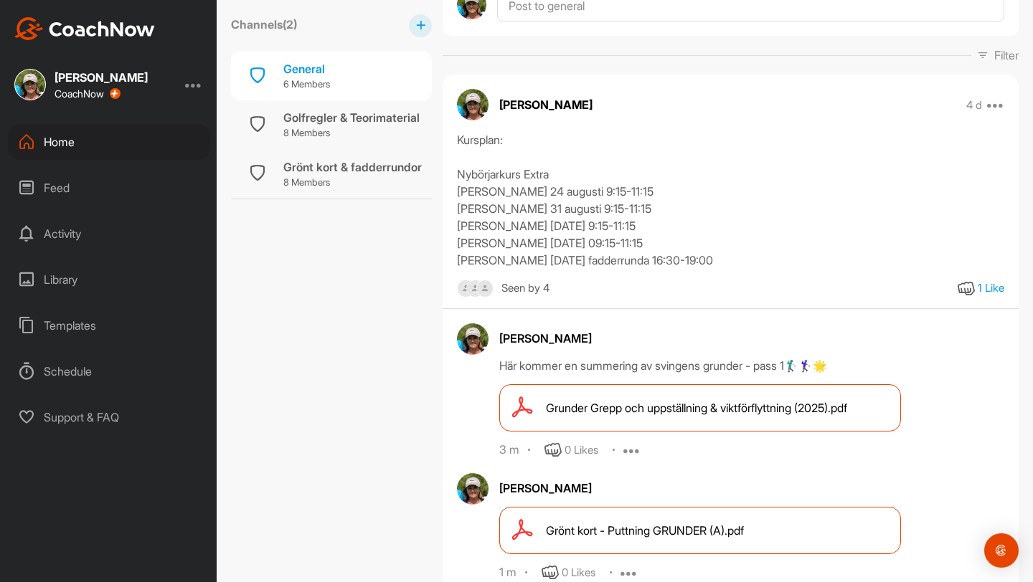
scroll to position [334, 0]
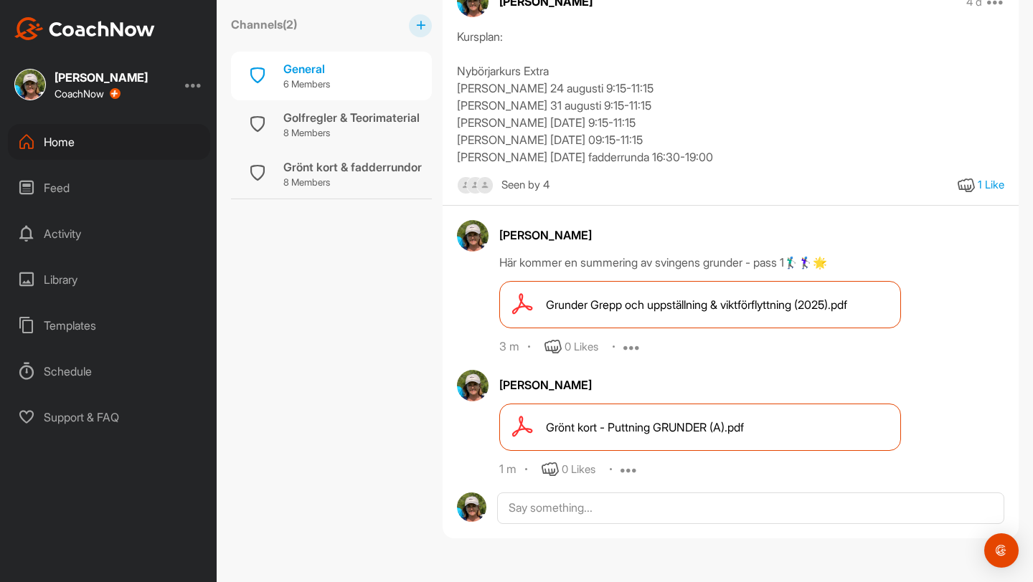
click at [507, 471] on icon at bounding box center [628, 469] width 17 height 17
click at [507, 509] on button "Edit" at bounding box center [620, 517] width 87 height 47
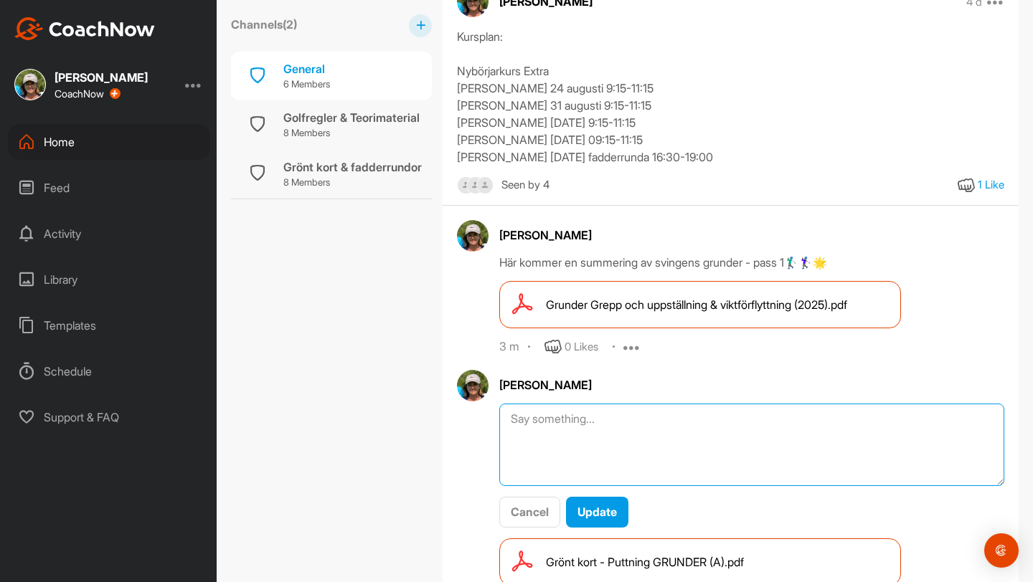
click at [507, 428] on textarea at bounding box center [751, 445] width 505 height 82
paste textarea "Lite kort om vad vi gick igenom på putt passet. ⛳️"
type textarea "Lite kort om vad vi gick igenom på putt passet. ⛳️"
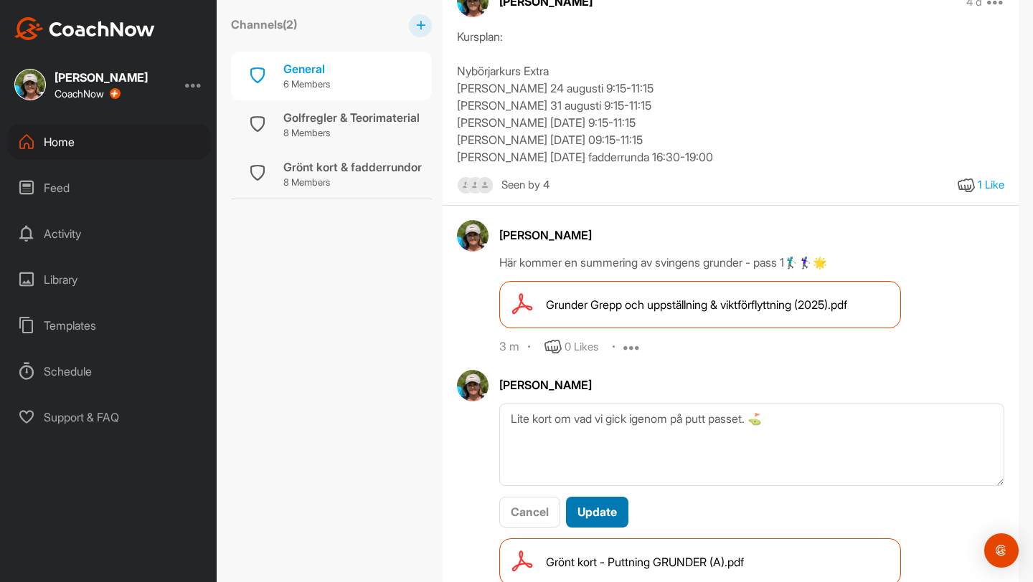
click at [507, 509] on span "Update" at bounding box center [596, 512] width 39 height 14
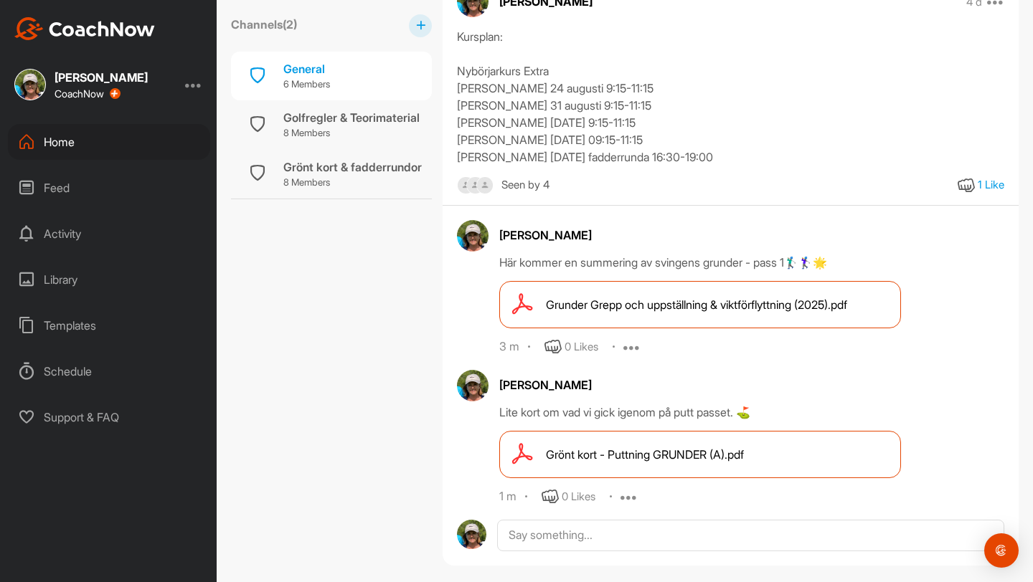
scroll to position [361, 0]
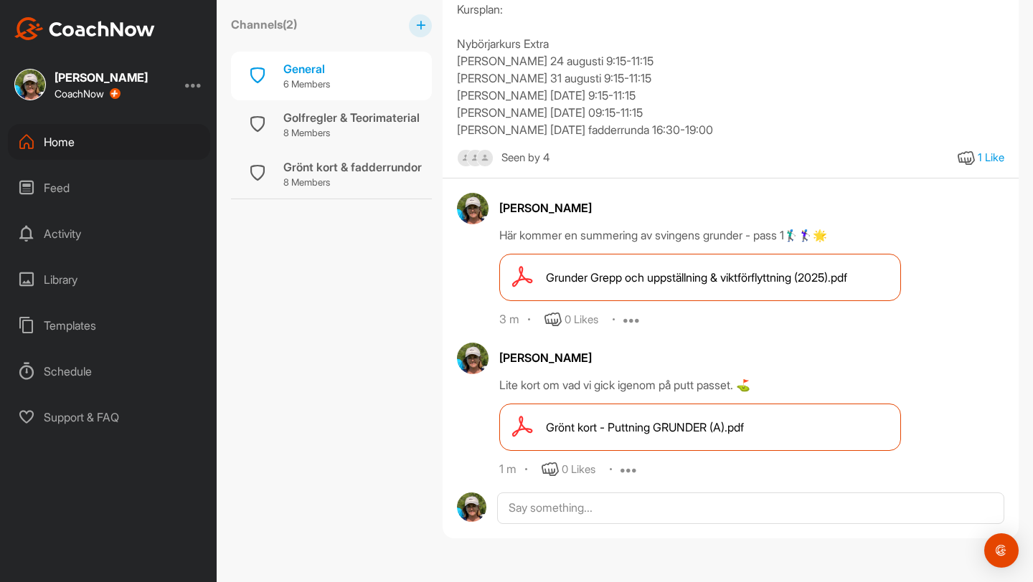
click at [63, 145] on div "Home" at bounding box center [109, 142] width 202 height 36
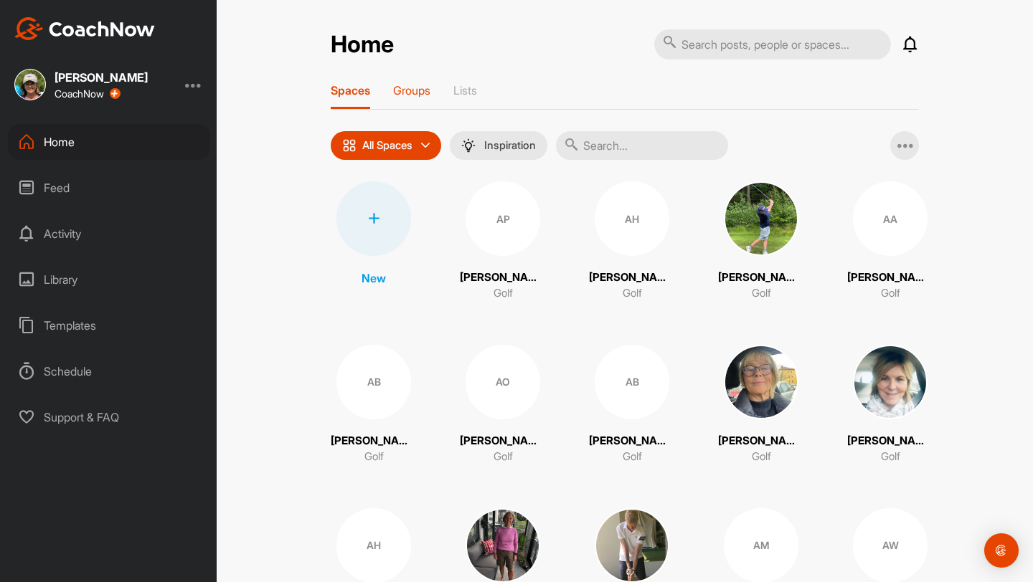
click at [422, 91] on p "Groups" at bounding box center [411, 90] width 37 height 14
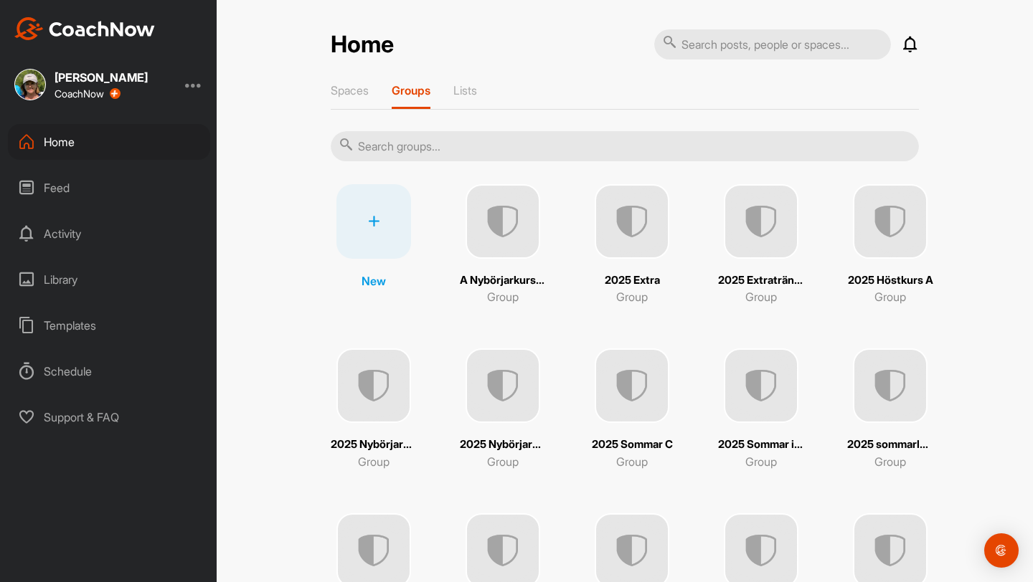
click at [507, 236] on img at bounding box center [890, 221] width 75 height 75
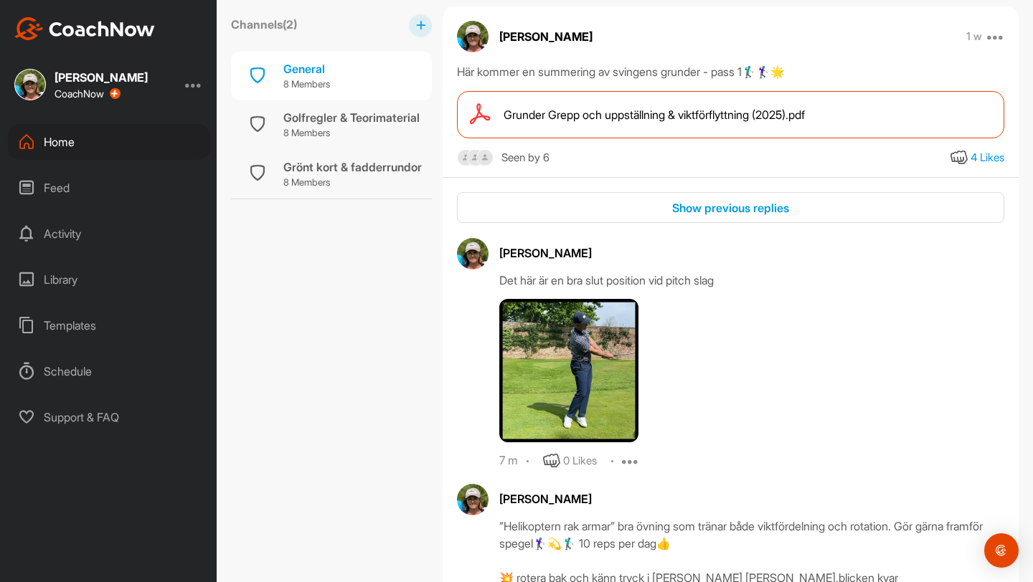
scroll to position [509, 0]
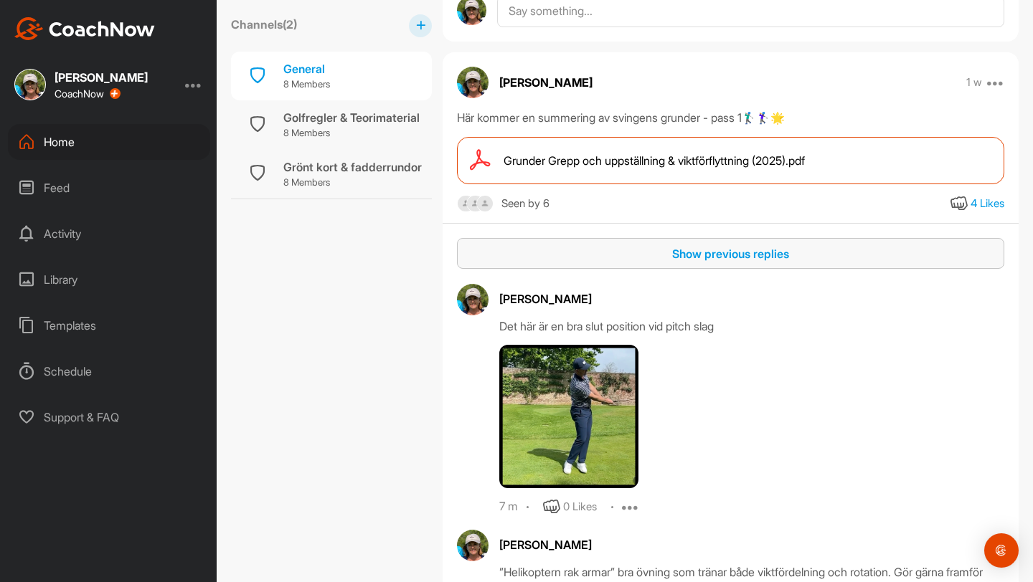
click at [507, 257] on div "Show previous replies" at bounding box center [730, 253] width 524 height 17
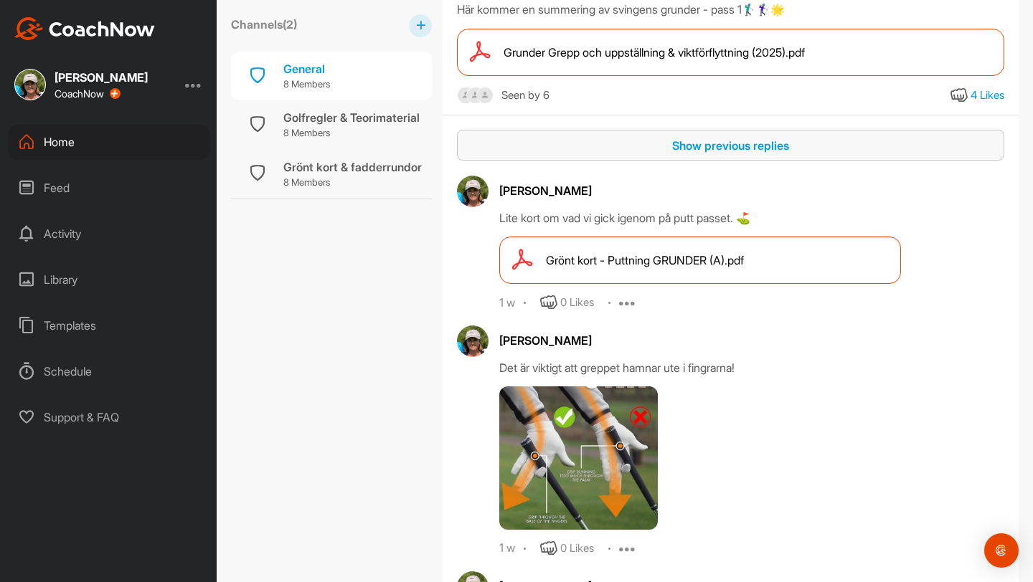
scroll to position [679, 0]
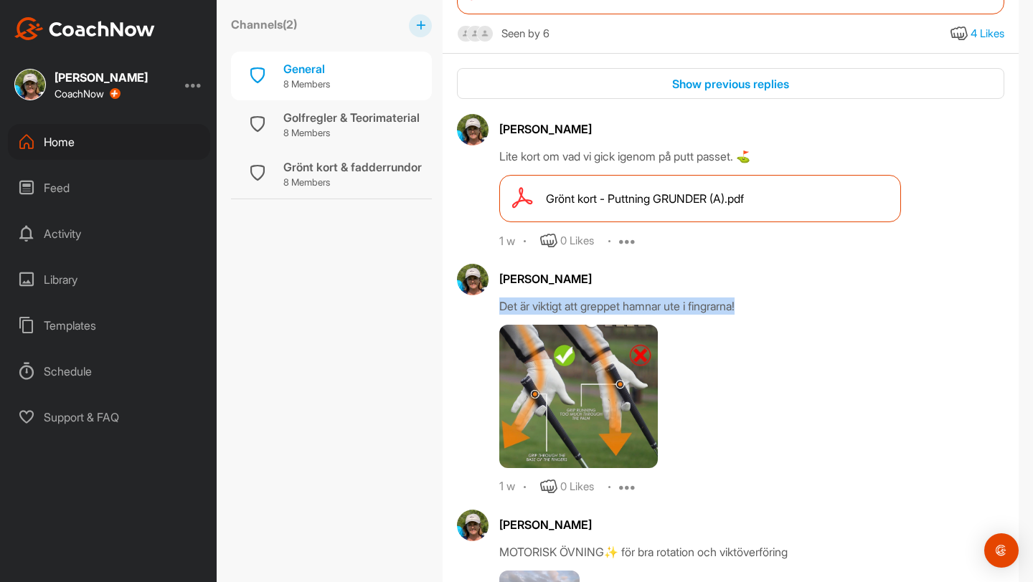
drag, startPoint x: 495, startPoint y: 303, endPoint x: 764, endPoint y: 309, distance: 269.1
click at [507, 309] on div "[PERSON_NAME] Det är viktigt att greppet hamnar ute i fingrarna! 1 w 0 Likes Ed…" at bounding box center [730, 380] width 547 height 232
copy div "Det är viktigt att greppet hamnar ute i fingrarna!"
click at [70, 139] on div "Home" at bounding box center [109, 142] width 202 height 36
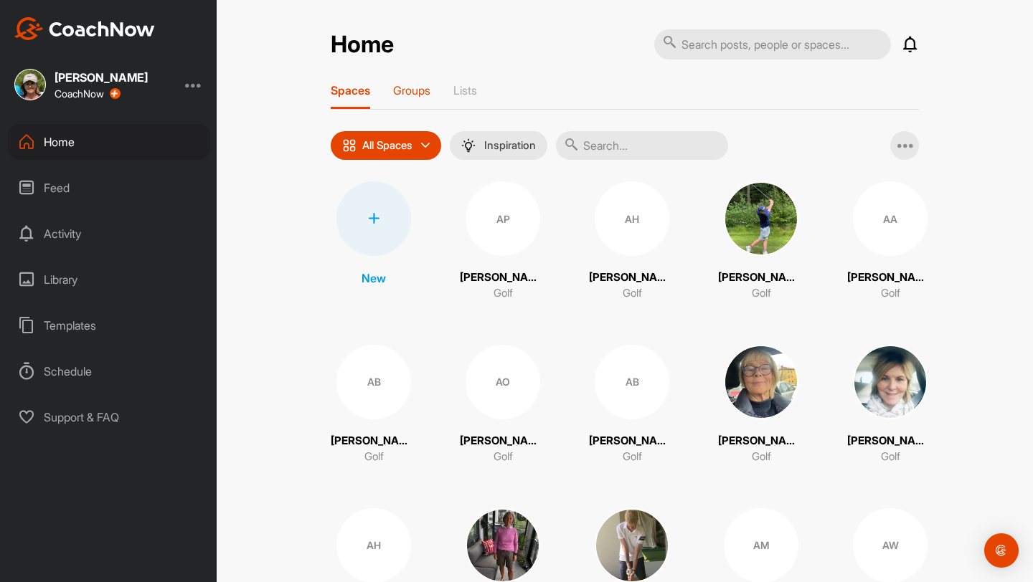
click at [422, 86] on p "Groups" at bounding box center [411, 90] width 37 height 14
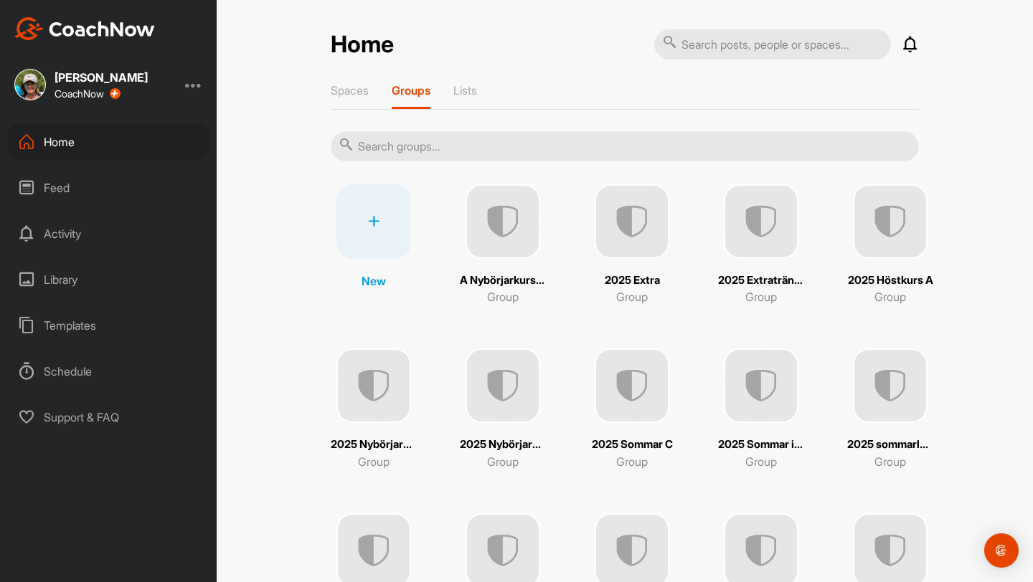
click at [507, 222] on img at bounding box center [632, 221] width 75 height 75
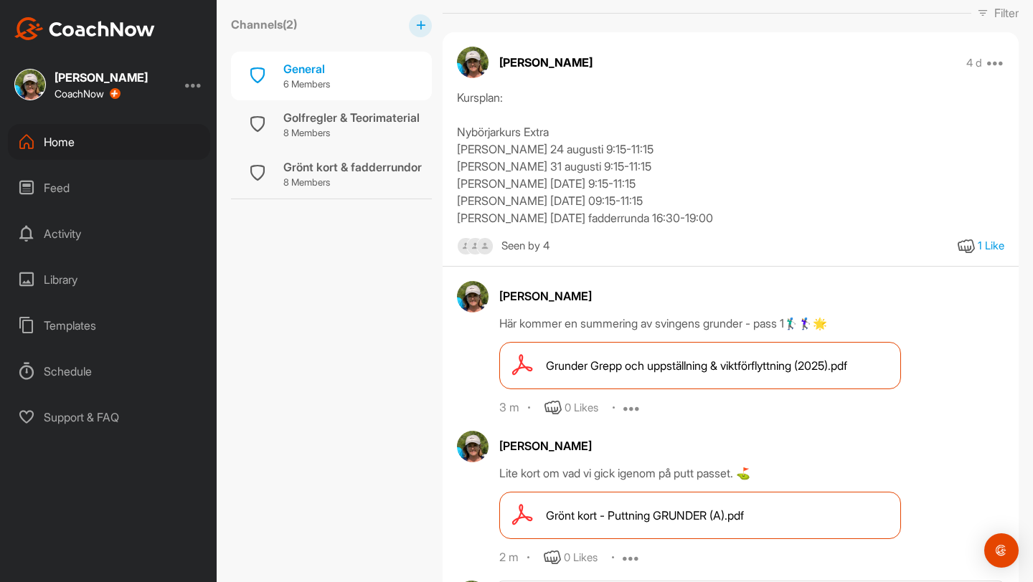
scroll to position [361, 0]
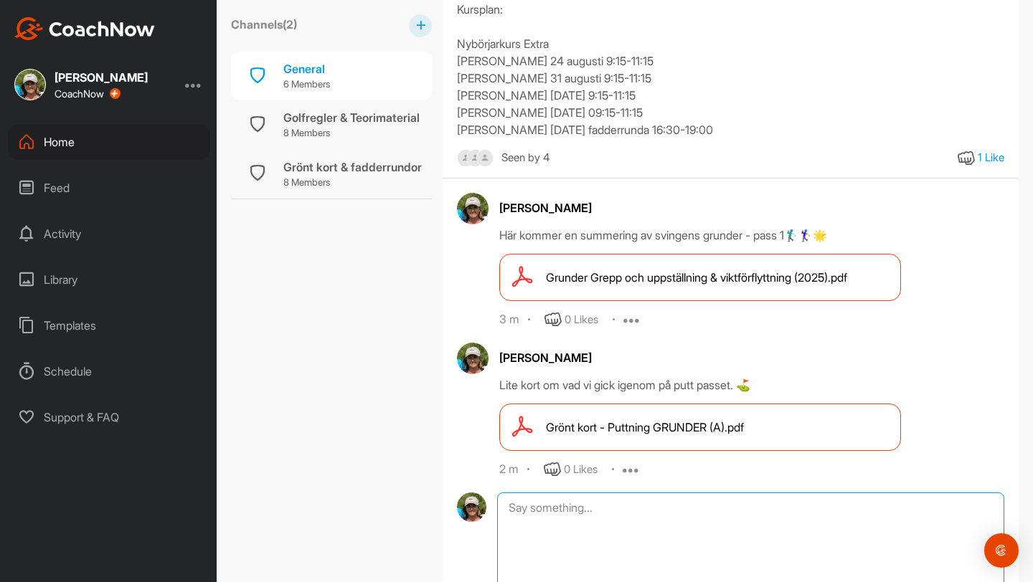
click at [507, 500] on textarea at bounding box center [750, 564] width 507 height 143
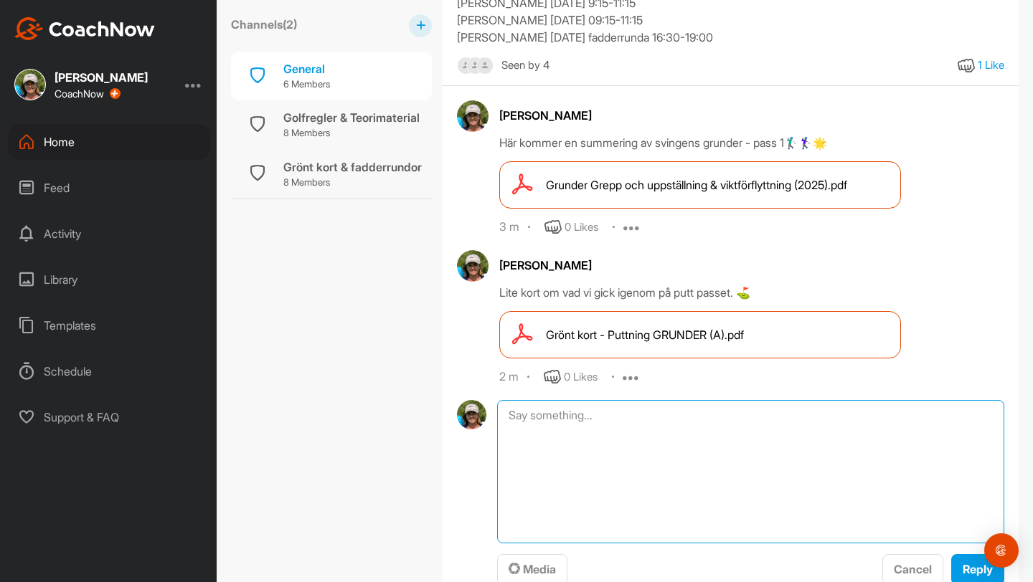
scroll to position [515, 0]
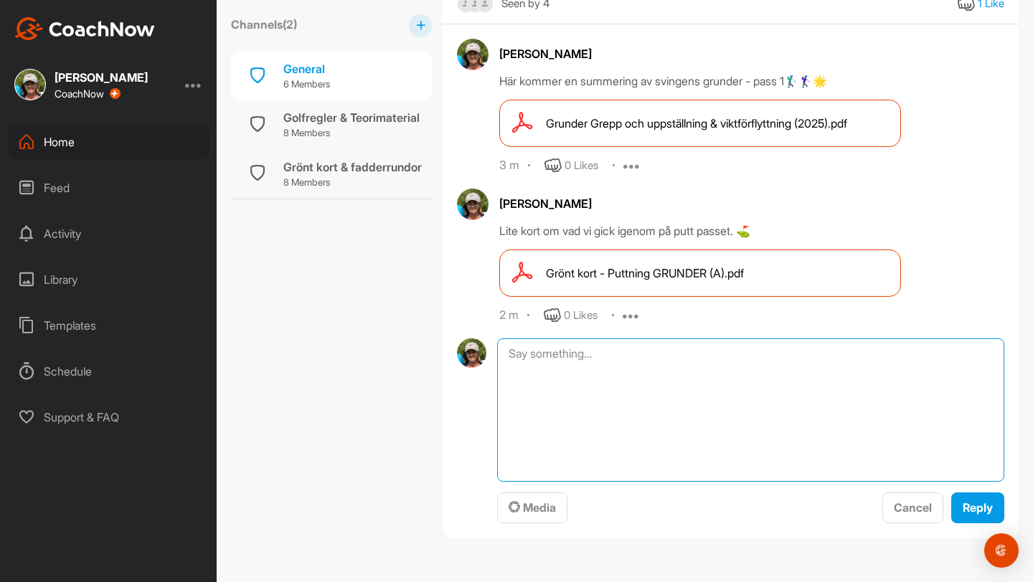
paste textarea "Det är viktigt att greppet hamnar ute i fingrarna!"
type textarea "Det är viktigt att greppet hamnar ute i fingrarna!"
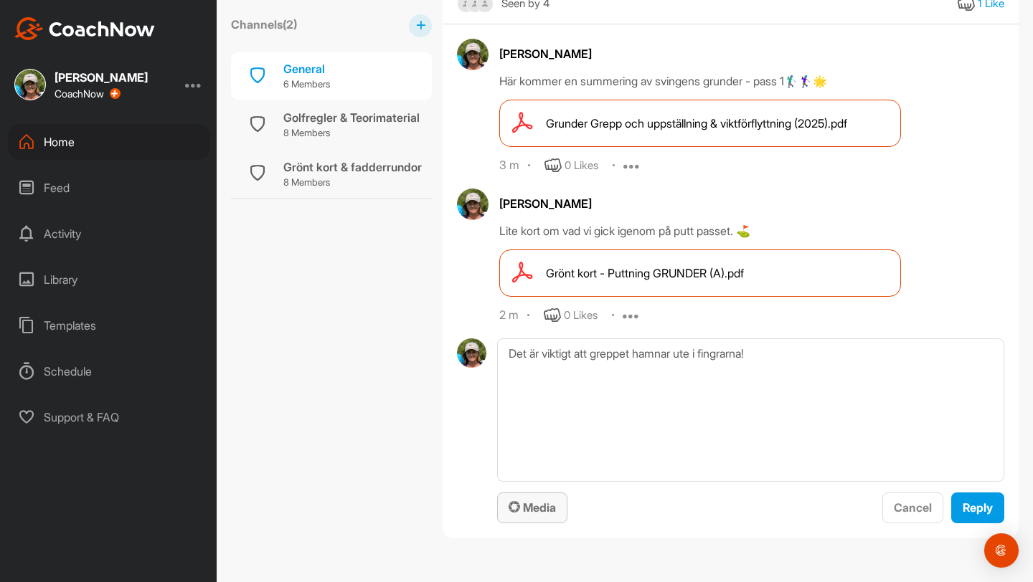
click at [507, 506] on span "Media" at bounding box center [532, 508] width 47 height 14
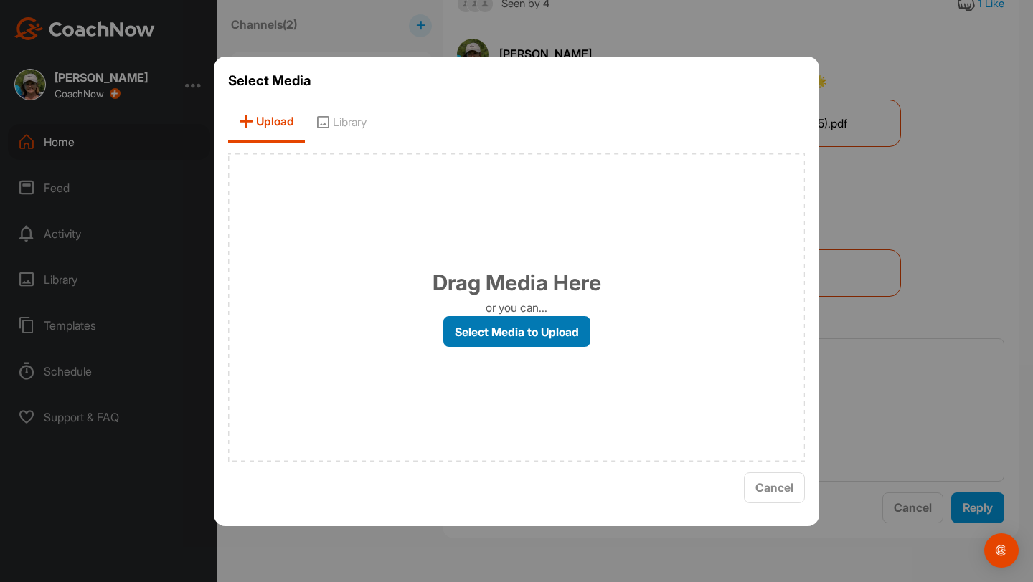
click at [507, 334] on label "Select Media to Upload" at bounding box center [516, 331] width 147 height 31
click at [0, 0] on input "Select Media to Upload" at bounding box center [0, 0] width 0 height 0
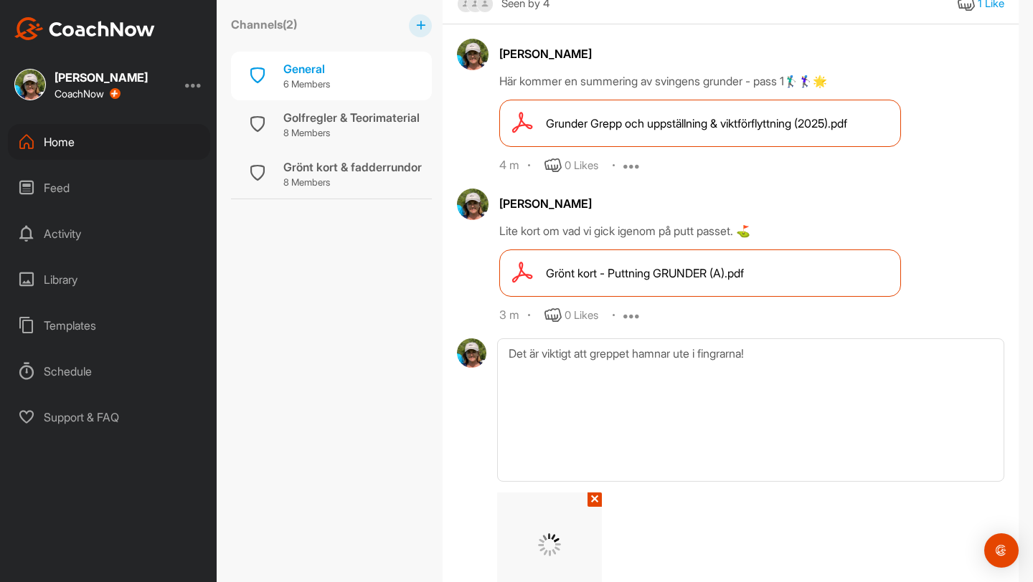
scroll to position [631, 0]
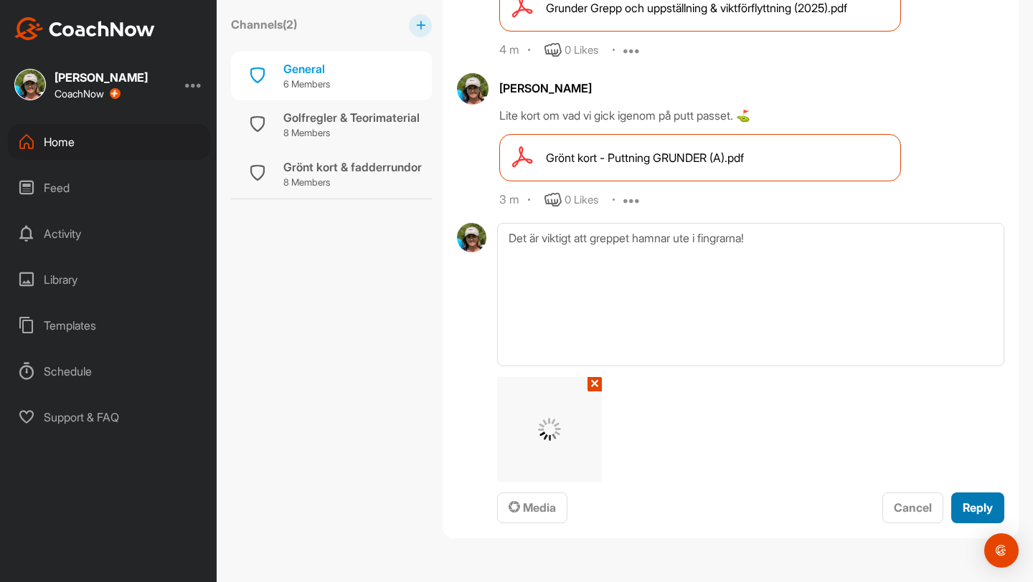
click at [507, 509] on button "Reply" at bounding box center [977, 508] width 53 height 31
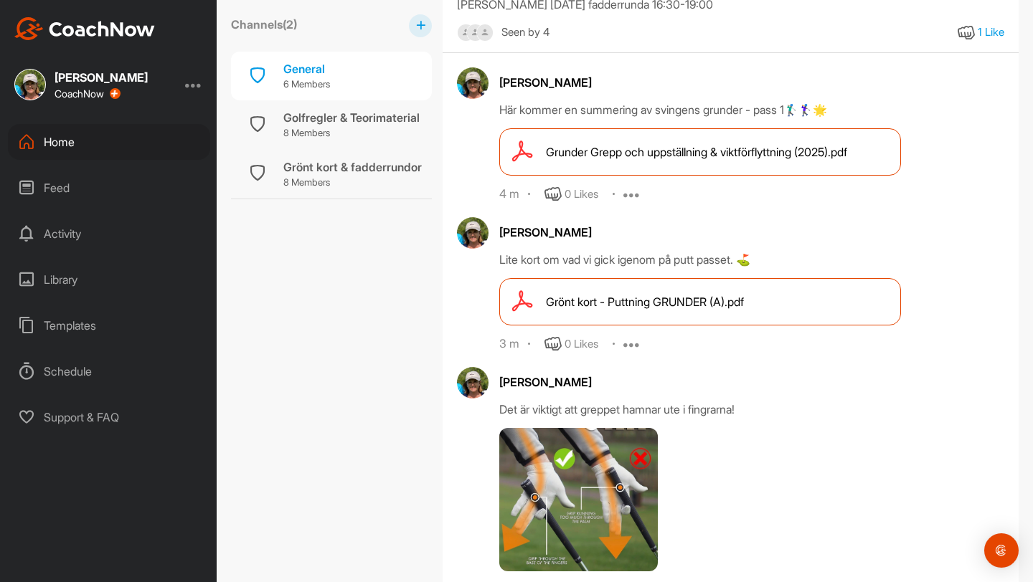
scroll to position [607, 0]
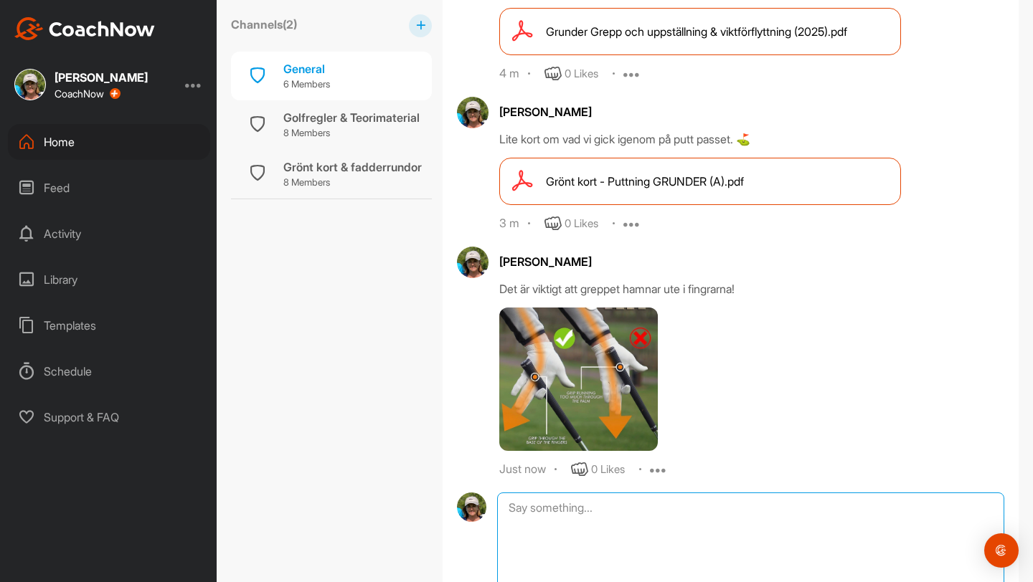
click at [507, 502] on textarea at bounding box center [750, 564] width 507 height 143
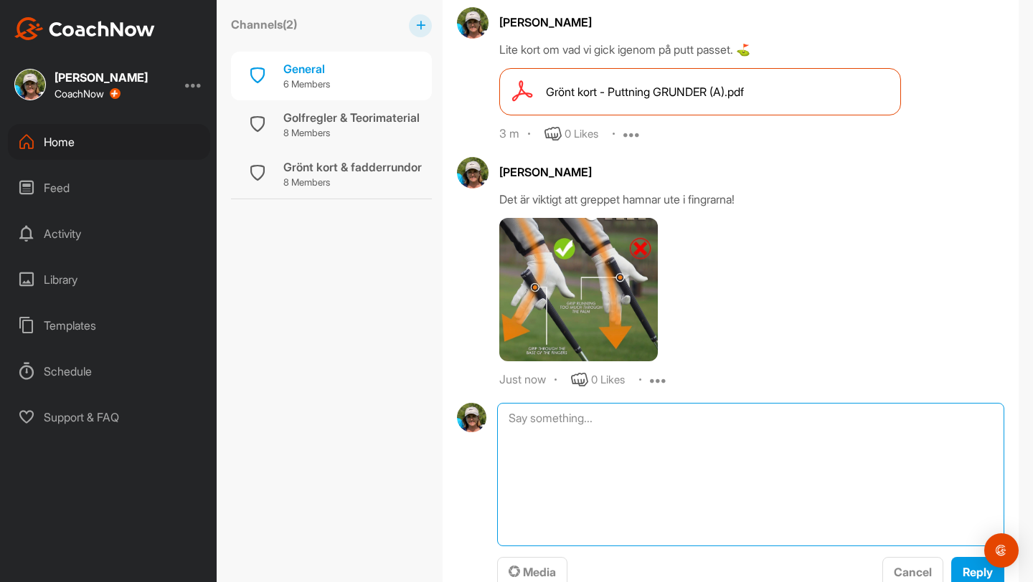
scroll to position [760, 0]
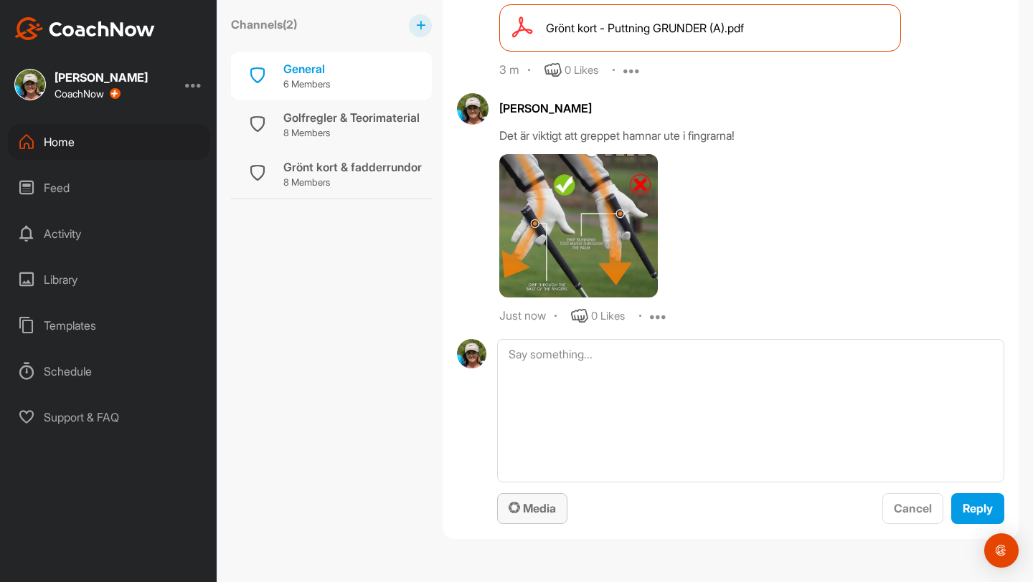
click at [507, 509] on span "Media" at bounding box center [532, 508] width 47 height 14
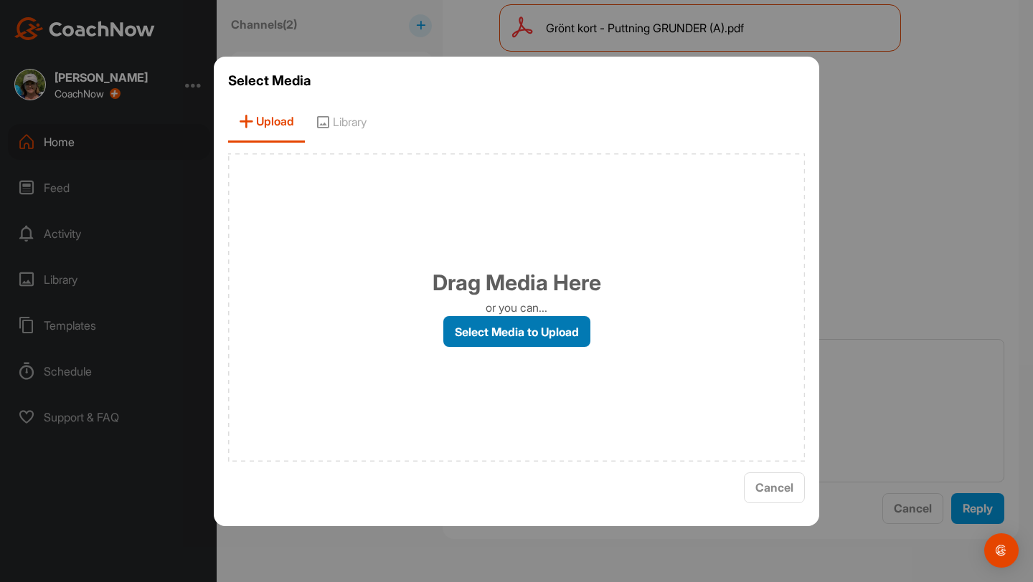
click at [507, 336] on label "Select Media to Upload" at bounding box center [516, 331] width 147 height 31
click at [0, 0] on input "Select Media to Upload" at bounding box center [0, 0] width 0 height 0
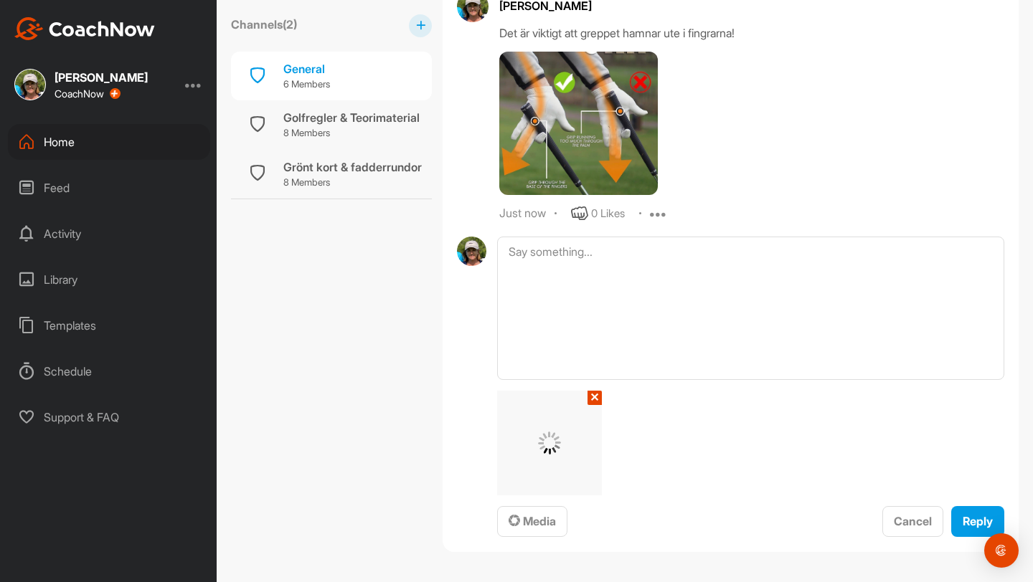
scroll to position [876, 0]
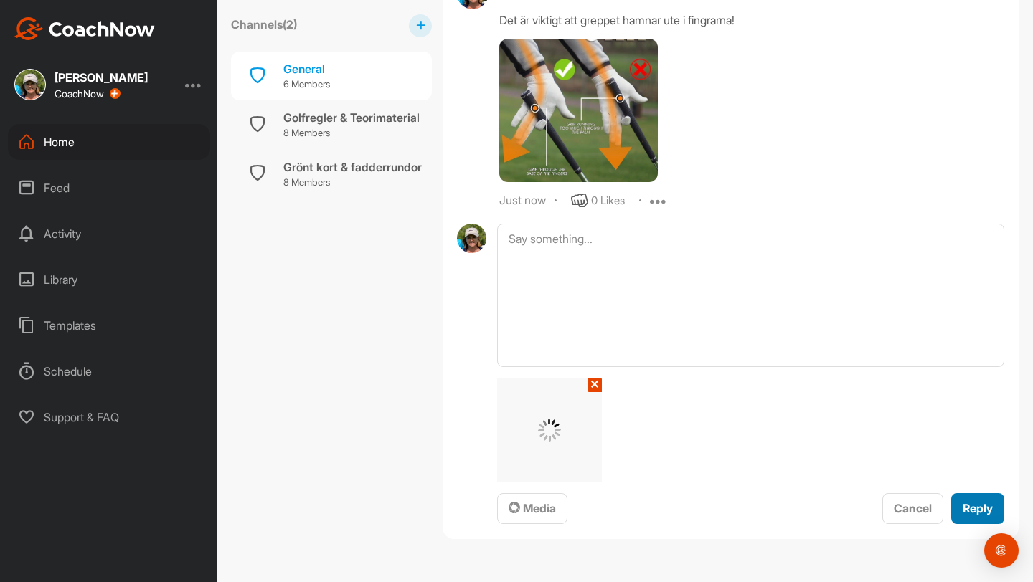
click at [507, 506] on button "Reply" at bounding box center [977, 509] width 53 height 31
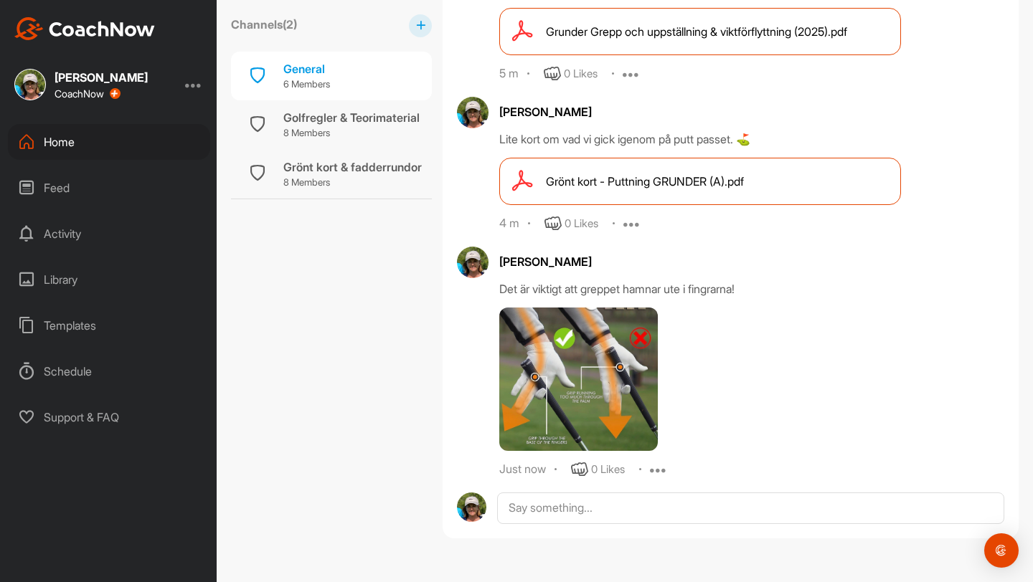
scroll to position [754, 0]
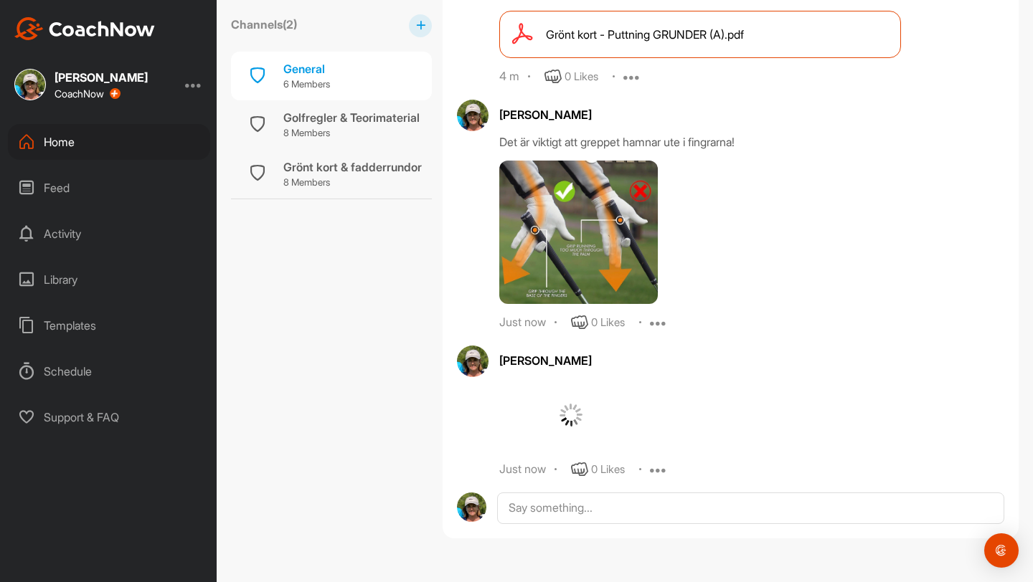
click at [64, 138] on div "Home" at bounding box center [109, 142] width 202 height 36
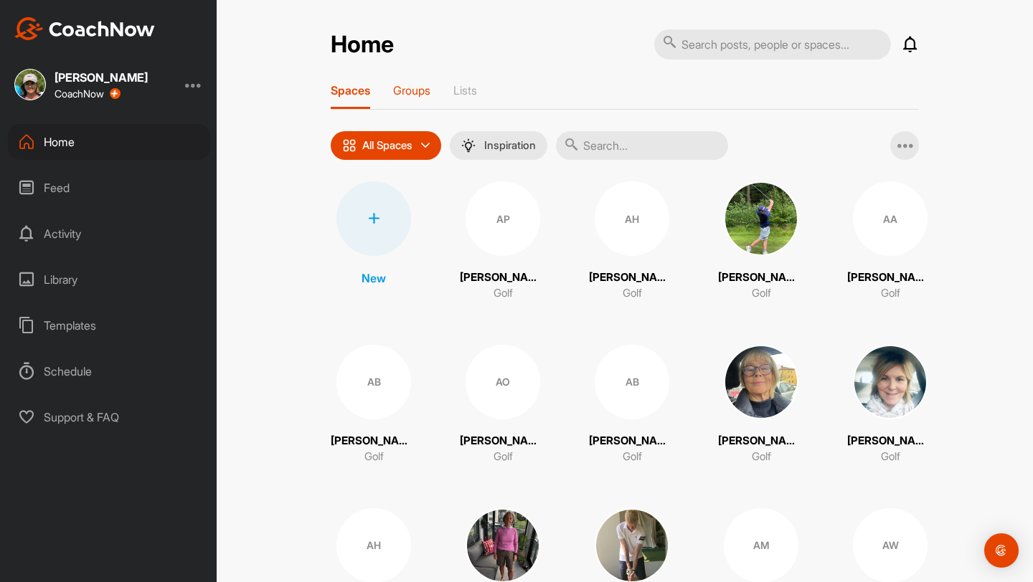
click at [422, 85] on p "Groups" at bounding box center [411, 90] width 37 height 14
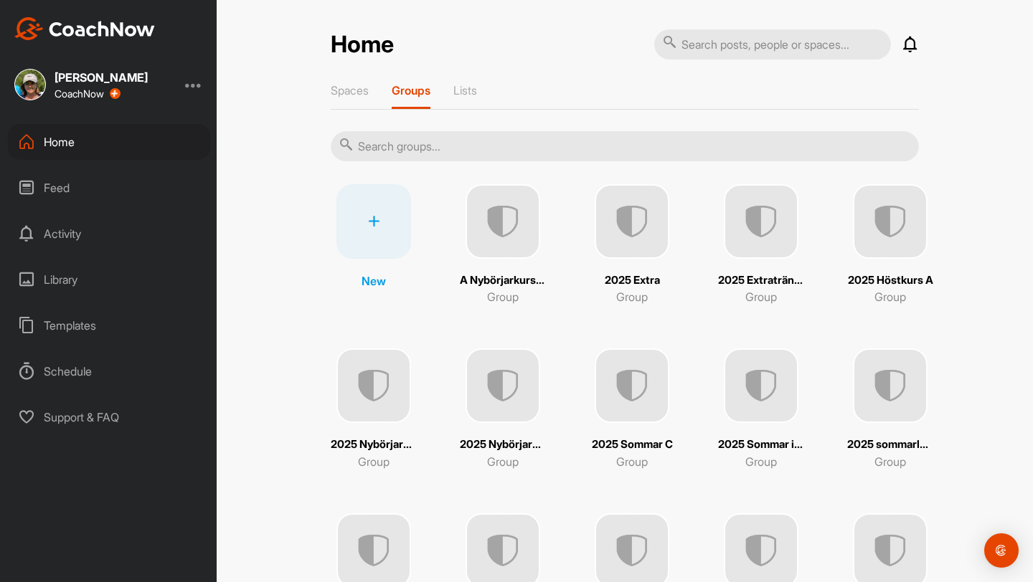
click at [391, 374] on img at bounding box center [373, 386] width 75 height 75
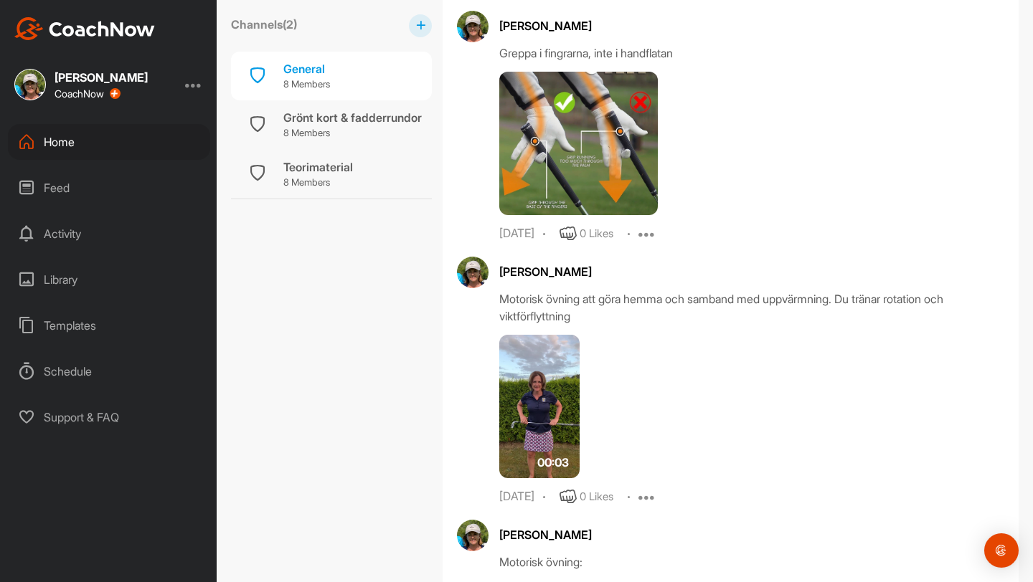
scroll to position [3014, 0]
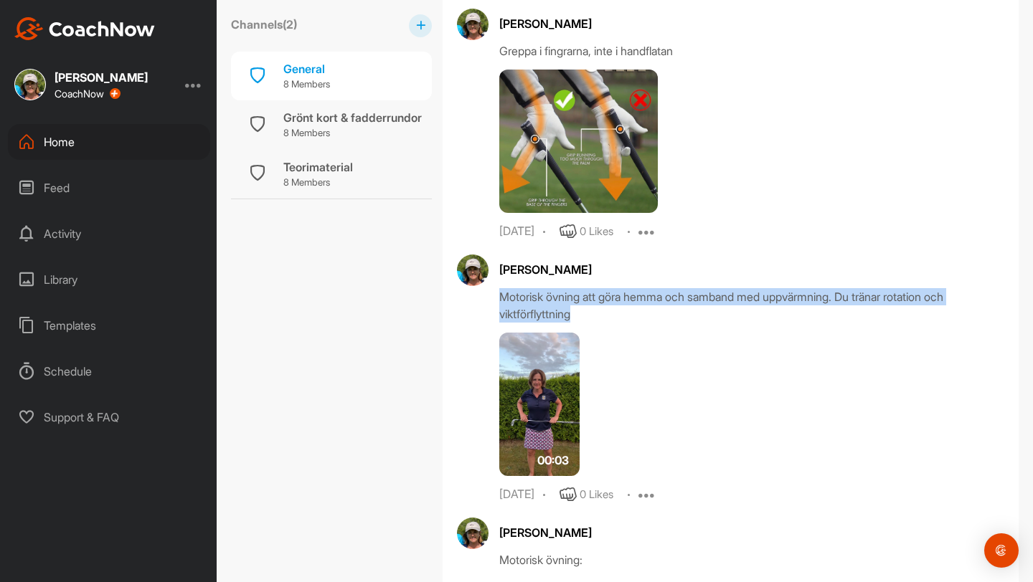
drag, startPoint x: 496, startPoint y: 363, endPoint x: 950, endPoint y: 393, distance: 455.1
click at [507, 393] on div "[PERSON_NAME] Motorisk övning att göra hemma och samband med uppvärmning. Du tr…" at bounding box center [730, 379] width 547 height 249
copy div "Motorisk övning att göra hemma och samband med uppvärmning. Du tränar rotation …"
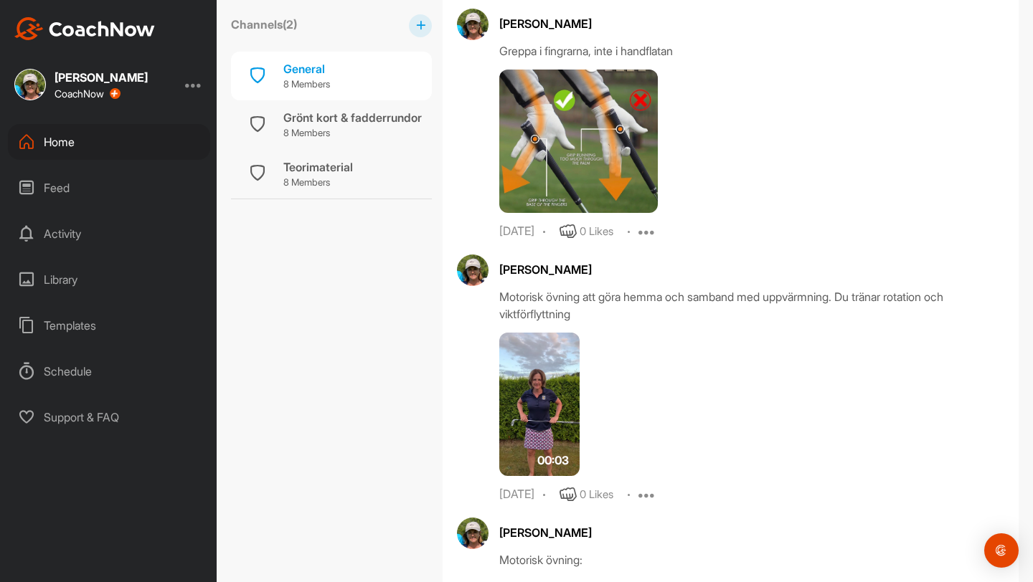
click at [63, 141] on div "Home" at bounding box center [109, 142] width 202 height 36
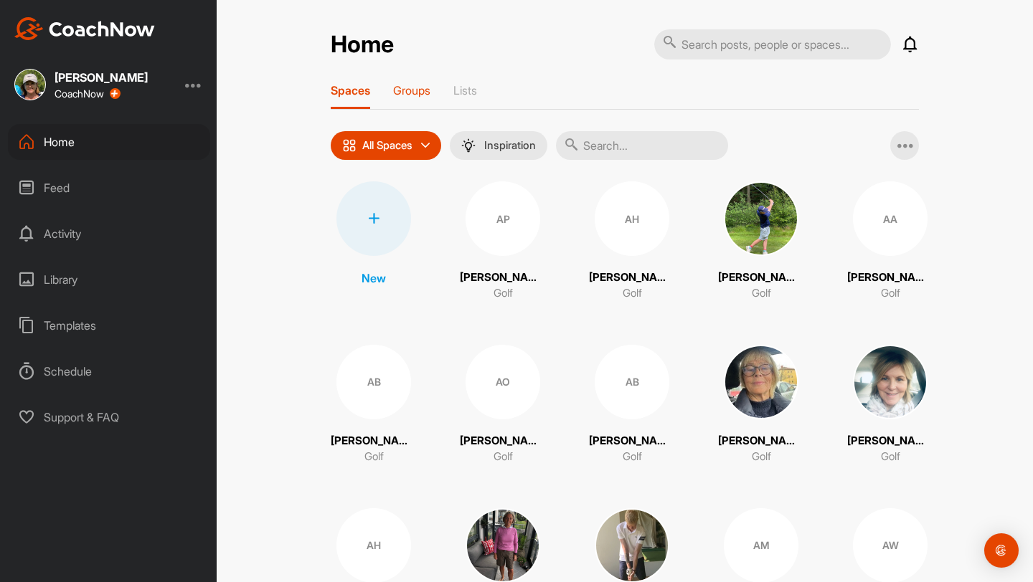
click at [417, 89] on p "Groups" at bounding box center [411, 90] width 37 height 14
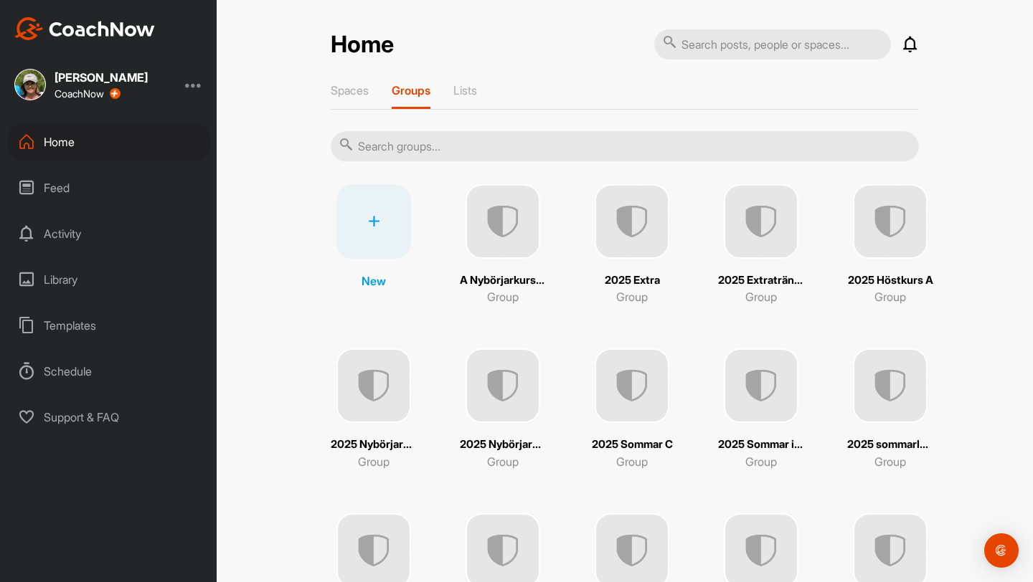
click at [507, 207] on img at bounding box center [632, 221] width 75 height 75
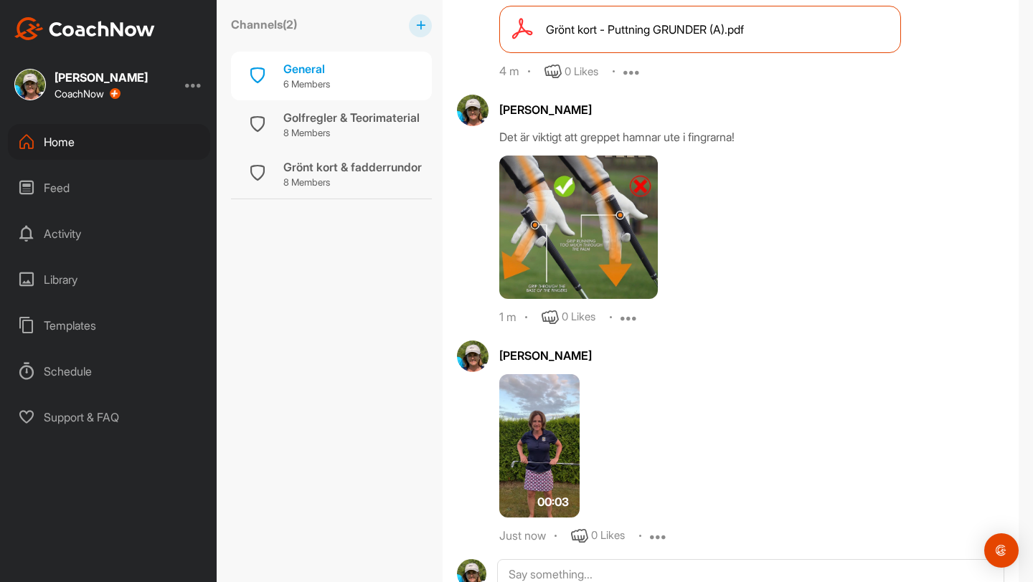
scroll to position [721, 0]
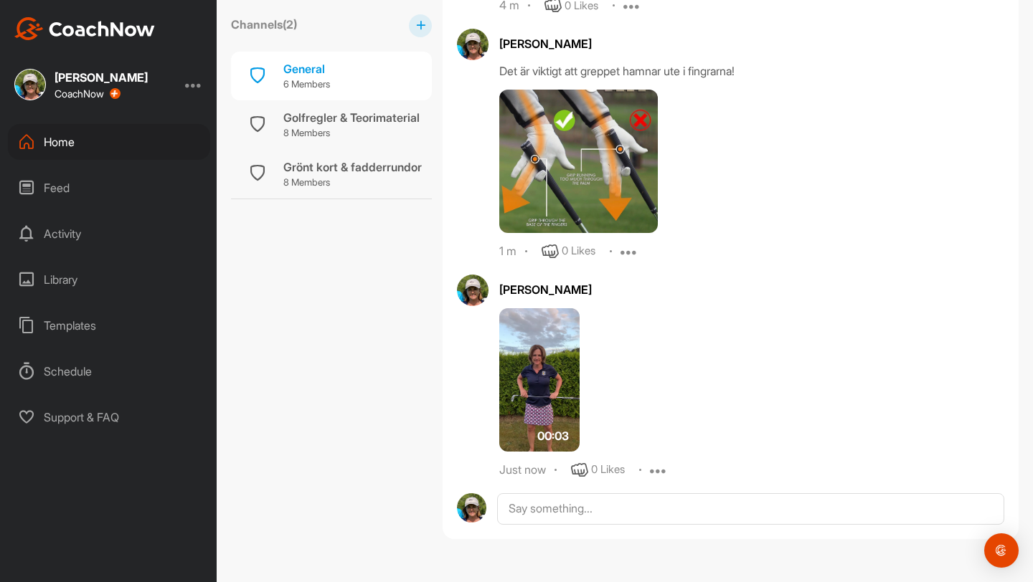
click at [507, 467] on icon at bounding box center [658, 470] width 17 height 17
click at [507, 507] on button "Edit" at bounding box center [649, 518] width 87 height 47
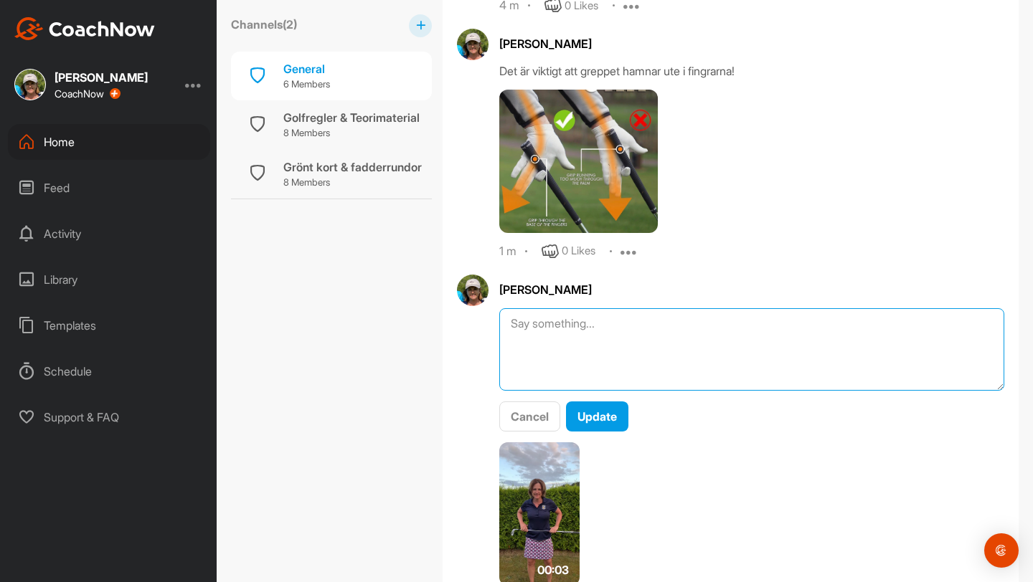
click at [507, 323] on textarea at bounding box center [751, 349] width 505 height 82
paste textarea "Motorisk övning att göra hemma och samband med uppvärmning. Du tränar rotation …"
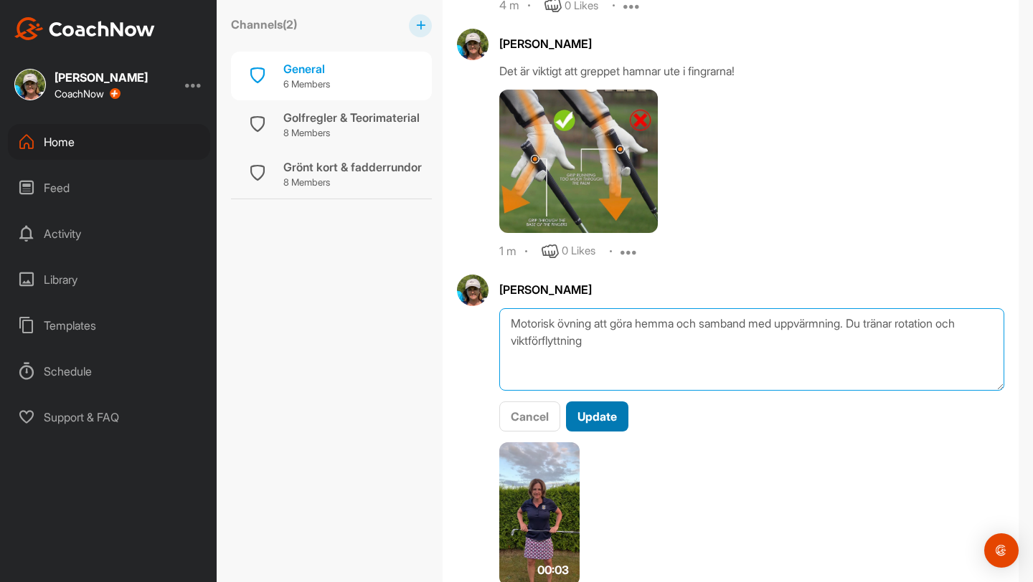
type textarea "Motorisk övning att göra hemma och samband med uppvärmning. Du tränar rotation …"
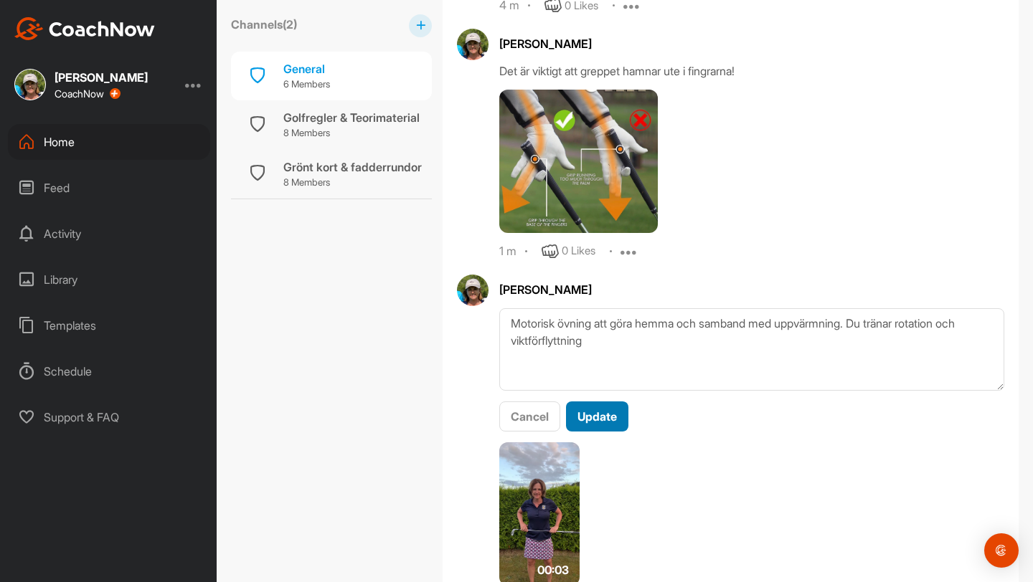
click at [507, 414] on span "Update" at bounding box center [596, 417] width 39 height 14
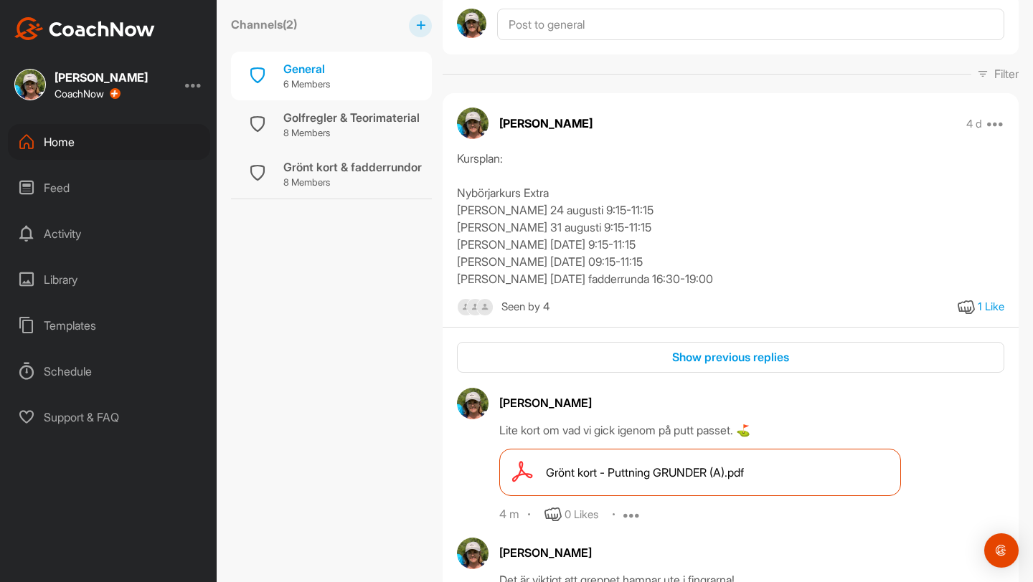
scroll to position [194, 0]
